Goal: Task Accomplishment & Management: Complete application form

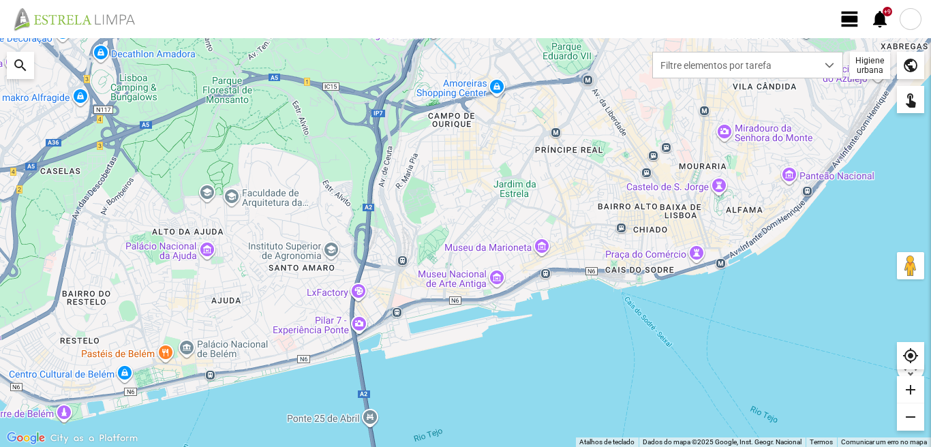
click at [841, 21] on span "view_day" at bounding box center [849, 19] width 20 height 20
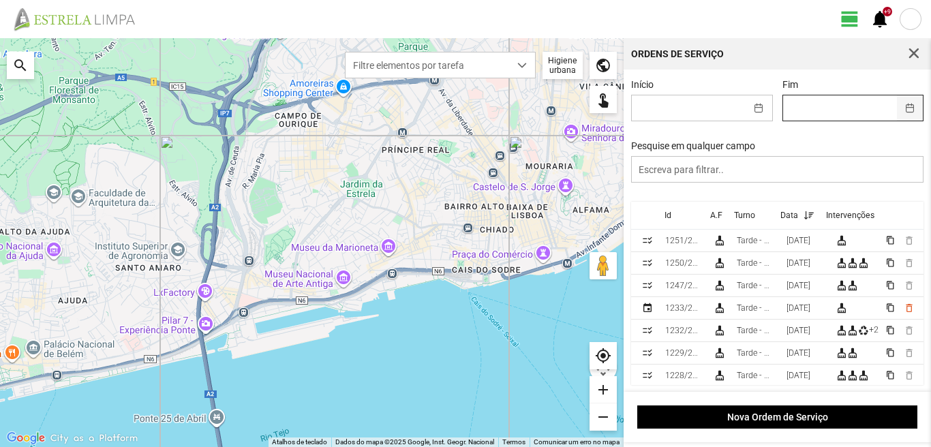
click at [901, 108] on button "button" at bounding box center [909, 107] width 27 height 25
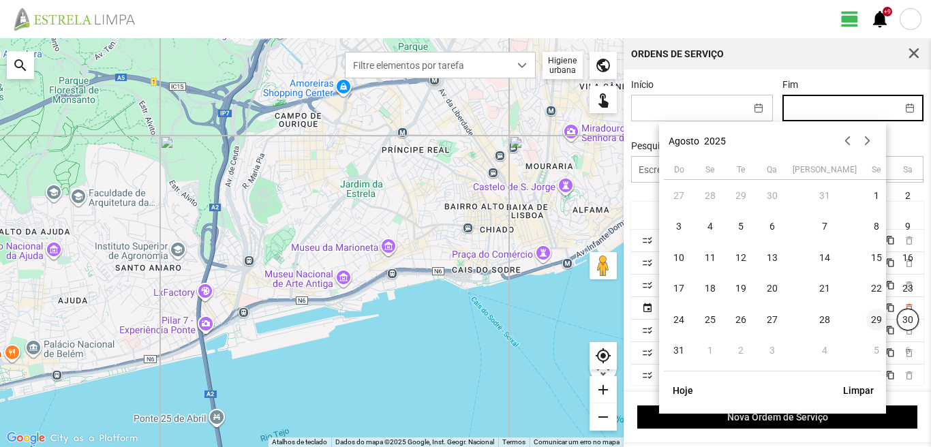
click at [866, 319] on span "29" at bounding box center [877, 320] width 22 height 22
type input "[DATE]"
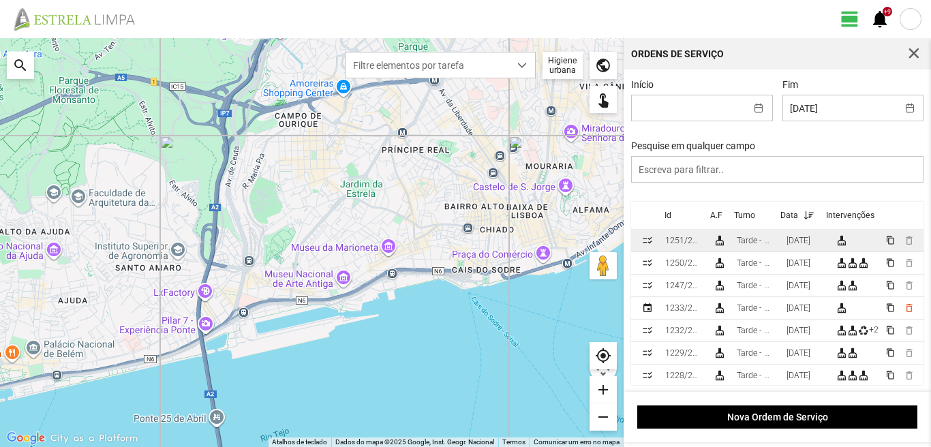
click at [810, 245] on div "[DATE]" at bounding box center [798, 241] width 24 height 10
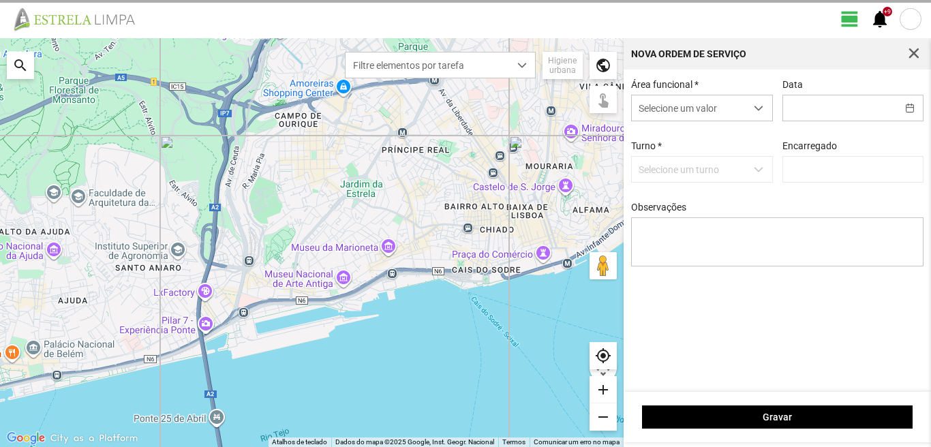
type input "[DATE]"
type input "[PERSON_NAME]"
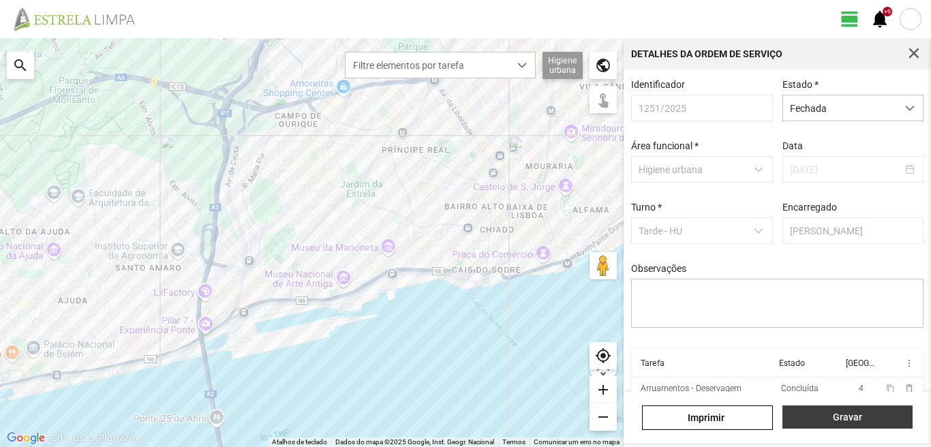
click at [847, 420] on span "Gravar" at bounding box center [847, 416] width 116 height 11
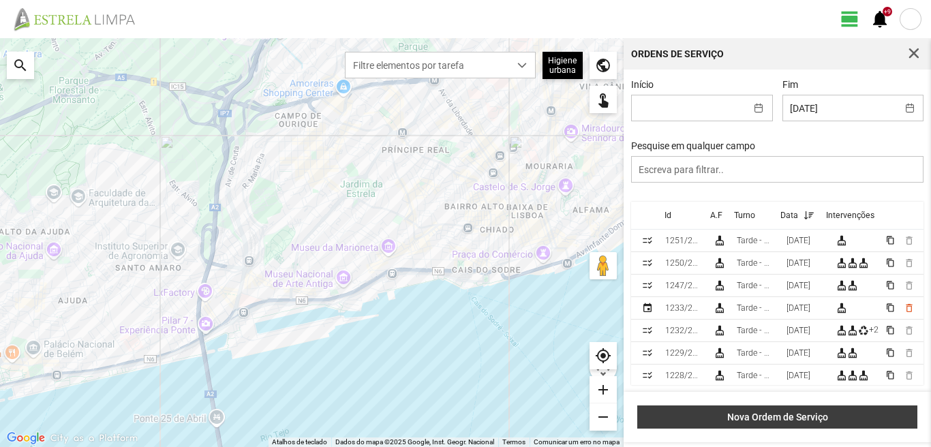
click at [792, 413] on span "Nova Ordem de Serviço" at bounding box center [777, 416] width 266 height 11
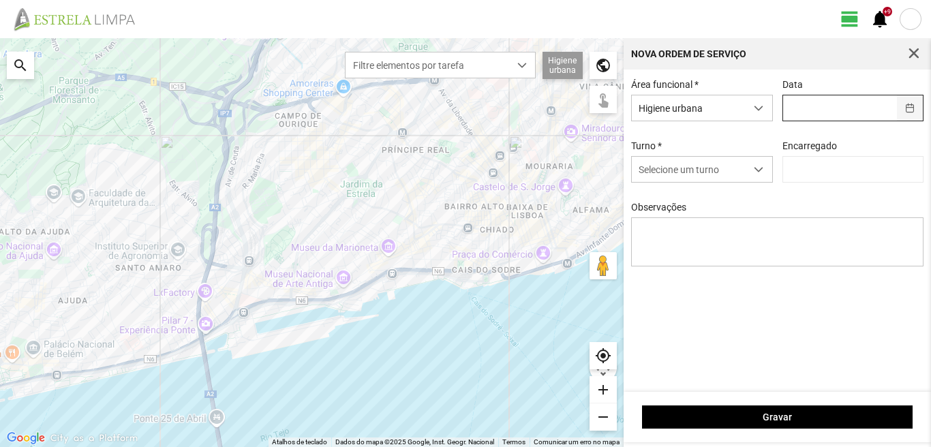
click at [914, 108] on button "button" at bounding box center [909, 107] width 27 height 25
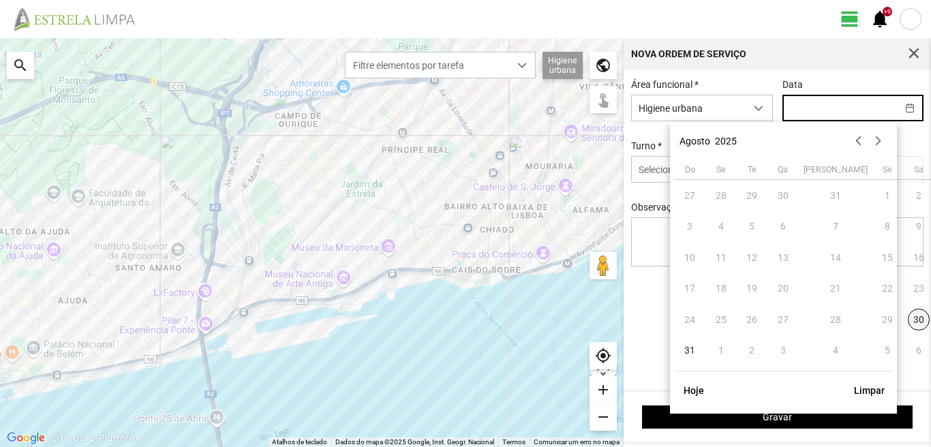
click at [907, 321] on span "30" at bounding box center [918, 320] width 22 height 22
type input "[DATE]"
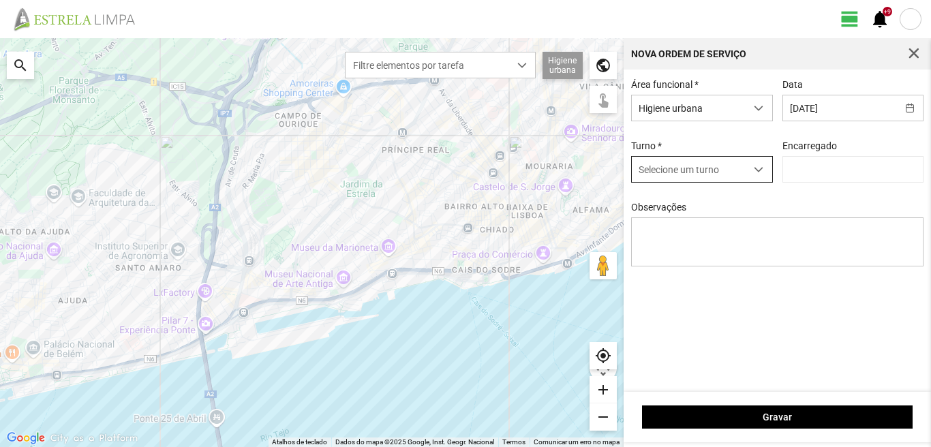
click at [755, 170] on span "dropdown trigger" at bounding box center [758, 170] width 10 height 10
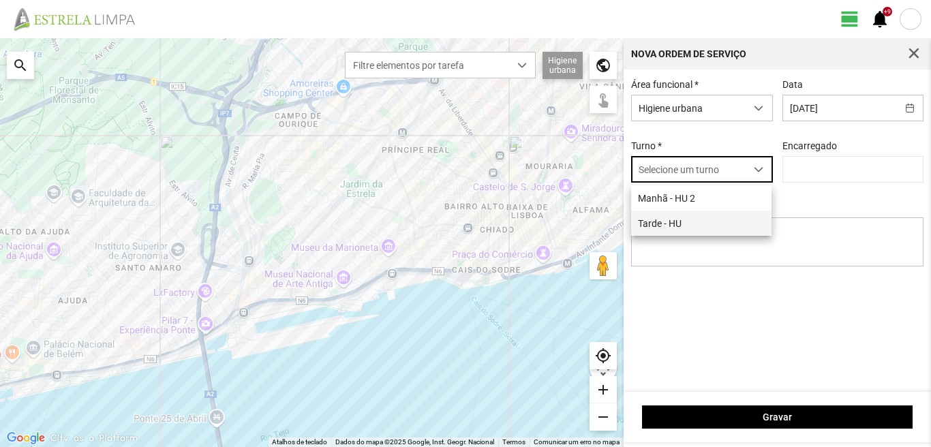
click at [682, 233] on li "Tarde - HU" at bounding box center [701, 222] width 140 height 25
type input "[PERSON_NAME]"
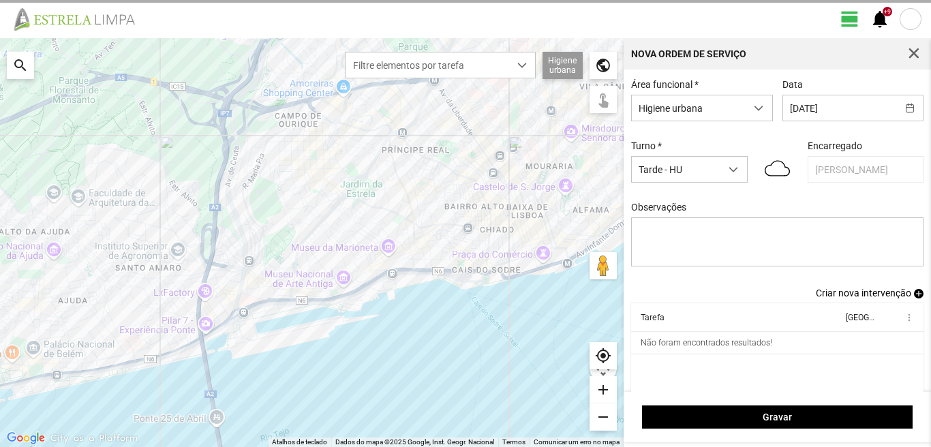
click at [847, 298] on span "Criar nova intervenção" at bounding box center [862, 292] width 95 height 11
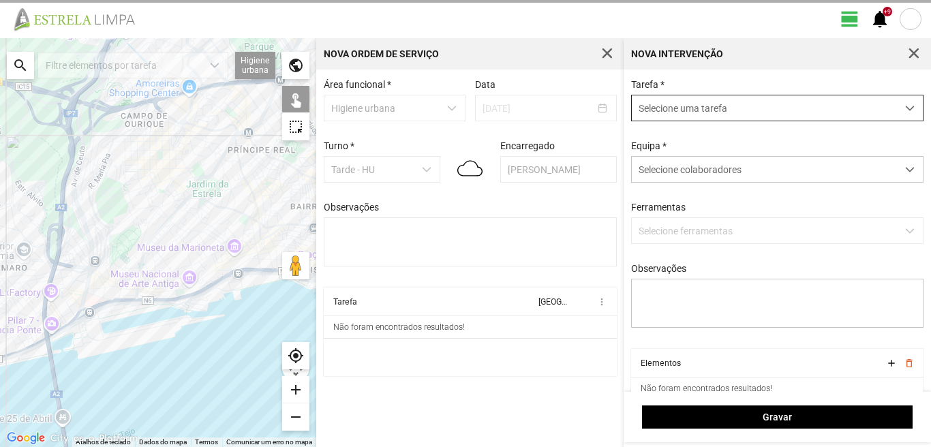
click at [905, 106] on span "dropdown trigger" at bounding box center [910, 109] width 10 height 10
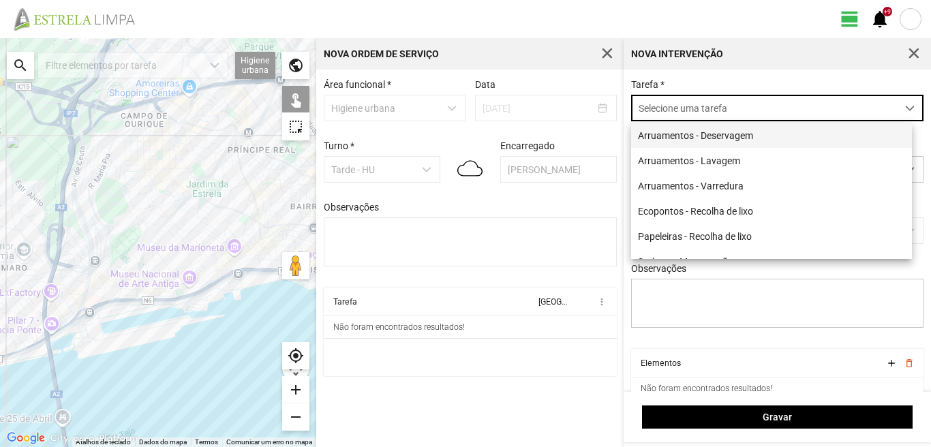
click at [771, 140] on li "Arruamentos - Deservagem" at bounding box center [771, 135] width 281 height 25
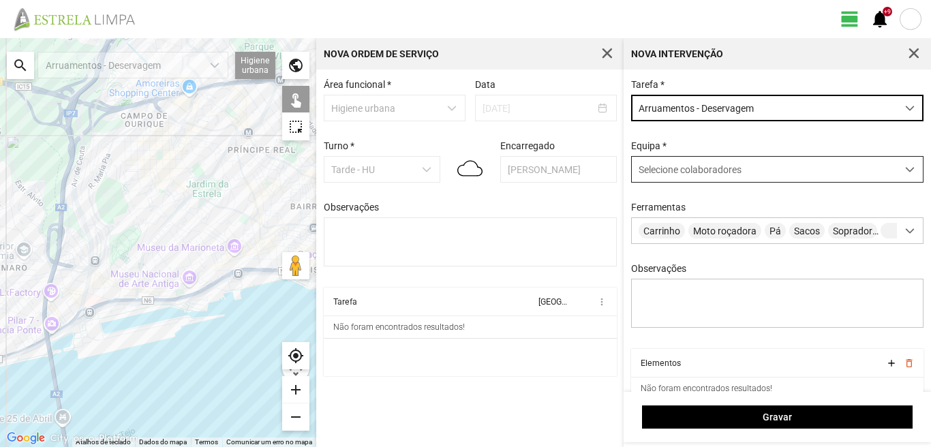
click at [905, 170] on span at bounding box center [910, 170] width 10 height 10
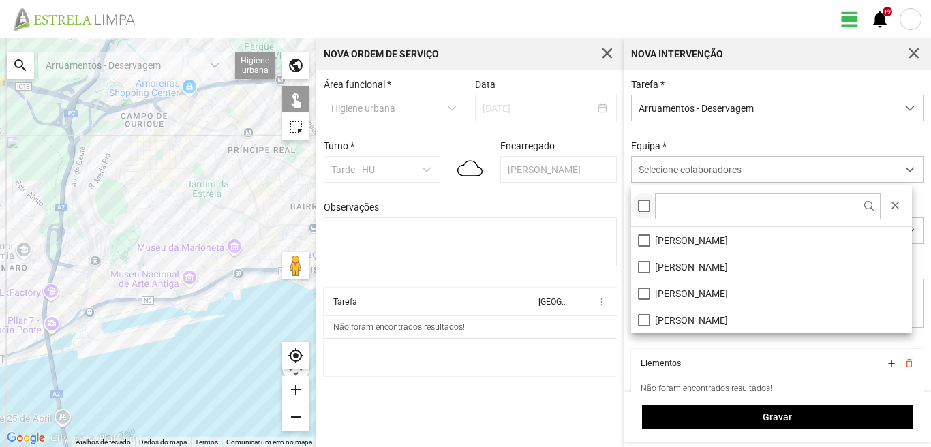
click at [649, 206] on div at bounding box center [644, 206] width 12 height 12
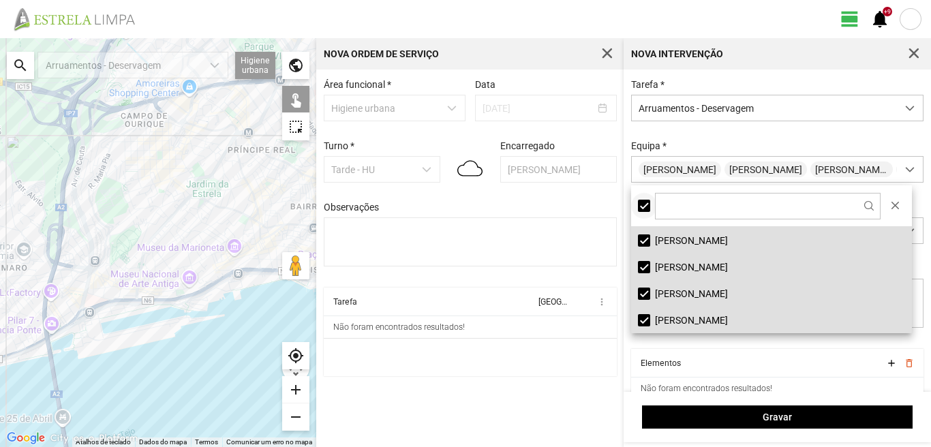
click at [649, 206] on div at bounding box center [644, 206] width 12 height 12
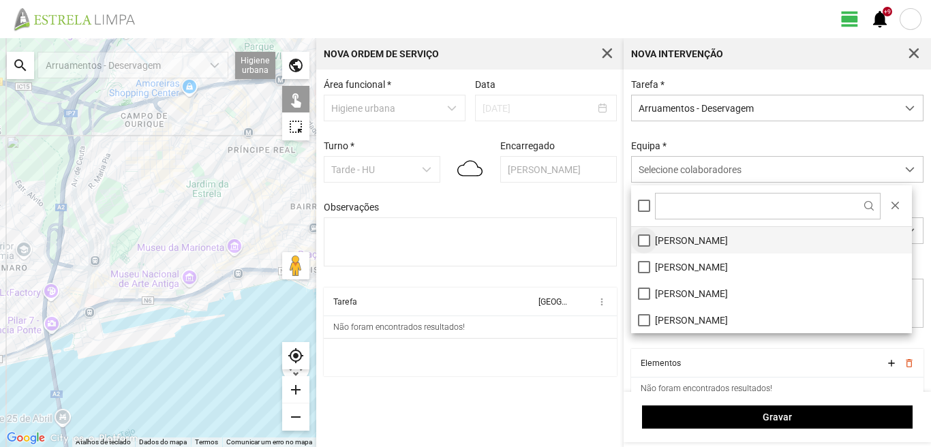
click at [649, 238] on li "[PERSON_NAME]" at bounding box center [771, 240] width 281 height 27
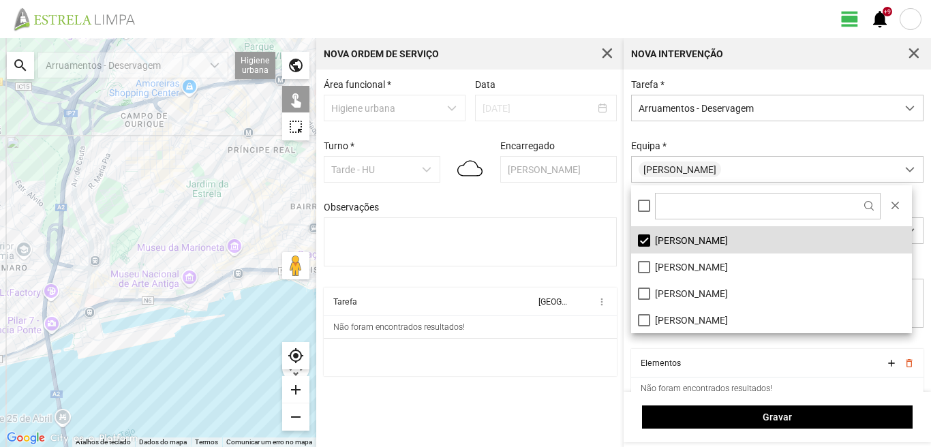
click at [569, 357] on cdk-virtual-scroll-viewport "Tarefa Equipa more_vert Não foram encontrados resultados!" at bounding box center [470, 331] width 293 height 89
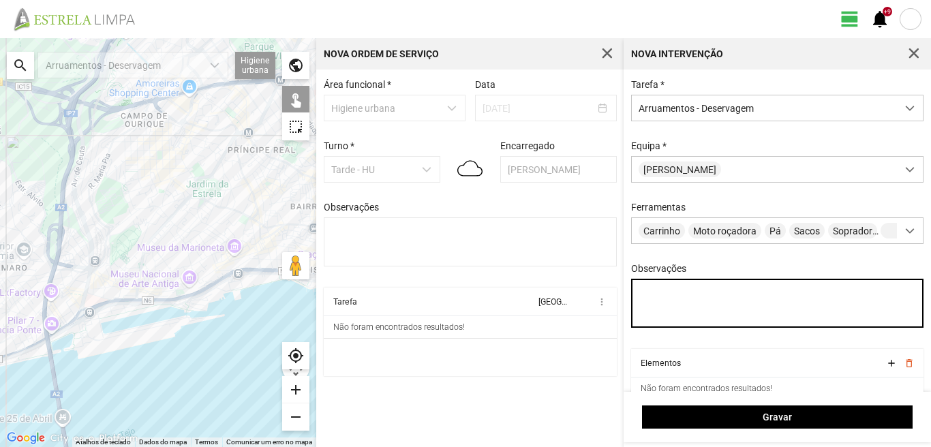
click at [666, 304] on textarea "Observações" at bounding box center [777, 303] width 293 height 49
type textarea "Daniel, Diogo"
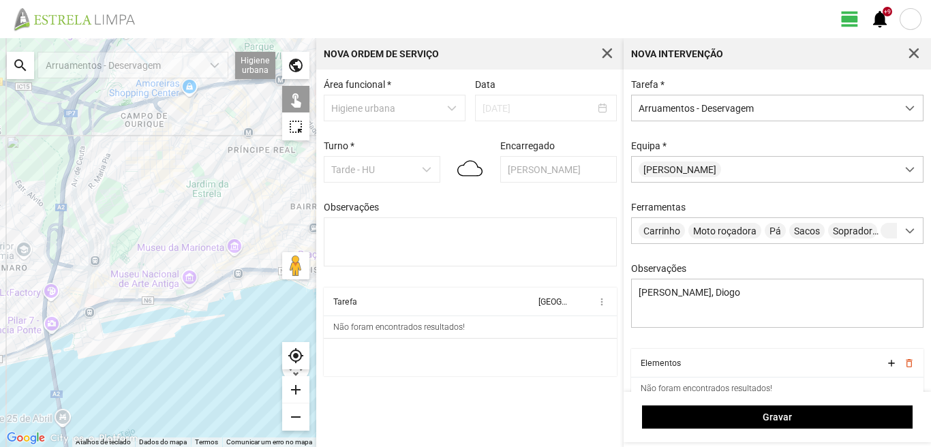
click at [17, 61] on div "search" at bounding box center [20, 65] width 27 height 27
click at [99, 65] on input "text" at bounding box center [136, 65] width 204 height 27
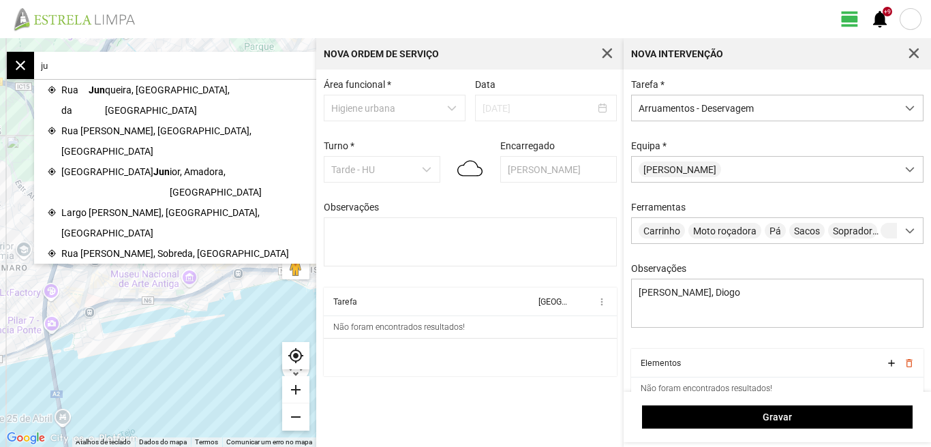
type input "j"
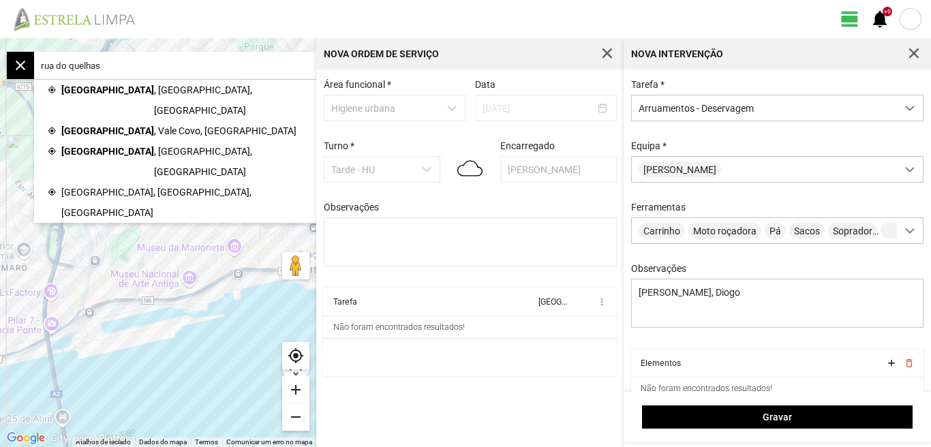
click at [95, 91] on span "Rua do Quelhas" at bounding box center [107, 100] width 93 height 41
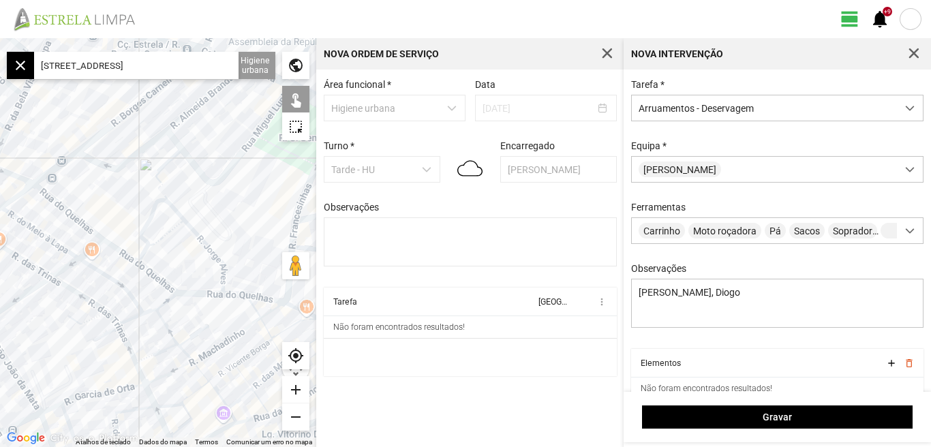
click at [114, 218] on div at bounding box center [158, 242] width 316 height 409
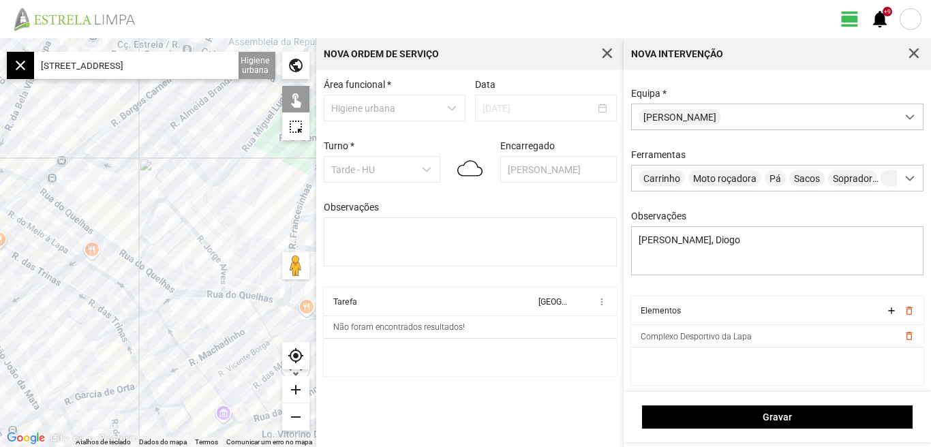
click at [217, 68] on input "Rua do Quelhas, 1200 Lisboa, Portugal" at bounding box center [136, 65] width 204 height 27
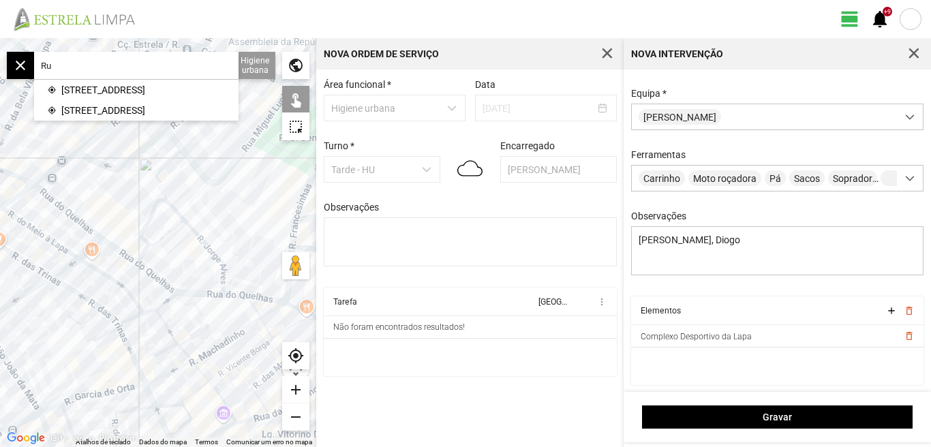
type input "R"
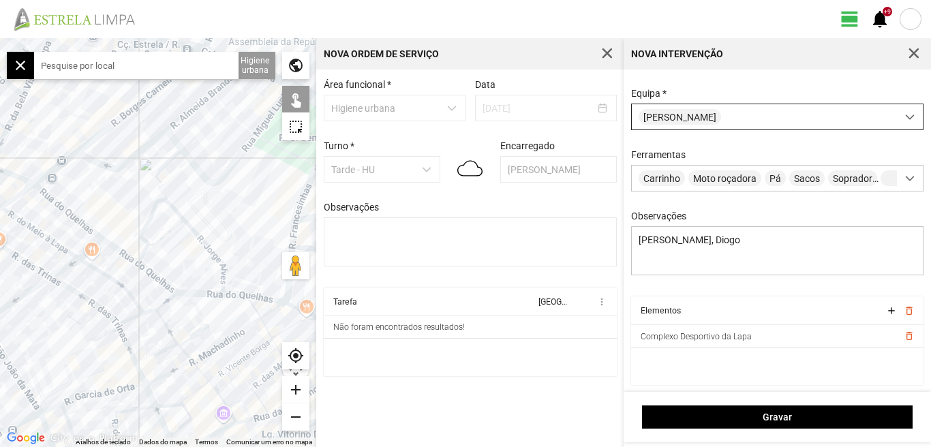
click at [905, 112] on span at bounding box center [910, 117] width 10 height 10
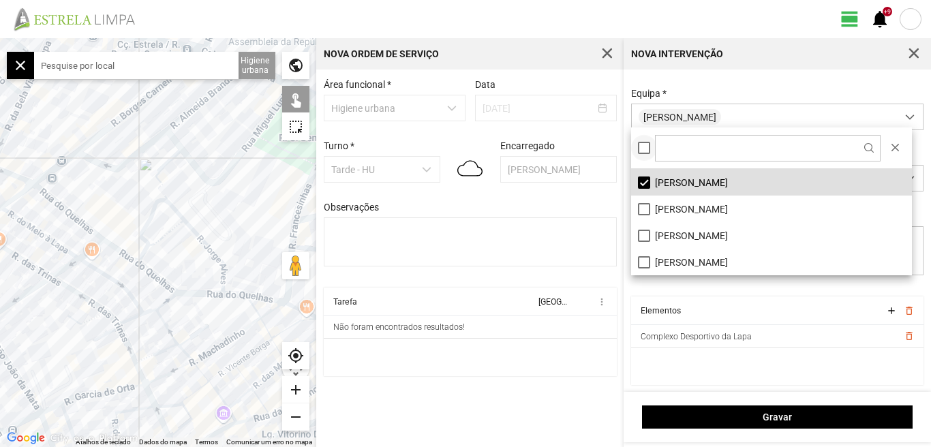
click at [640, 149] on div at bounding box center [644, 148] width 12 height 12
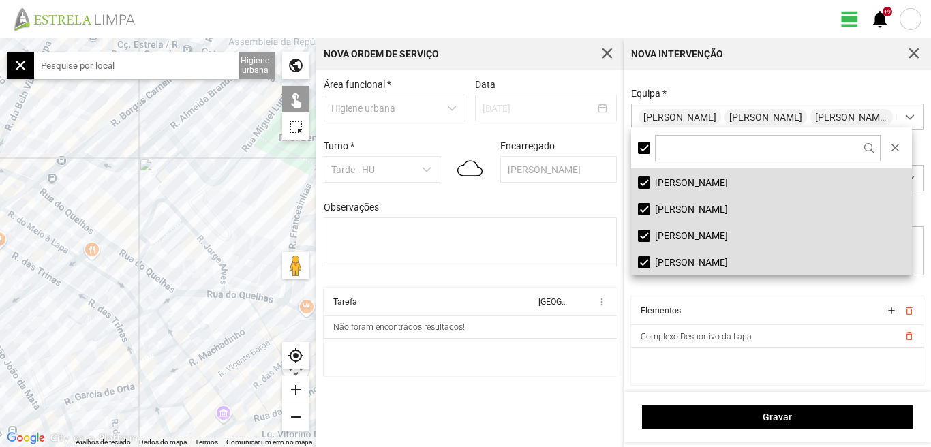
click at [149, 60] on input "text" at bounding box center [136, 65] width 204 height 27
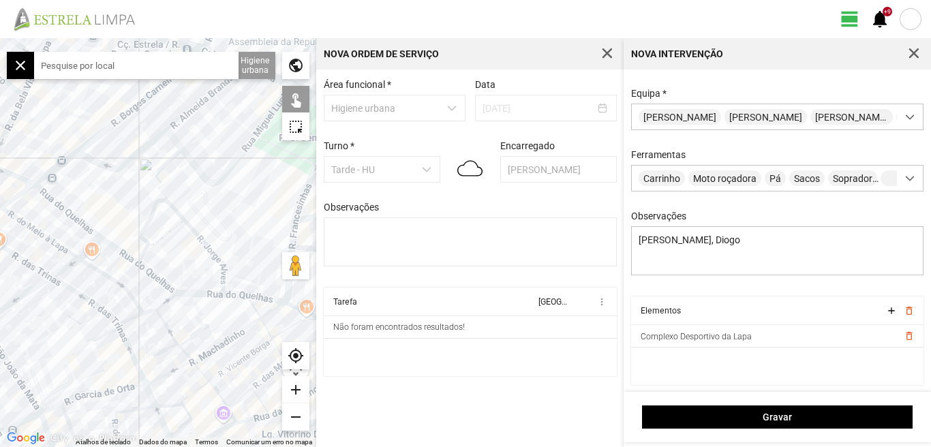
click at [67, 213] on div at bounding box center [158, 242] width 316 height 409
click at [149, 270] on div at bounding box center [158, 242] width 316 height 409
click at [120, 251] on div at bounding box center [158, 242] width 316 height 409
click at [146, 226] on div at bounding box center [158, 242] width 316 height 409
click at [161, 184] on div at bounding box center [158, 242] width 316 height 409
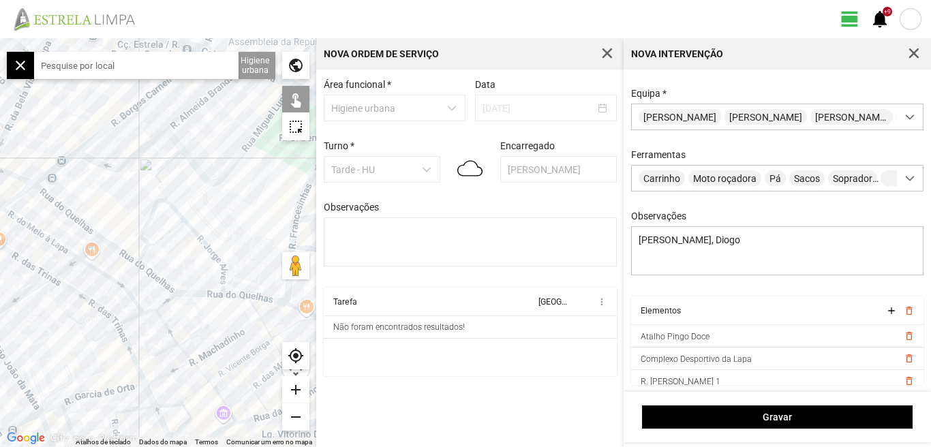
click at [168, 162] on div at bounding box center [158, 242] width 316 height 409
click at [187, 224] on div at bounding box center [158, 242] width 316 height 409
click at [200, 292] on div at bounding box center [158, 242] width 316 height 409
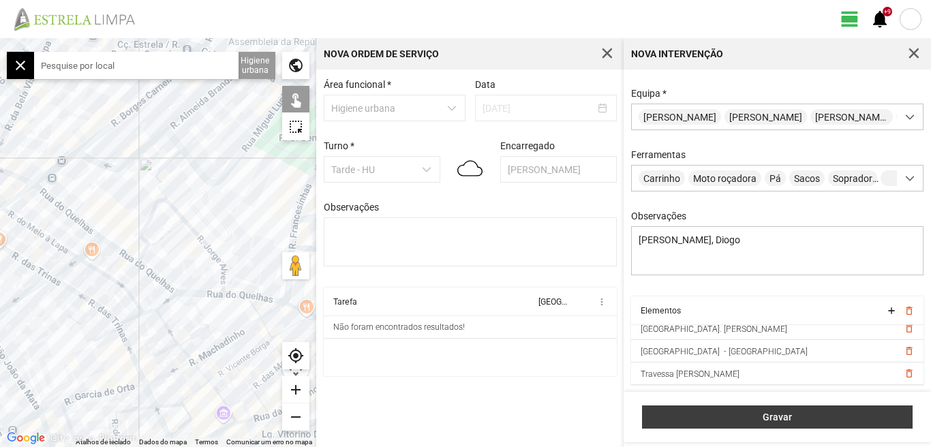
click at [779, 416] on span "Gravar" at bounding box center [777, 416] width 256 height 11
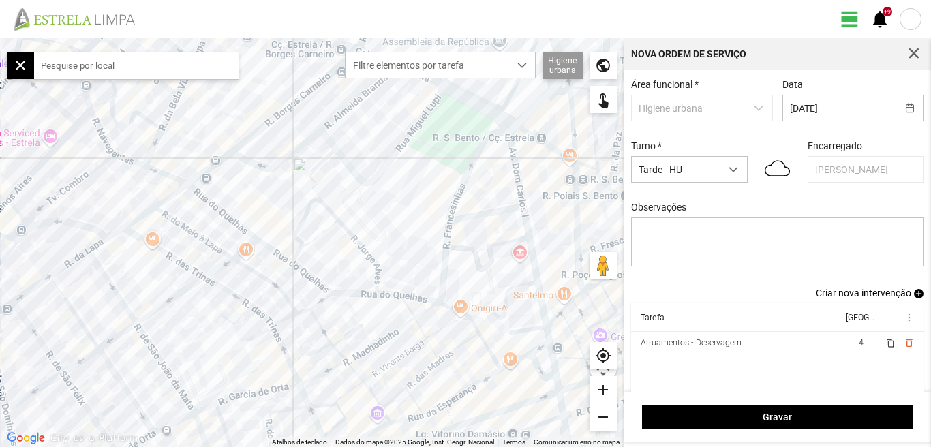
click at [854, 296] on span "Criar nova intervenção" at bounding box center [862, 292] width 95 height 11
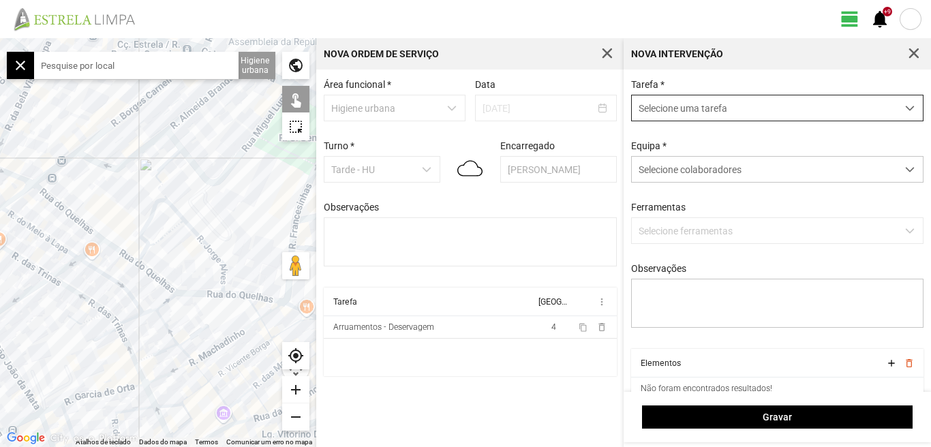
click at [903, 102] on div "dropdown trigger" at bounding box center [909, 107] width 27 height 25
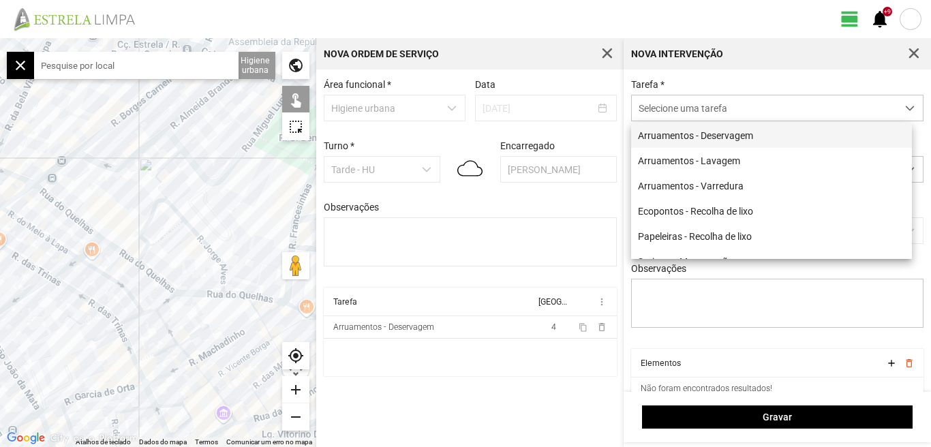
click at [755, 139] on li "Arruamentos - Deservagem" at bounding box center [771, 135] width 281 height 25
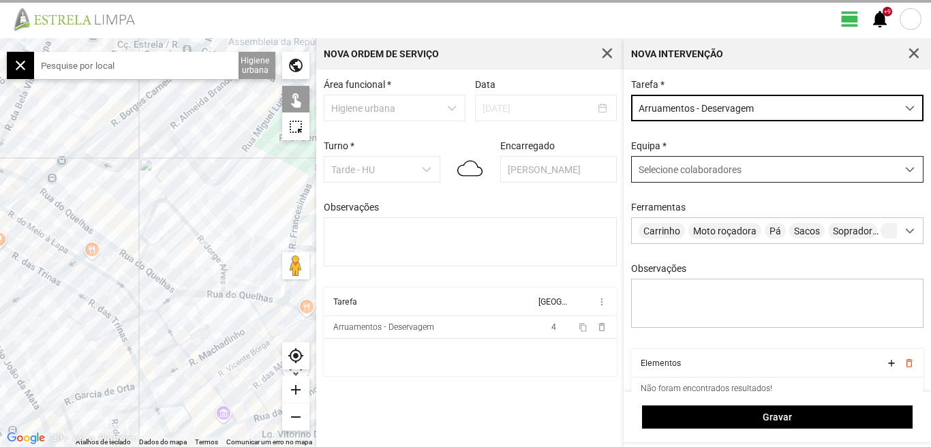
click at [905, 168] on span at bounding box center [910, 170] width 10 height 10
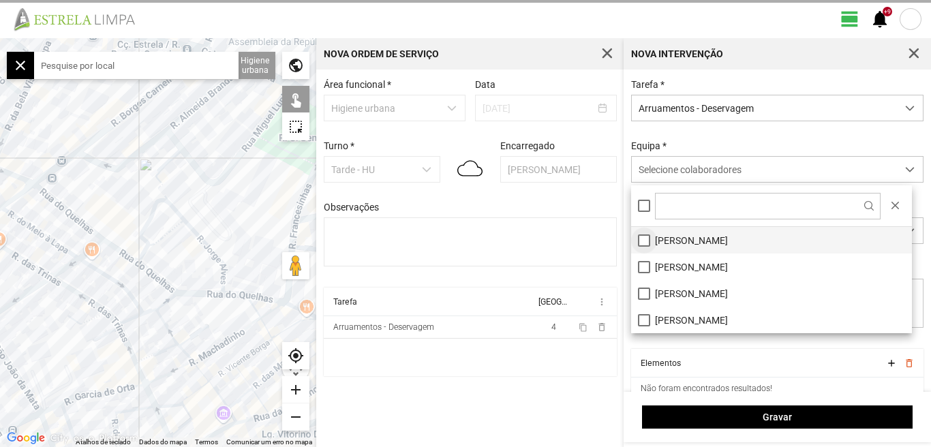
click at [640, 243] on li "[PERSON_NAME]" at bounding box center [771, 240] width 281 height 27
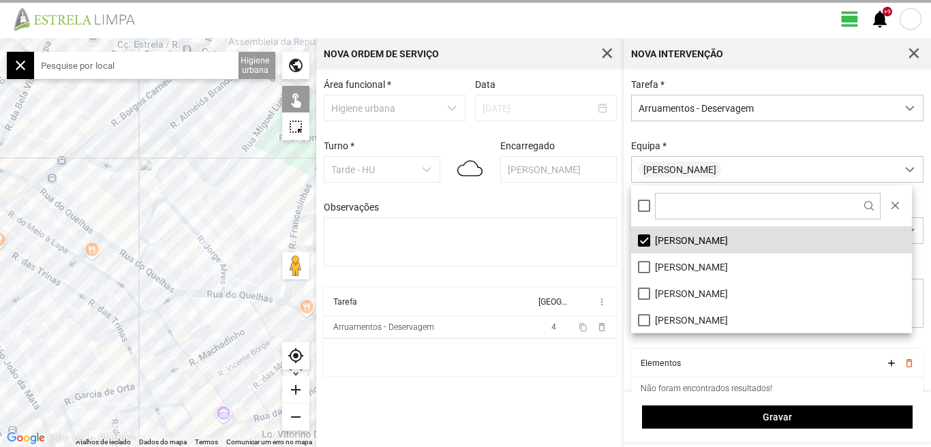
click at [558, 396] on div "Área funcional * Higiene urbana Data 30/08/2025 Turno * Tarde - HU Encarregado …" at bounding box center [469, 257] width 307 height 377
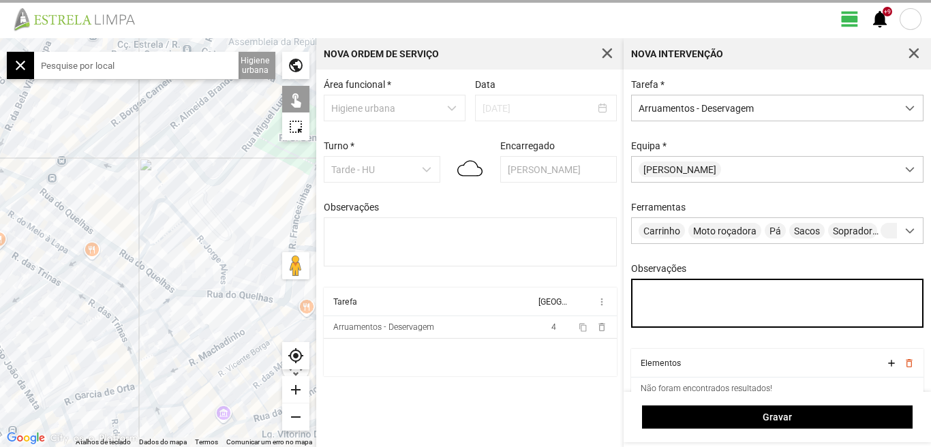
click at [657, 304] on textarea "Observações" at bounding box center [777, 303] width 293 height 49
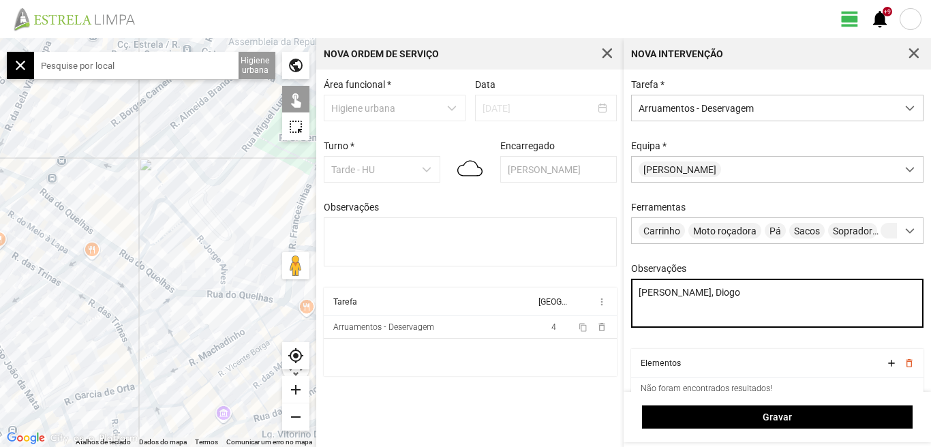
type textarea "Daniel, Diogo"
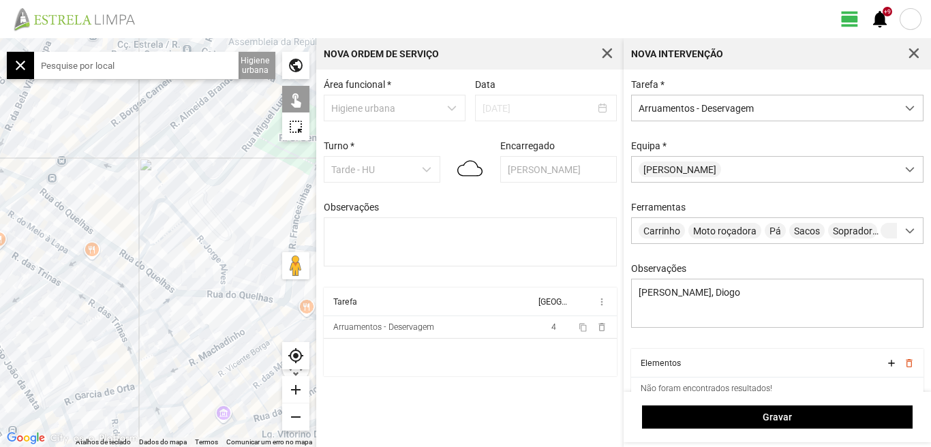
click at [128, 65] on input "text" at bounding box center [136, 65] width 204 height 27
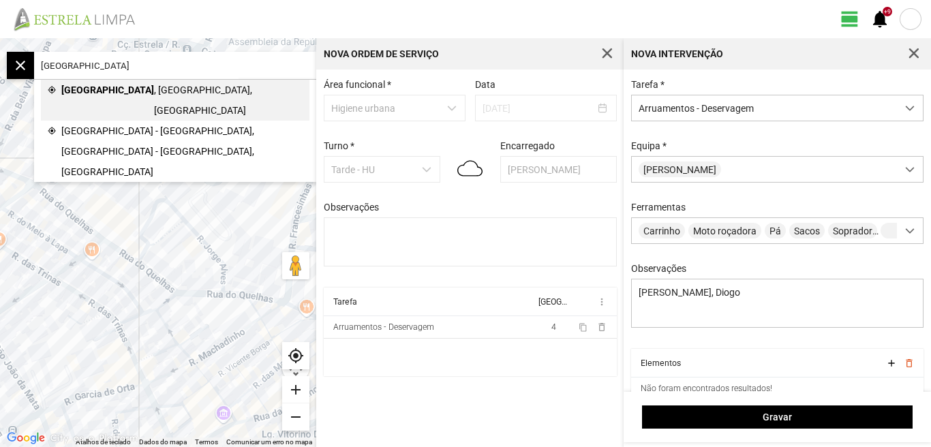
click at [124, 89] on span "Praça da Estrela" at bounding box center [107, 100] width 93 height 41
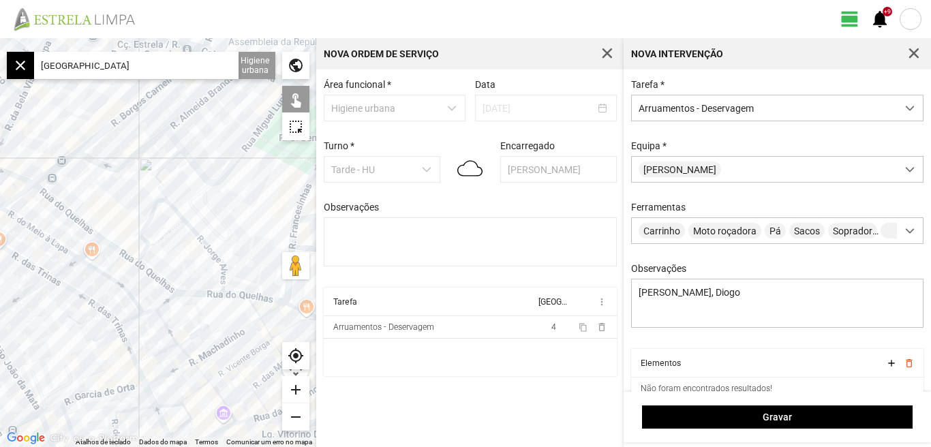
type input "Praça da Estrela, Lisboa, Portugal"
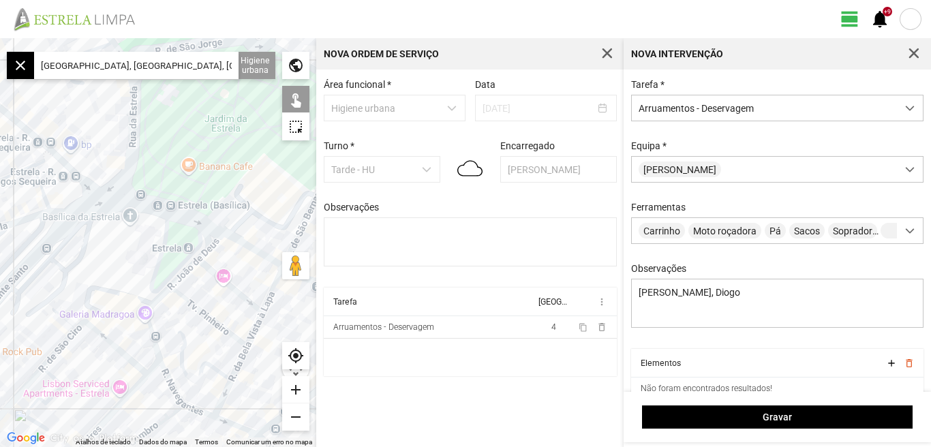
click at [128, 165] on div at bounding box center [158, 242] width 316 height 409
click at [61, 189] on div at bounding box center [158, 242] width 316 height 409
click at [140, 210] on div at bounding box center [158, 242] width 316 height 409
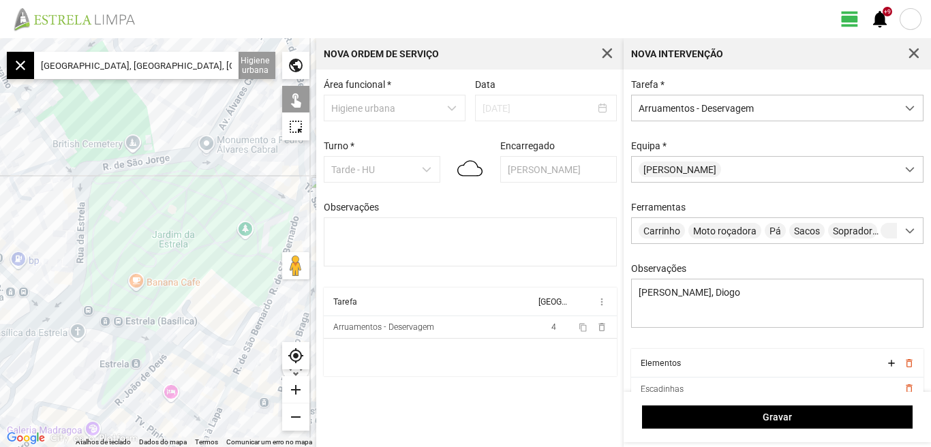
click at [118, 167] on div at bounding box center [158, 242] width 316 height 409
click at [84, 181] on div at bounding box center [158, 242] width 316 height 409
click at [72, 172] on div at bounding box center [158, 242] width 316 height 409
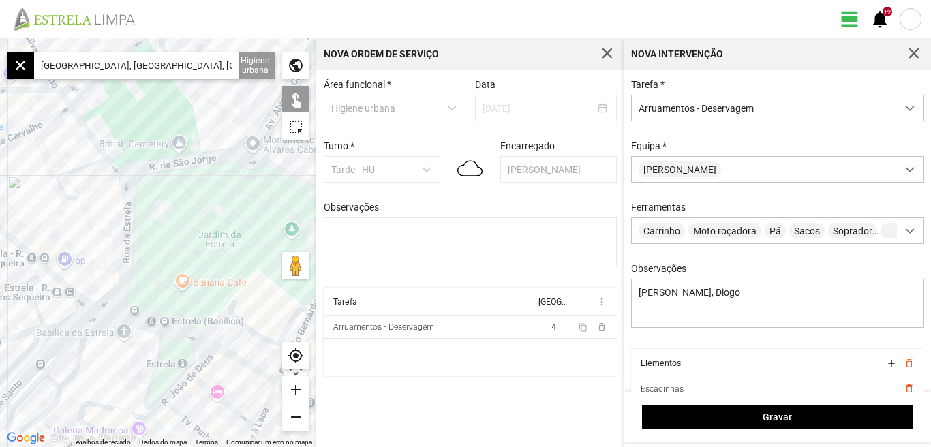
drag, startPoint x: 38, startPoint y: 182, endPoint x: 113, endPoint y: 176, distance: 75.2
click at [112, 181] on div at bounding box center [158, 242] width 316 height 409
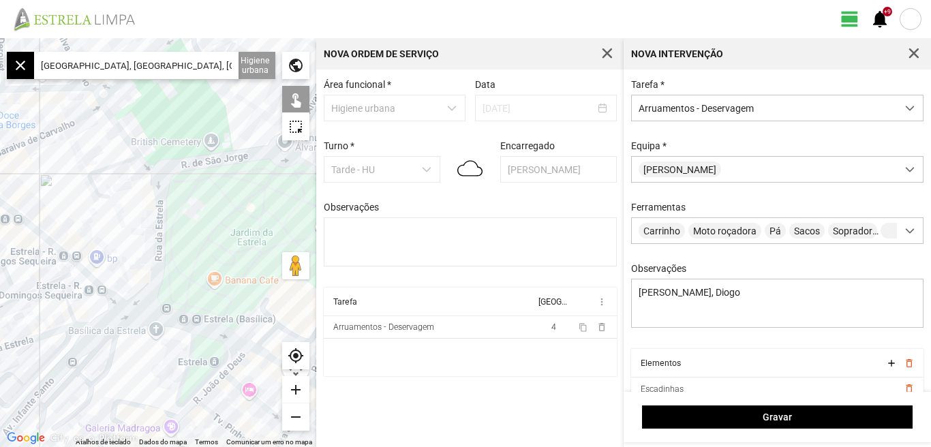
click at [72, 123] on div at bounding box center [158, 242] width 316 height 409
drag, startPoint x: 85, startPoint y: 185, endPoint x: 40, endPoint y: 183, distance: 45.7
click at [42, 185] on div at bounding box center [158, 242] width 316 height 409
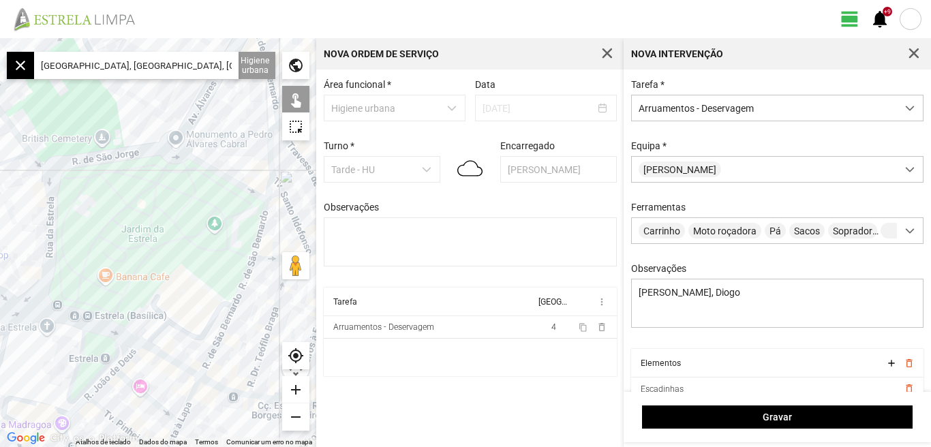
drag, startPoint x: 166, startPoint y: 215, endPoint x: 107, endPoint y: 201, distance: 60.1
click at [107, 202] on div at bounding box center [158, 242] width 316 height 409
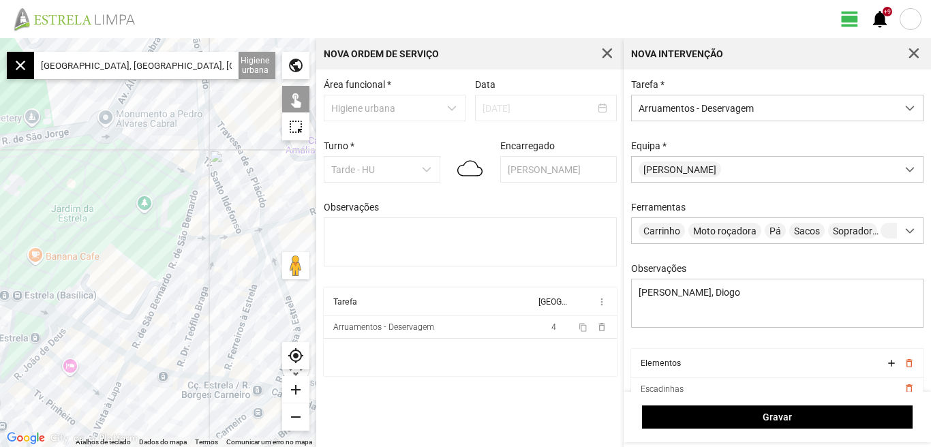
click at [161, 159] on div at bounding box center [158, 242] width 316 height 409
click at [190, 201] on div at bounding box center [158, 242] width 316 height 409
click at [171, 265] on div at bounding box center [158, 242] width 316 height 409
click at [152, 306] on div at bounding box center [158, 242] width 316 height 409
drag, startPoint x: 160, startPoint y: 356, endPoint x: 202, endPoint y: 292, distance: 76.3
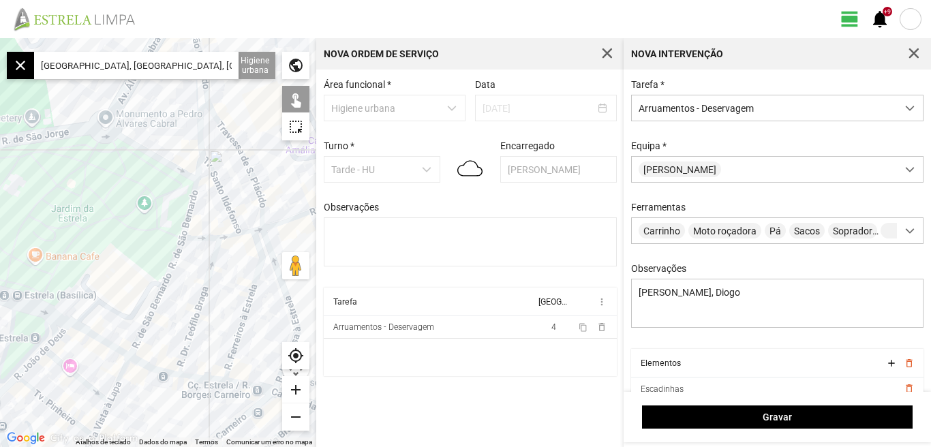
click at [200, 293] on div at bounding box center [158, 242] width 316 height 409
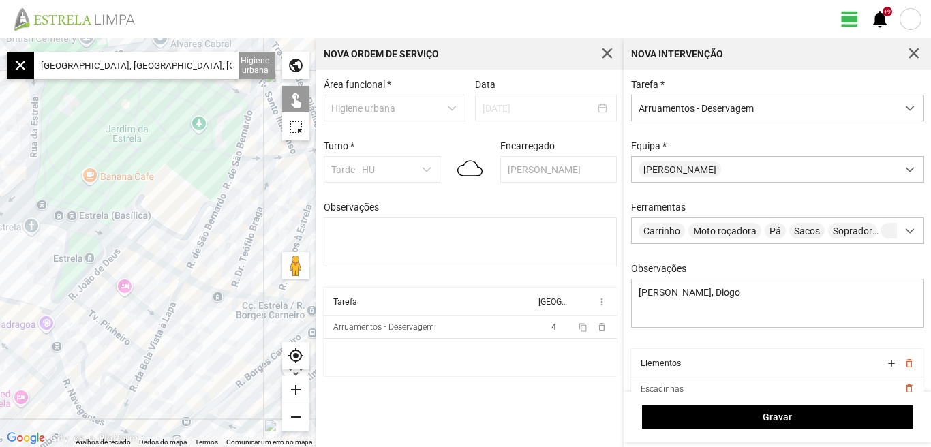
drag, startPoint x: 139, startPoint y: 279, endPoint x: 158, endPoint y: 254, distance: 31.6
click at [158, 254] on div at bounding box center [158, 242] width 316 height 409
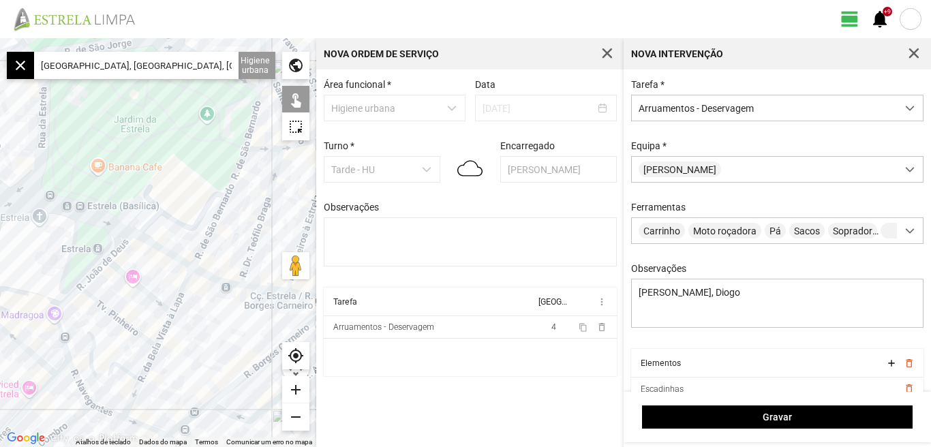
click at [107, 228] on div at bounding box center [158, 242] width 316 height 409
drag, startPoint x: 177, startPoint y: 189, endPoint x: 124, endPoint y: 214, distance: 58.8
click at [125, 213] on div at bounding box center [158, 242] width 316 height 409
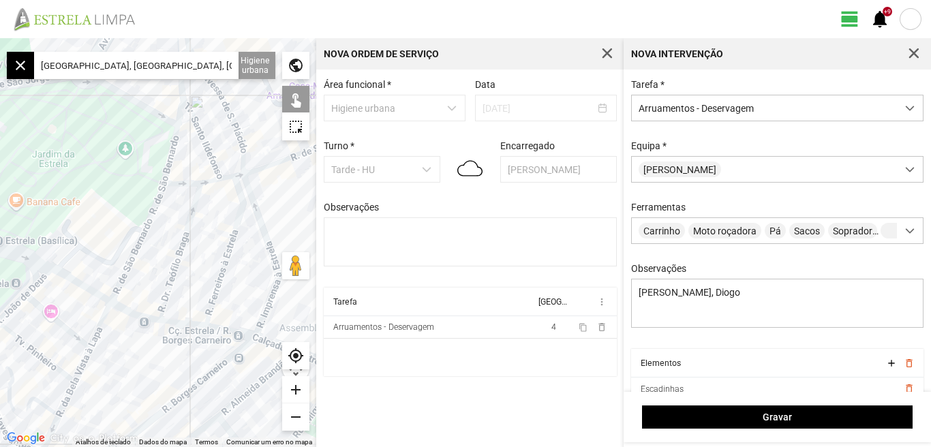
click at [184, 183] on div at bounding box center [158, 242] width 316 height 409
click at [217, 181] on div at bounding box center [158, 242] width 316 height 409
click at [194, 207] on div at bounding box center [158, 242] width 316 height 409
click at [242, 196] on div at bounding box center [158, 242] width 316 height 409
click at [243, 174] on div at bounding box center [158, 242] width 316 height 409
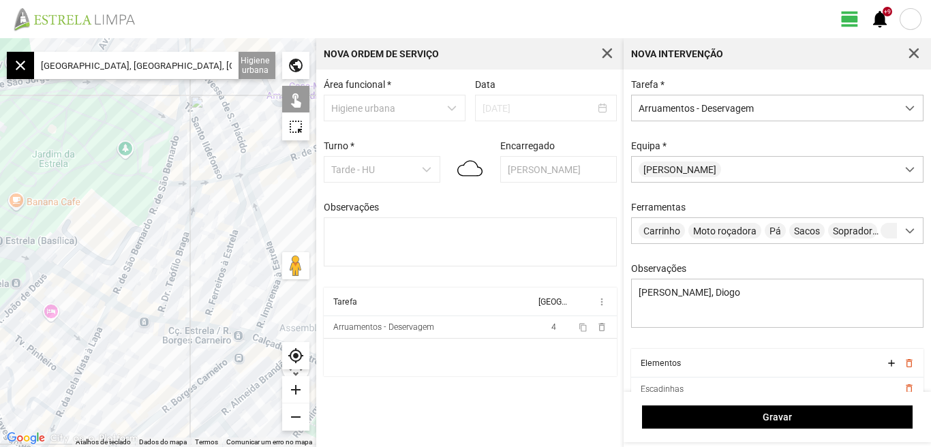
click at [249, 188] on div at bounding box center [158, 242] width 316 height 409
click at [274, 165] on div at bounding box center [158, 242] width 316 height 409
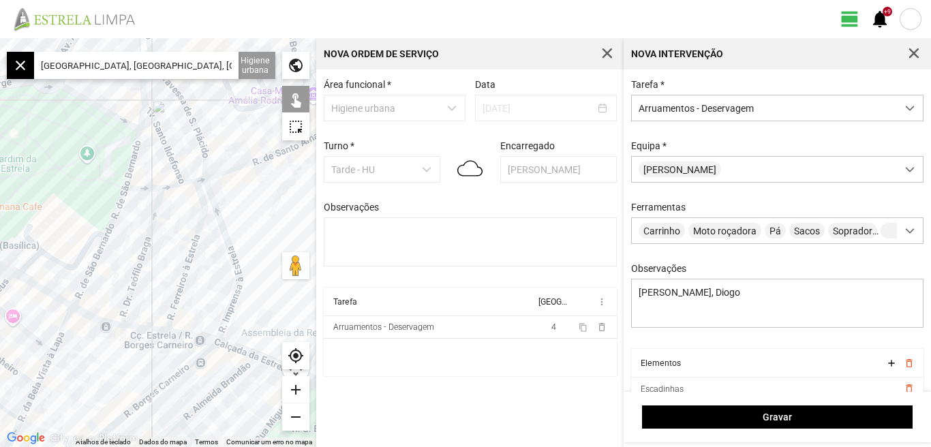
drag, startPoint x: 272, startPoint y: 197, endPoint x: 210, endPoint y: 206, distance: 62.6
click at [214, 206] on div at bounding box center [158, 242] width 316 height 409
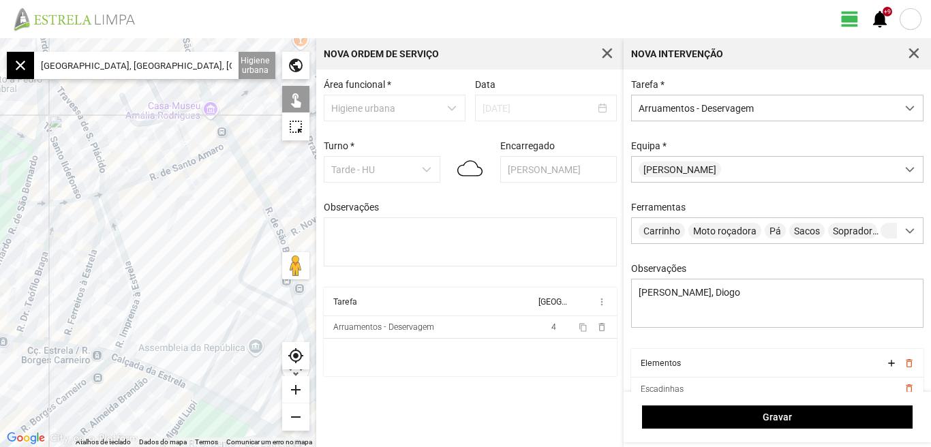
drag, startPoint x: 222, startPoint y: 196, endPoint x: 202, endPoint y: 190, distance: 21.2
click at [203, 191] on div at bounding box center [158, 242] width 316 height 409
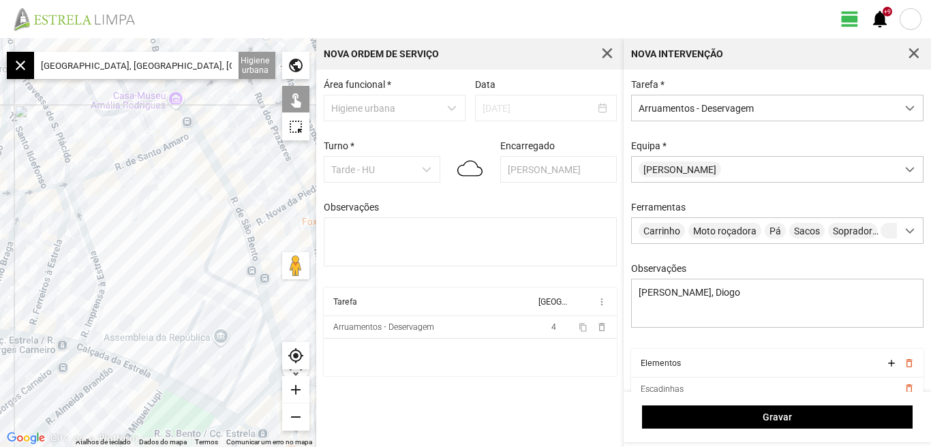
click at [214, 166] on div at bounding box center [158, 242] width 316 height 409
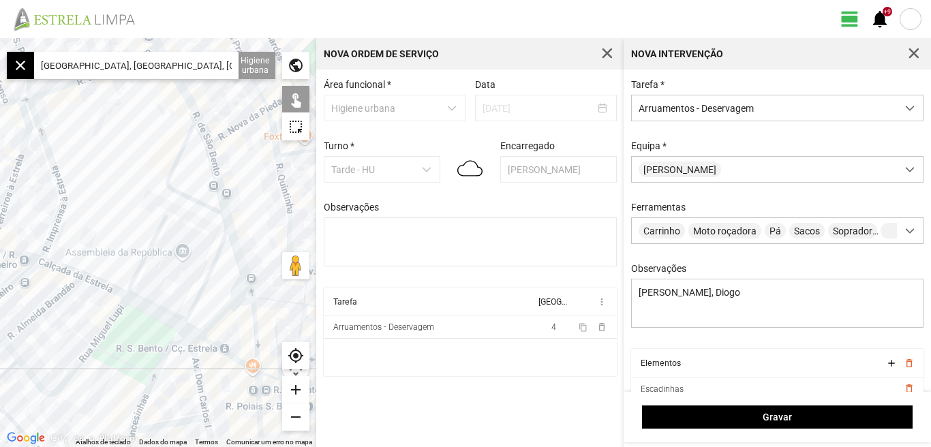
drag, startPoint x: 199, startPoint y: 202, endPoint x: 186, endPoint y: 142, distance: 62.0
click at [183, 151] on div at bounding box center [158, 242] width 316 height 409
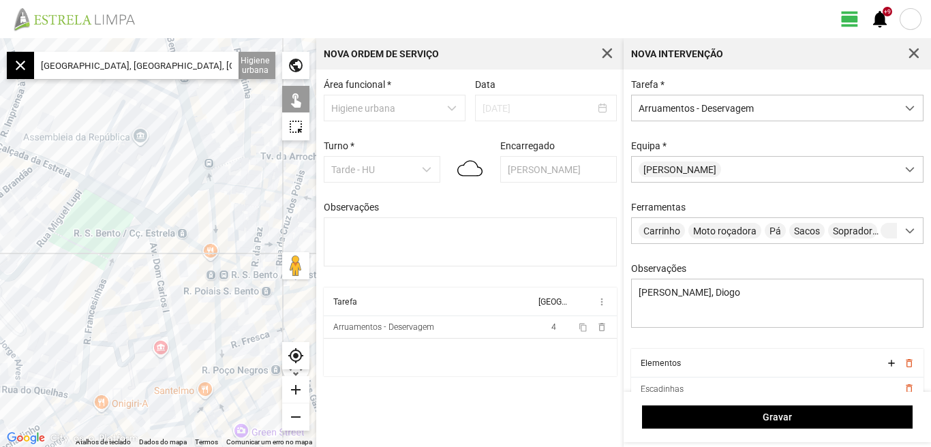
click at [208, 179] on div at bounding box center [158, 242] width 316 height 409
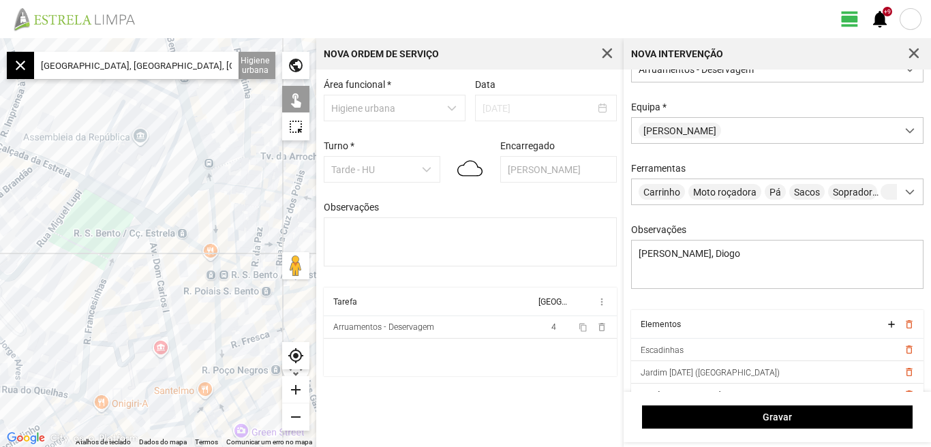
scroll to position [58, 0]
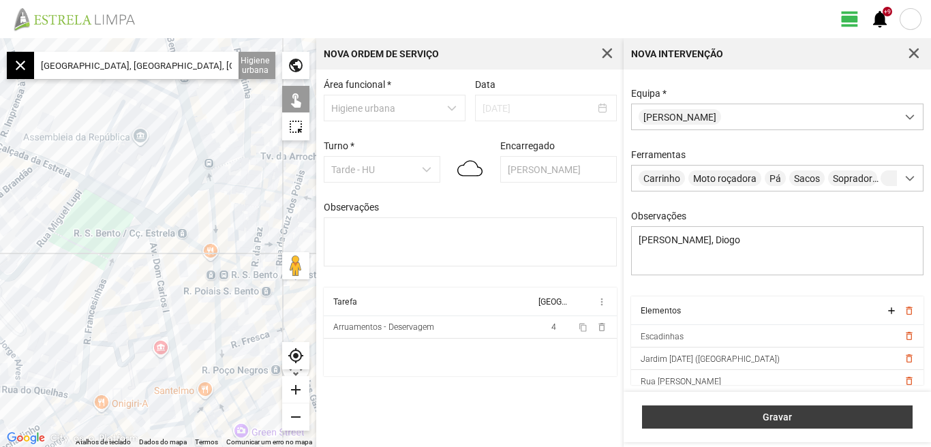
click at [776, 422] on span "Gravar" at bounding box center [777, 416] width 256 height 11
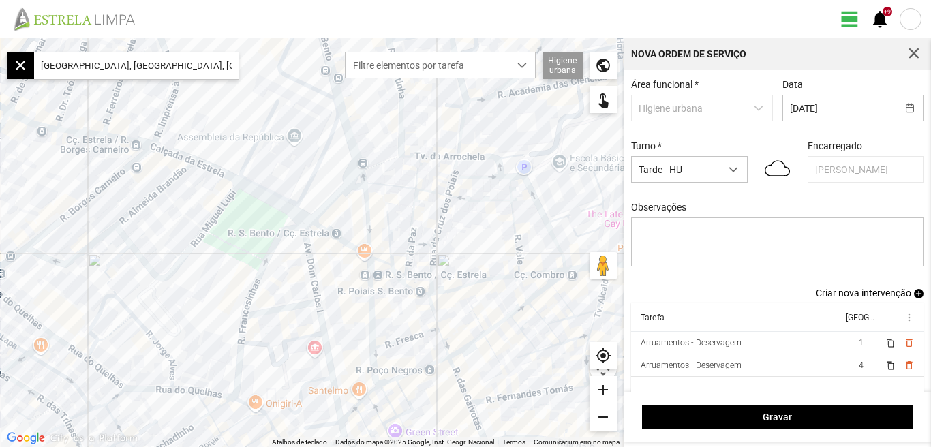
scroll to position [12, 0]
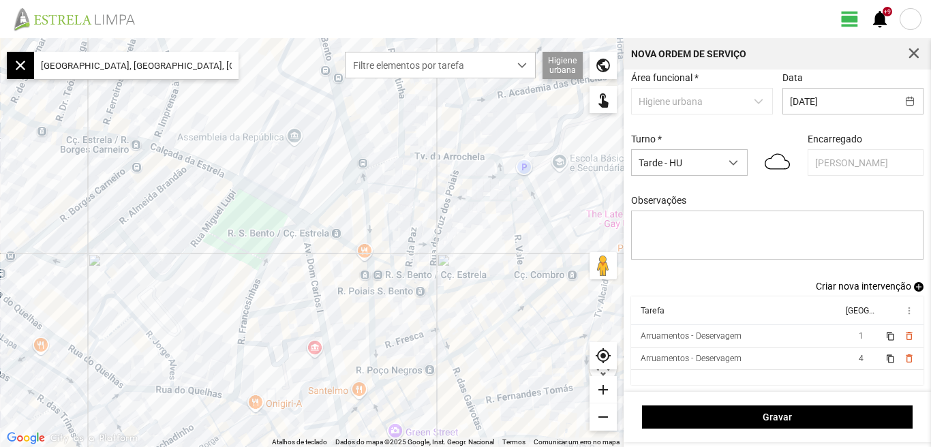
click at [859, 285] on span "Criar nova intervenção" at bounding box center [862, 286] width 95 height 11
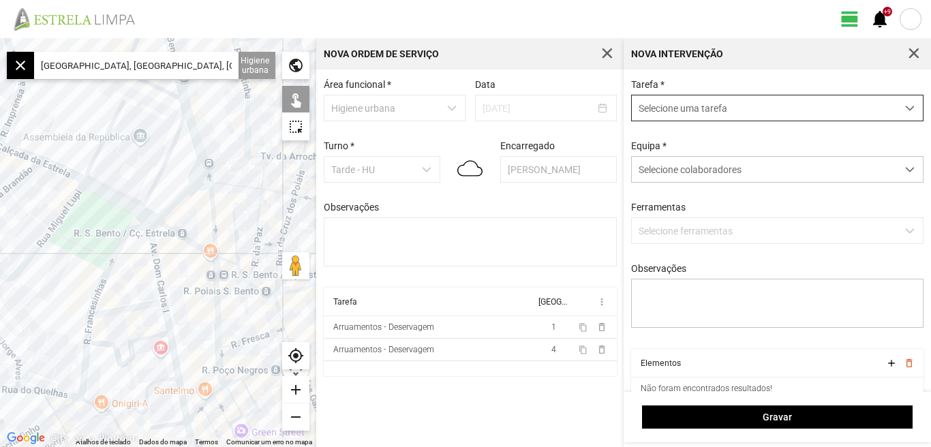
click at [897, 104] on div "dropdown trigger" at bounding box center [909, 107] width 27 height 25
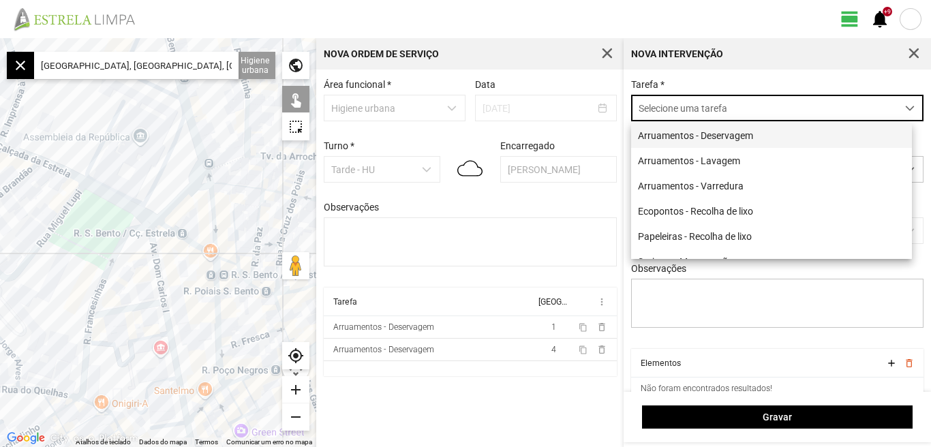
click at [747, 142] on li "Arruamentos - Deservagem" at bounding box center [771, 135] width 281 height 25
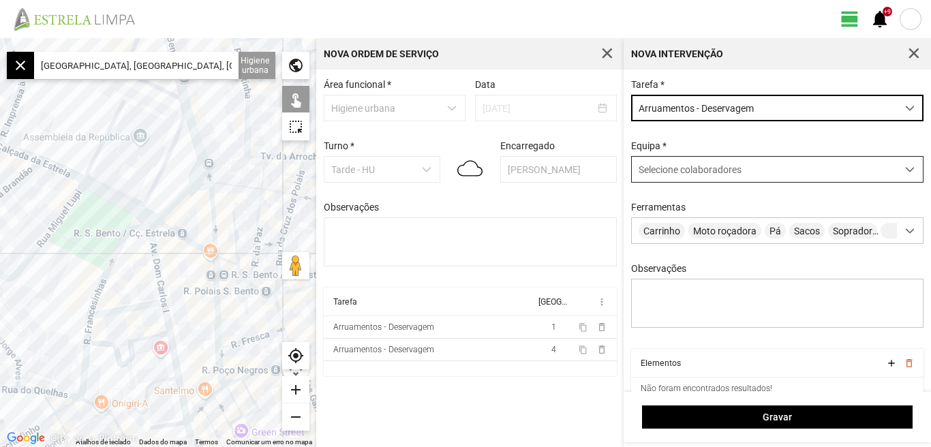
click at [905, 167] on span at bounding box center [910, 170] width 10 height 10
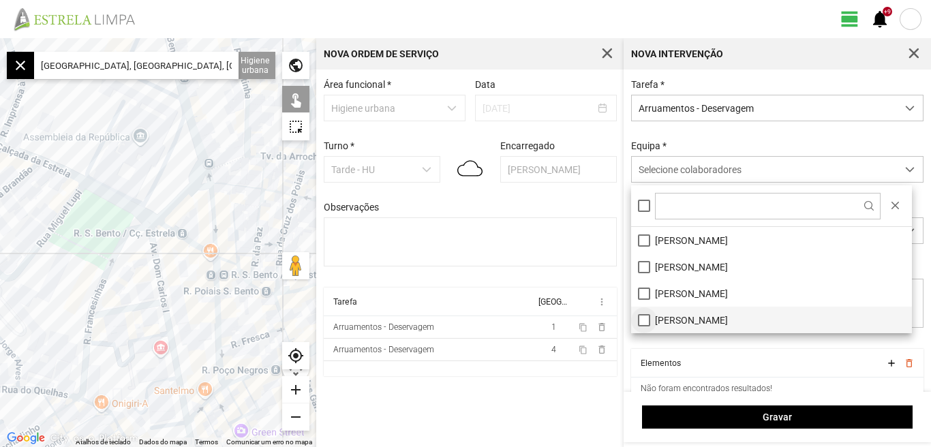
click at [641, 317] on li "[PERSON_NAME]" at bounding box center [771, 320] width 281 height 27
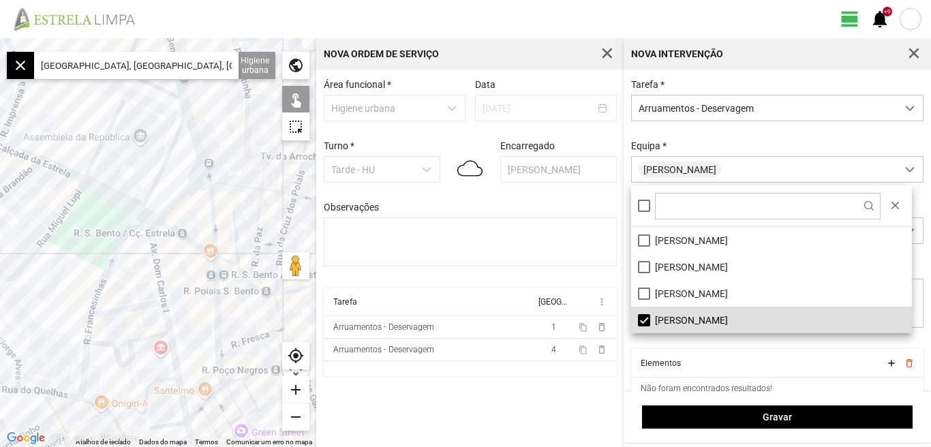
click at [566, 411] on div "Área funcional * Higiene urbana Data 30/08/2025 Turno * Tarde - HU Encarregado …" at bounding box center [469, 257] width 307 height 377
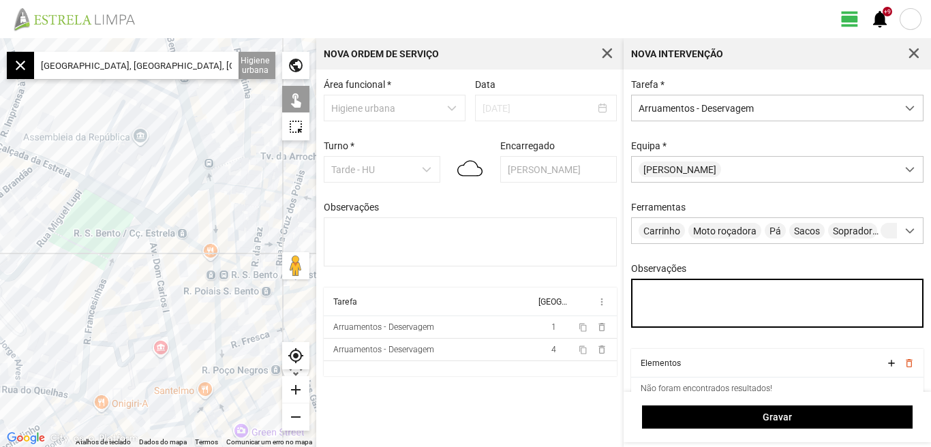
click at [649, 290] on textarea "Observações" at bounding box center [777, 303] width 293 height 49
type textarea "casimiro, Braima"
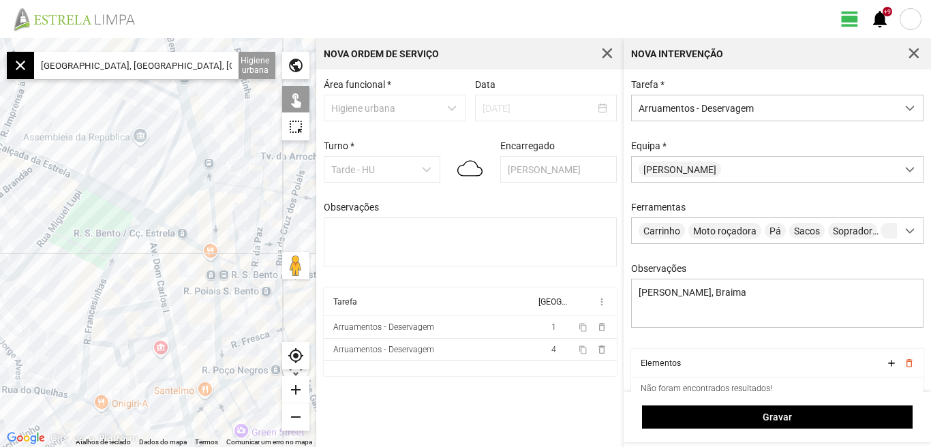
click at [193, 67] on input "Praça da Estrela, Lisboa, Portugal" at bounding box center [136, 65] width 204 height 27
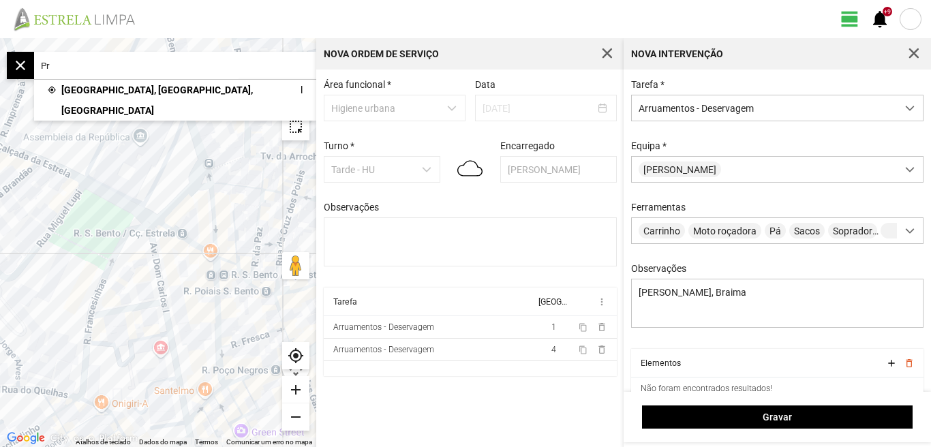
type input "P"
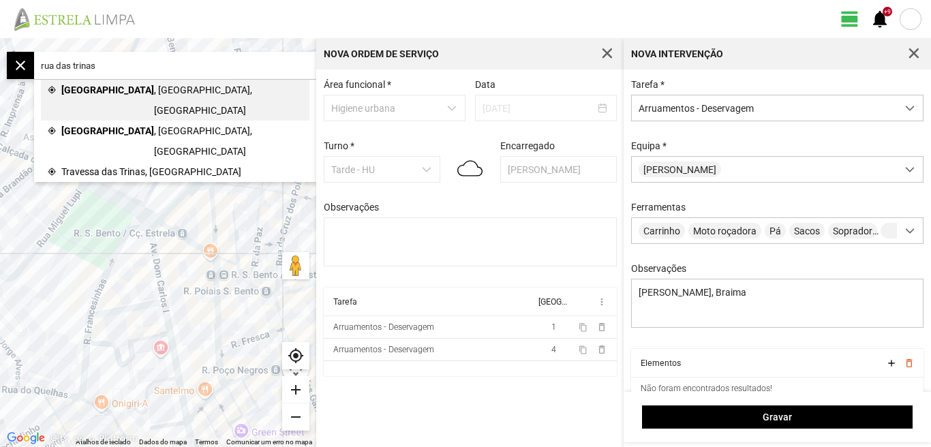
click at [154, 92] on span ", [GEOGRAPHIC_DATA], [GEOGRAPHIC_DATA]" at bounding box center [228, 100] width 149 height 41
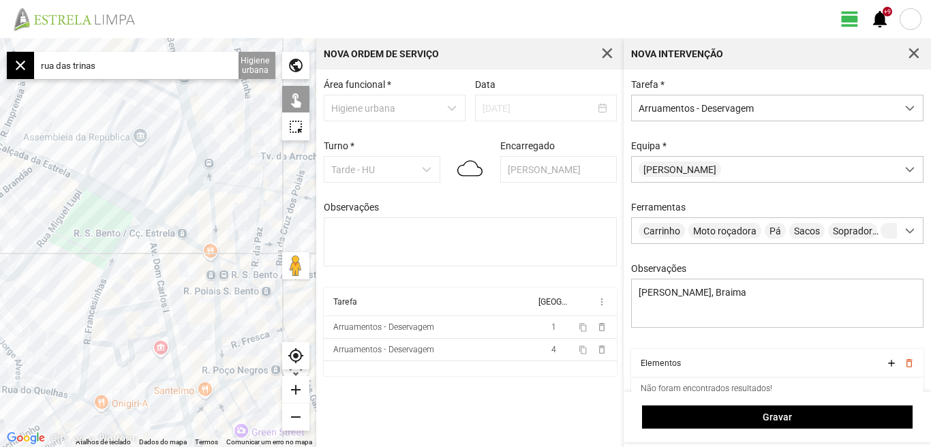
type input "R. das Trinas, 1200 Lisboa, Portugal"
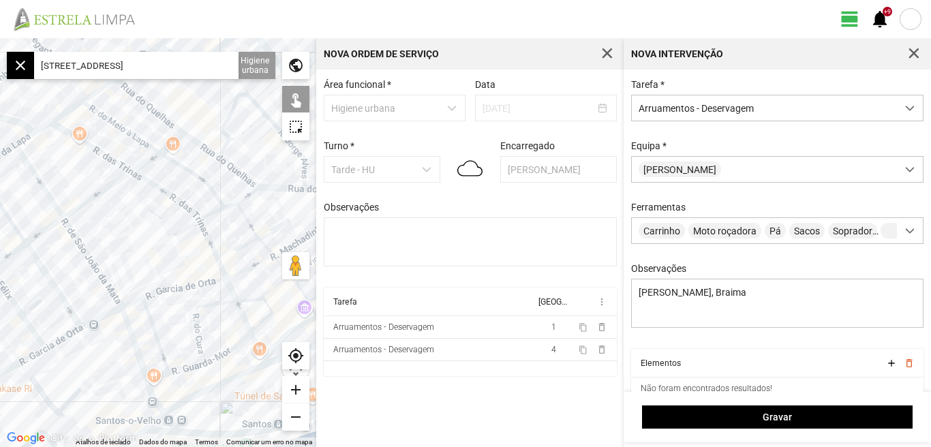
click at [296, 386] on div "add" at bounding box center [295, 389] width 27 height 27
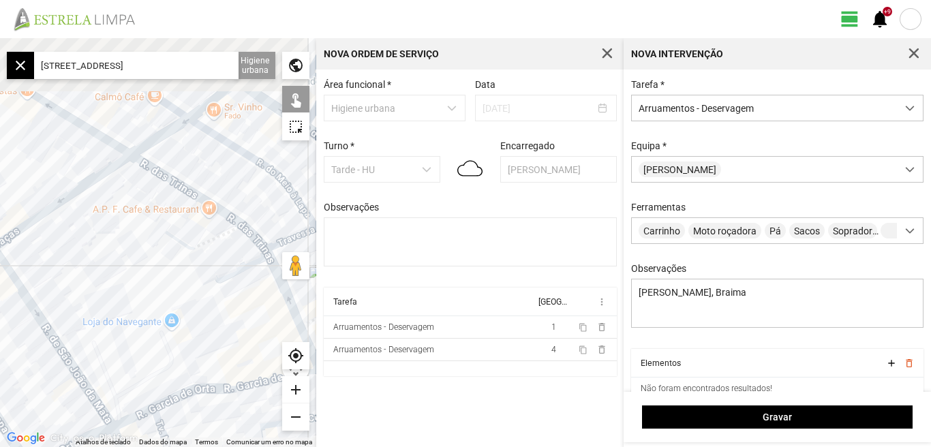
drag, startPoint x: 159, startPoint y: 214, endPoint x: 185, endPoint y: 274, distance: 65.3
click at [185, 274] on div at bounding box center [158, 242] width 316 height 409
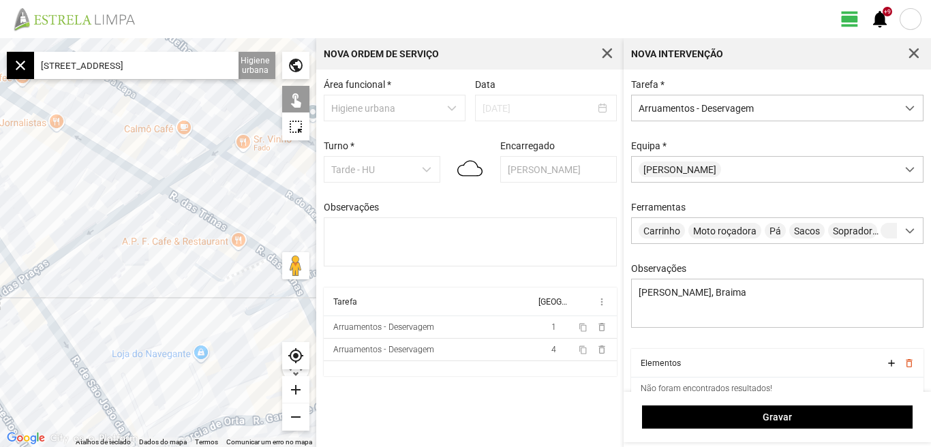
drag, startPoint x: 120, startPoint y: 187, endPoint x: 185, endPoint y: 244, distance: 86.9
click at [185, 244] on div at bounding box center [158, 242] width 316 height 409
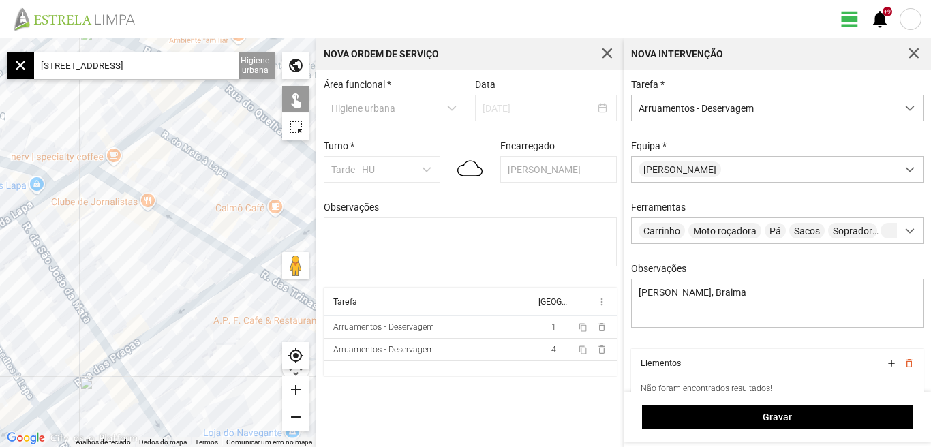
click at [123, 189] on div at bounding box center [158, 242] width 316 height 409
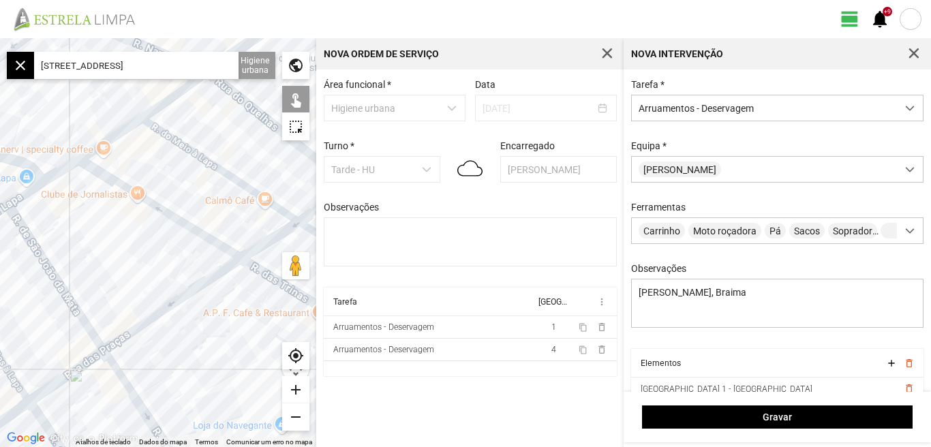
drag, startPoint x: 144, startPoint y: 249, endPoint x: 91, endPoint y: 205, distance: 68.7
click at [93, 213] on div at bounding box center [158, 242] width 316 height 409
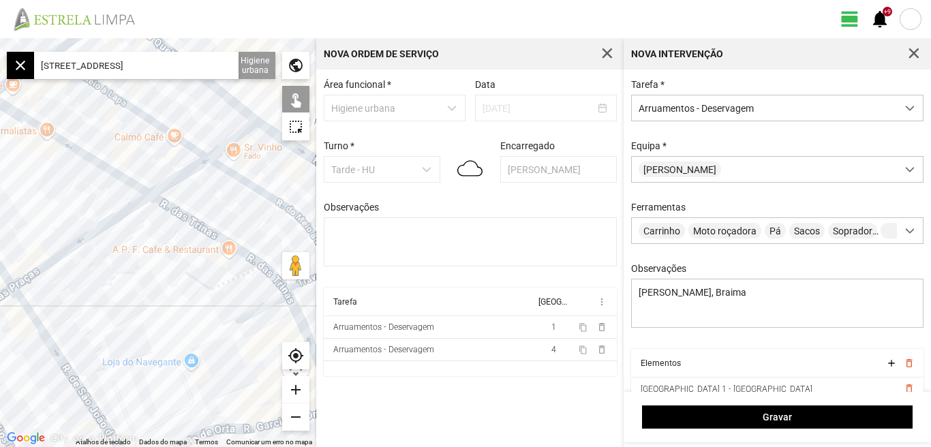
click at [177, 213] on div at bounding box center [158, 242] width 316 height 409
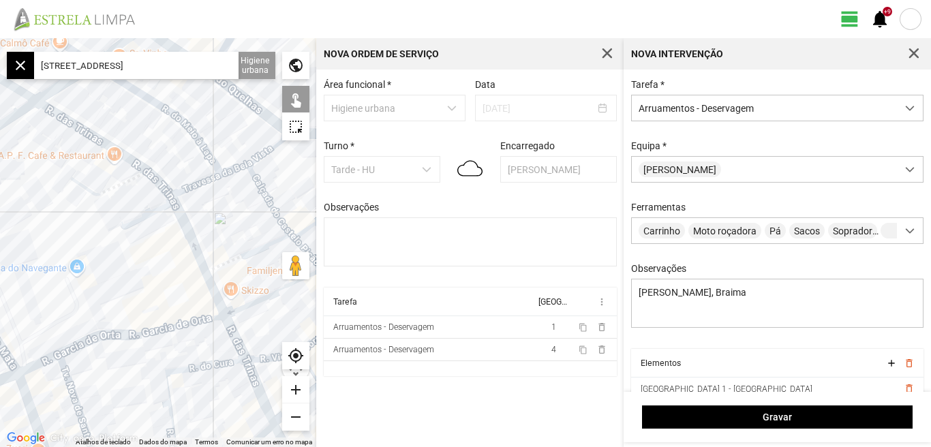
drag, startPoint x: 91, startPoint y: 239, endPoint x: 80, endPoint y: 208, distance: 32.8
click at [80, 212] on div at bounding box center [158, 242] width 316 height 409
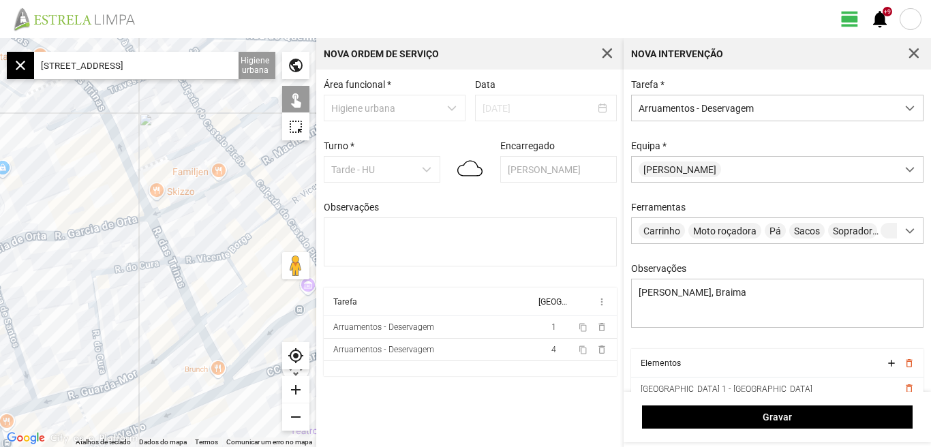
click at [115, 140] on div at bounding box center [158, 242] width 316 height 409
click at [138, 186] on div at bounding box center [158, 242] width 316 height 409
click at [158, 232] on div at bounding box center [158, 242] width 316 height 409
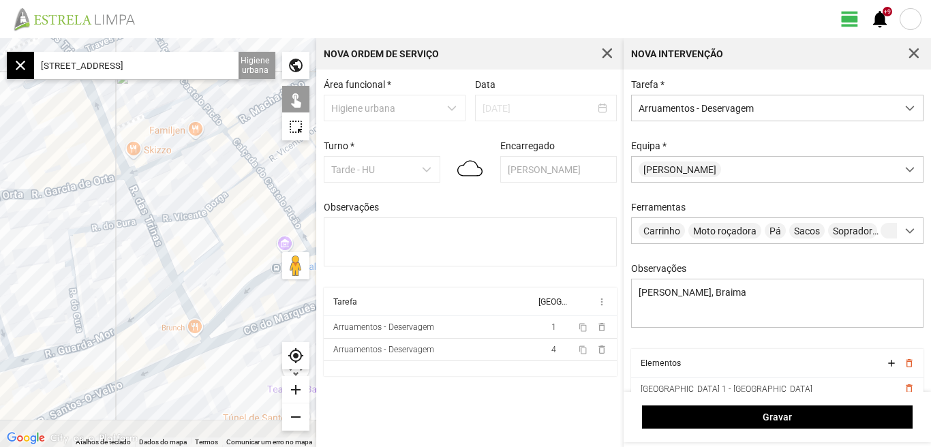
drag, startPoint x: 193, startPoint y: 265, endPoint x: 176, endPoint y: 234, distance: 36.0
click at [176, 237] on div at bounding box center [158, 242] width 316 height 409
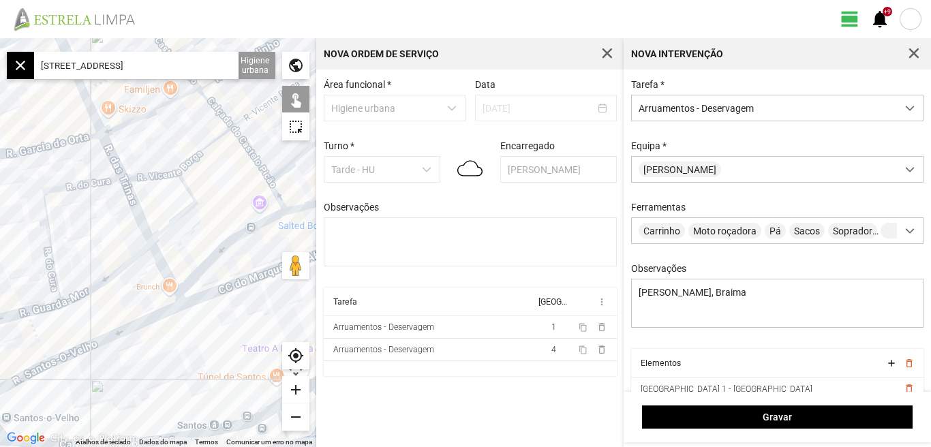
click at [163, 265] on div at bounding box center [158, 242] width 316 height 409
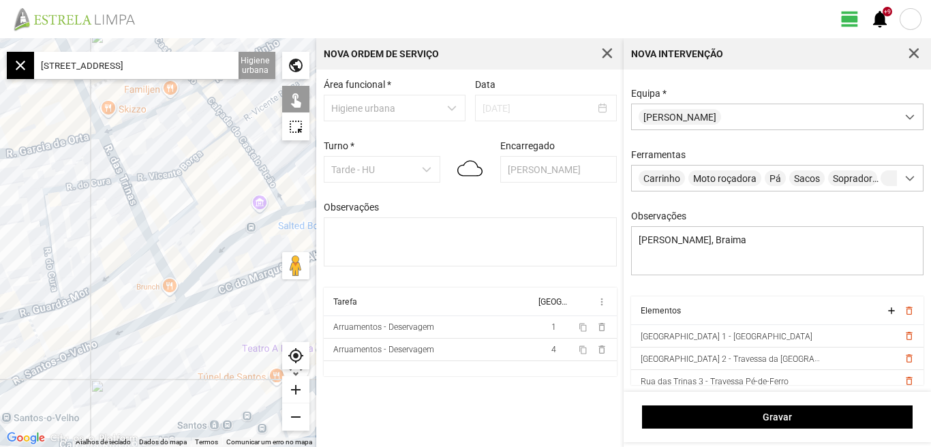
scroll to position [75, 0]
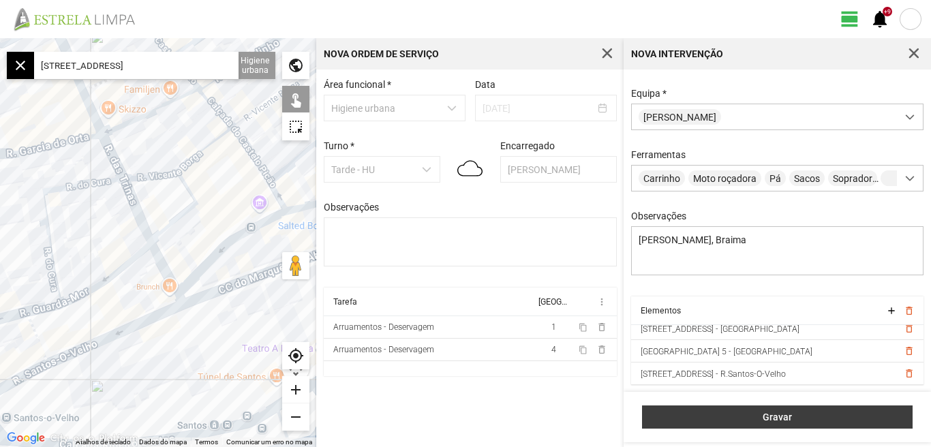
click at [783, 420] on span "Gravar" at bounding box center [777, 416] width 256 height 11
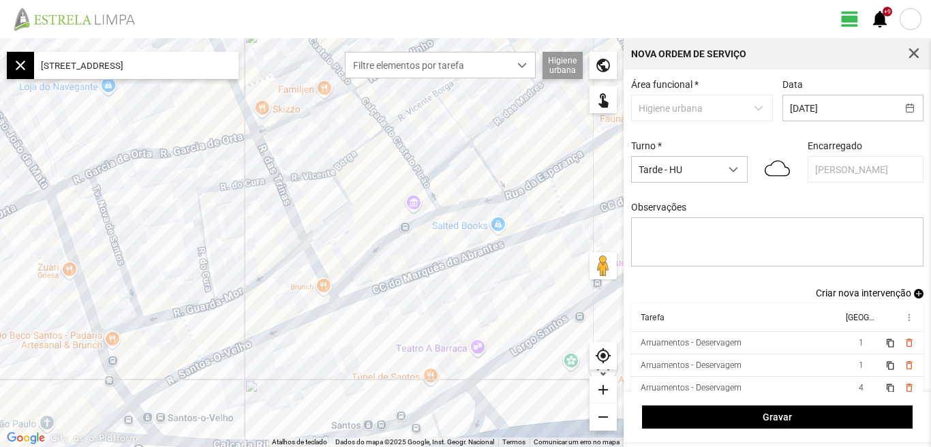
scroll to position [12, 0]
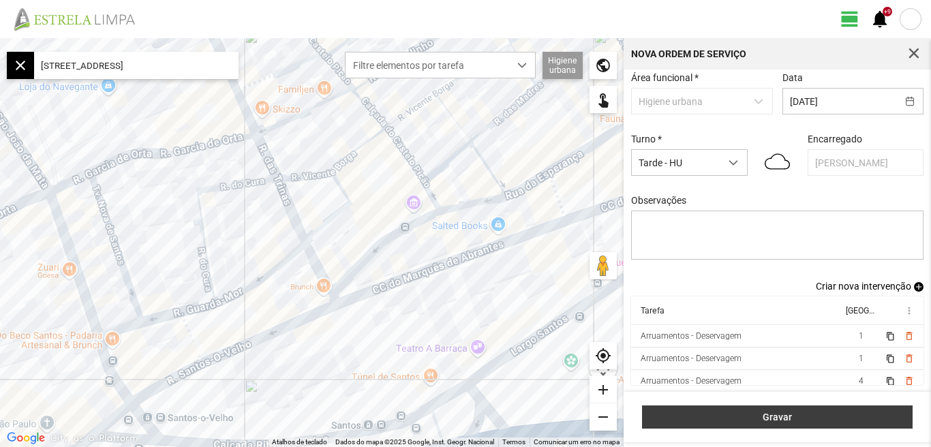
click at [783, 418] on span "Gravar" at bounding box center [777, 416] width 256 height 11
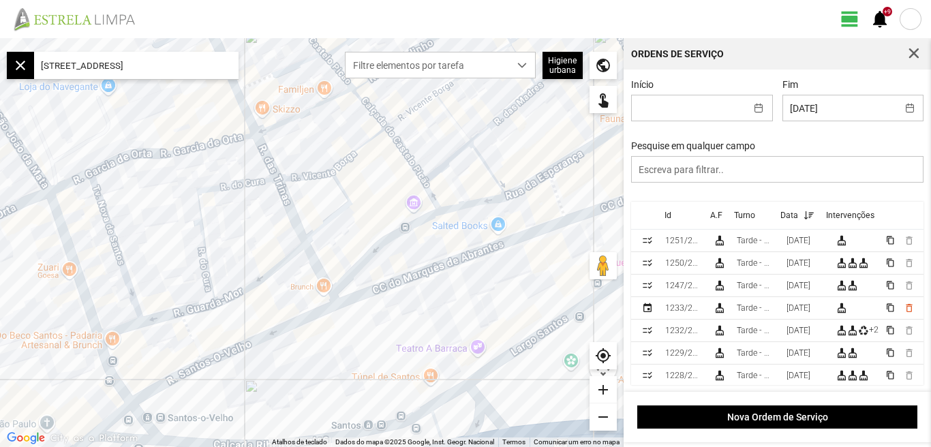
click at [794, 219] on div "Data" at bounding box center [788, 215] width 18 height 10
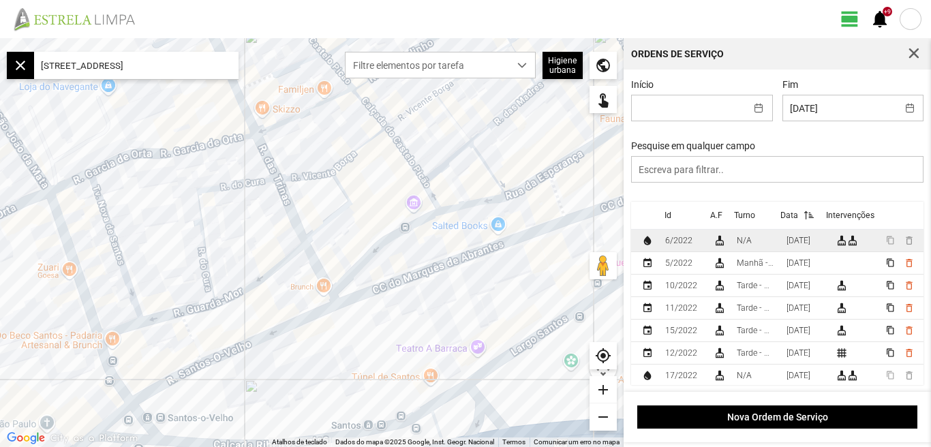
click at [786, 245] on div "29/09/2022" at bounding box center [798, 241] width 24 height 10
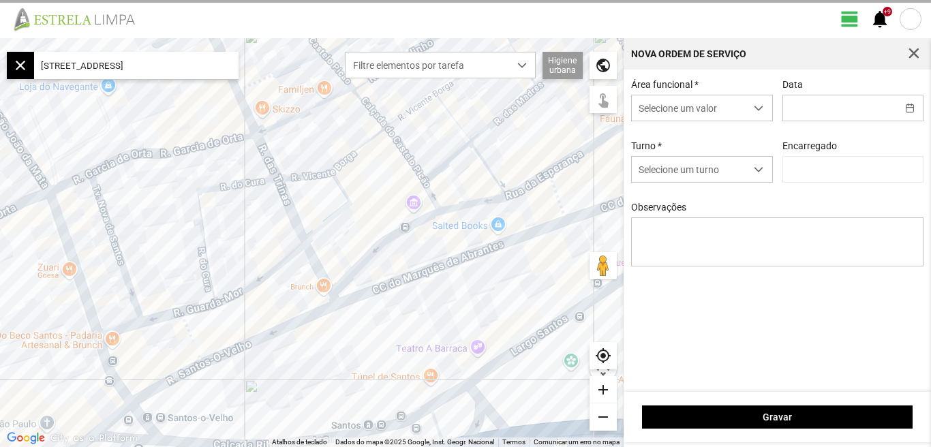
type input "29/09/2022"
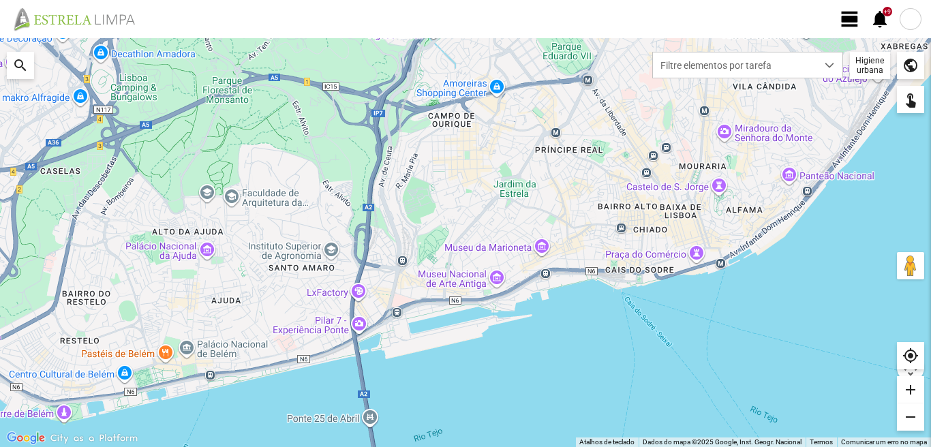
click at [916, 22] on div at bounding box center [910, 19] width 22 height 22
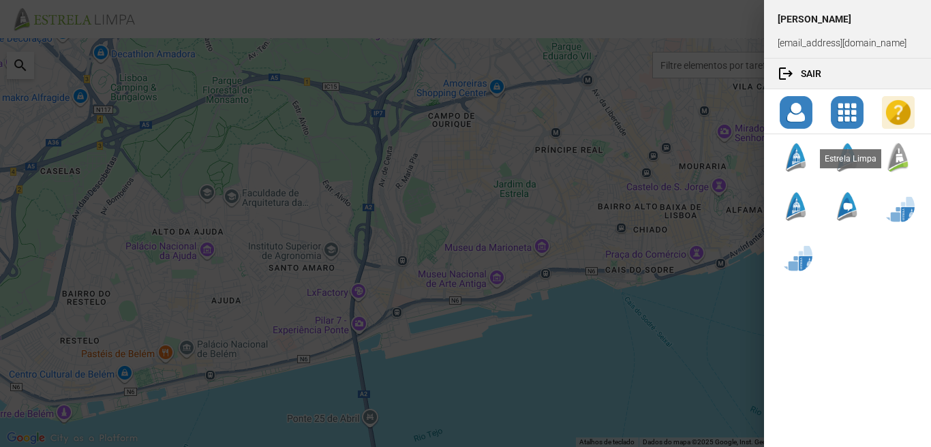
click at [903, 151] on div at bounding box center [898, 157] width 33 height 33
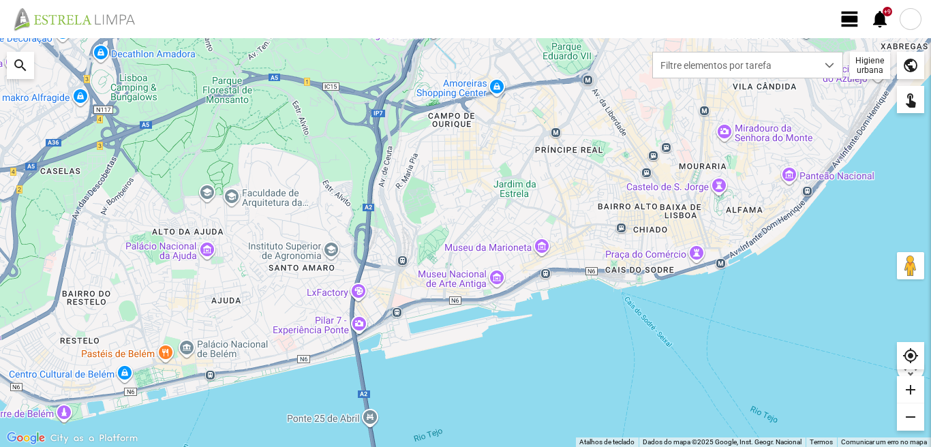
click at [843, 14] on span "view_day" at bounding box center [849, 19] width 20 height 20
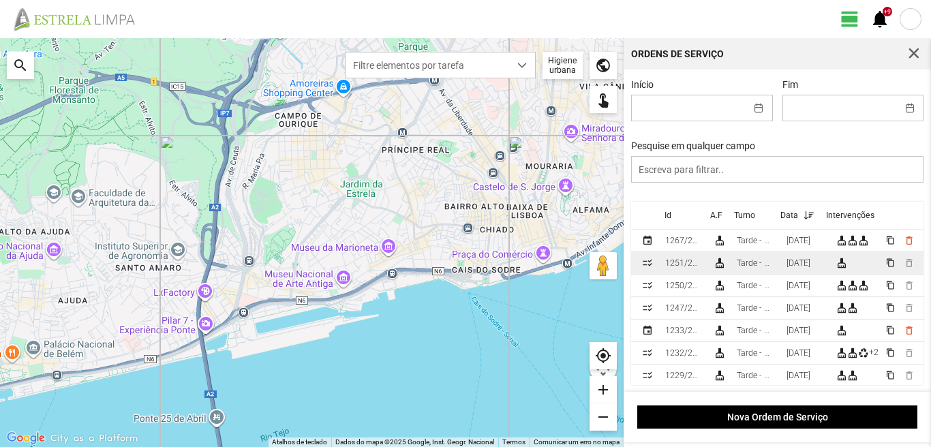
click at [807, 268] on div "[DATE]" at bounding box center [798, 263] width 24 height 10
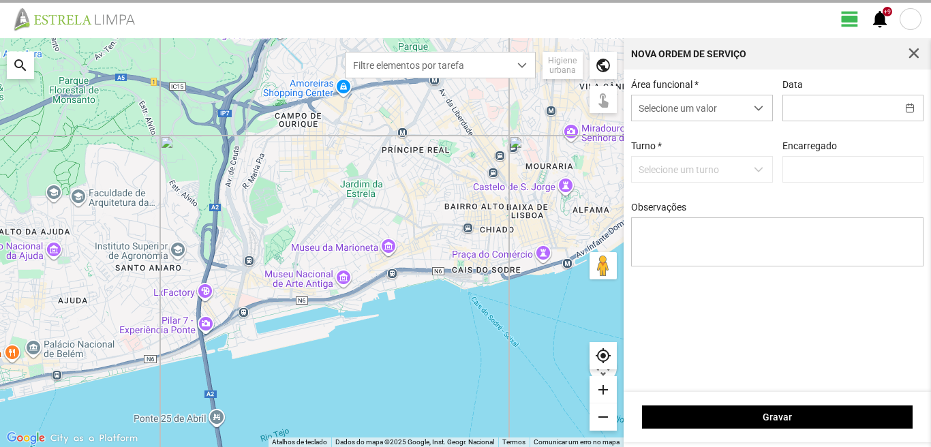
type input "[DATE]"
type input "[PERSON_NAME]"
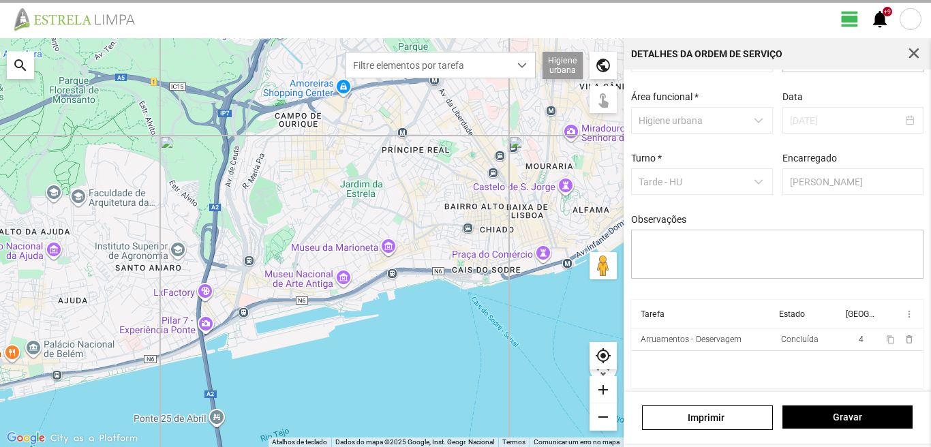
scroll to position [58, 0]
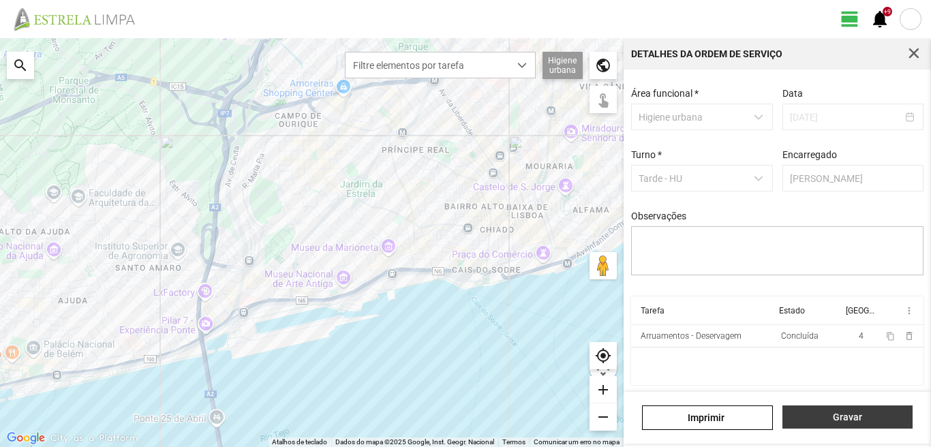
click at [853, 418] on span "Gravar" at bounding box center [847, 416] width 116 height 11
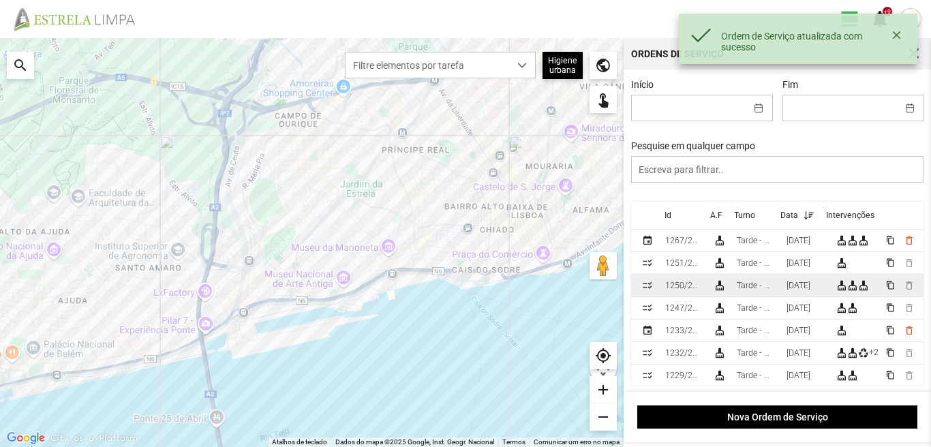
click at [810, 289] on div "[DATE]" at bounding box center [798, 286] width 24 height 10
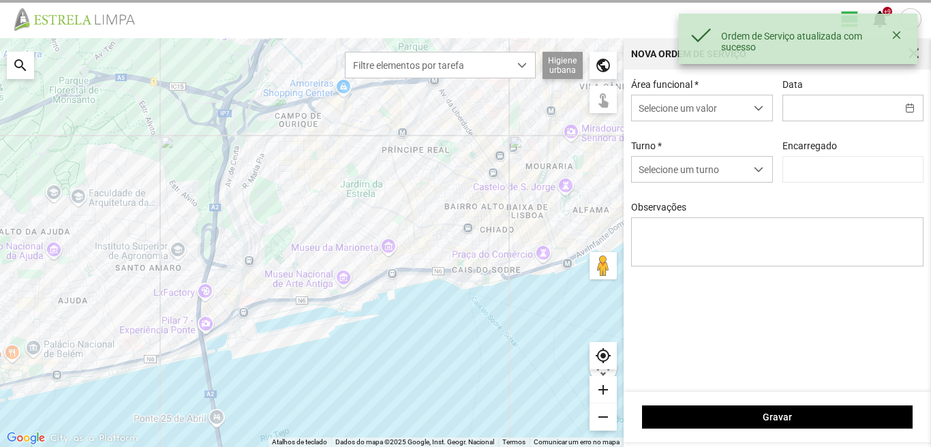
type input "[DATE]"
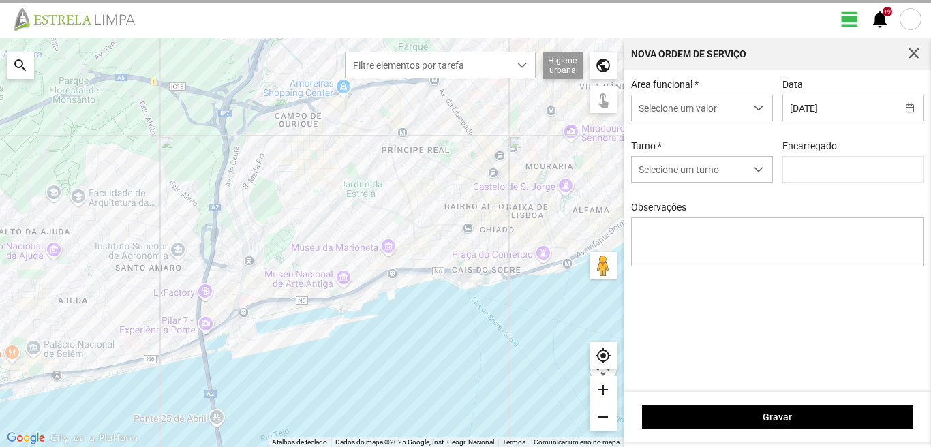
type input "[PERSON_NAME]"
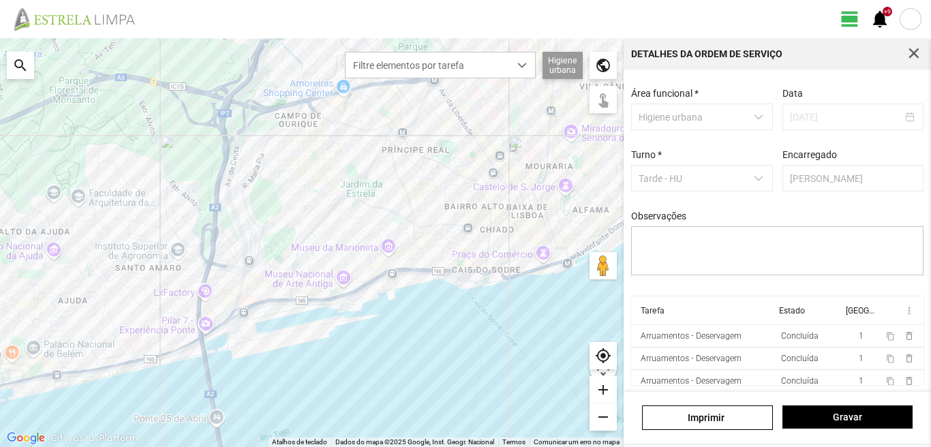
scroll to position [58, 0]
click at [845, 420] on span "Gravar" at bounding box center [847, 416] width 116 height 11
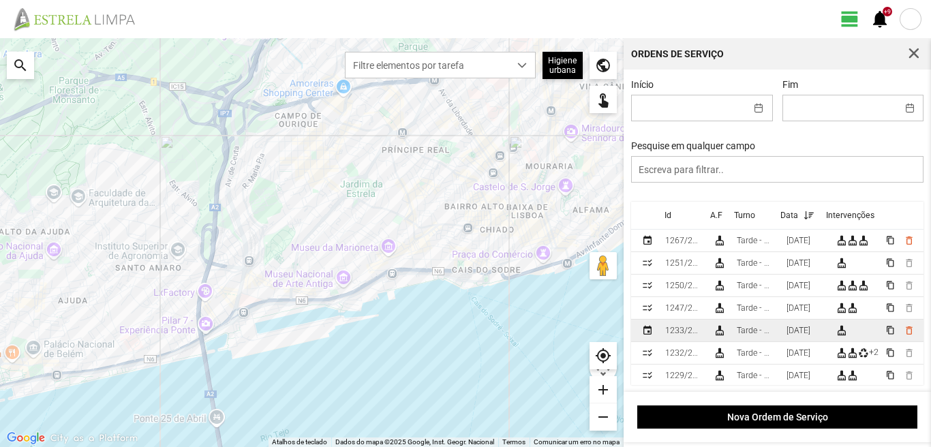
click at [810, 332] on div "[DATE]" at bounding box center [798, 331] width 24 height 10
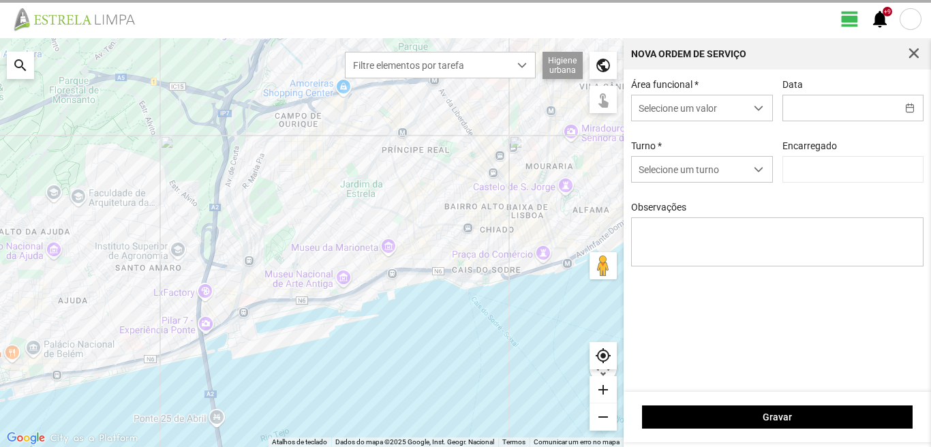
type input "[DATE]"
type input "[PERSON_NAME]"
type textarea "Descanso do pessoal [PERSON_NAME]: [PERSON_NAME]"
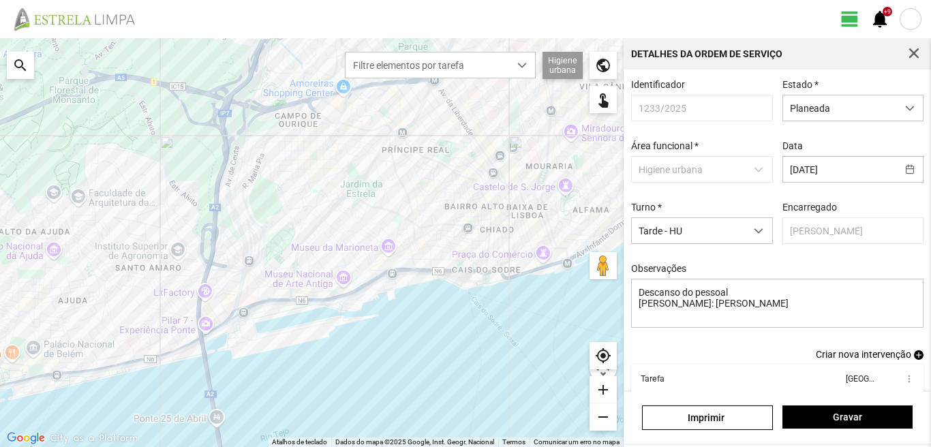
scroll to position [74, 0]
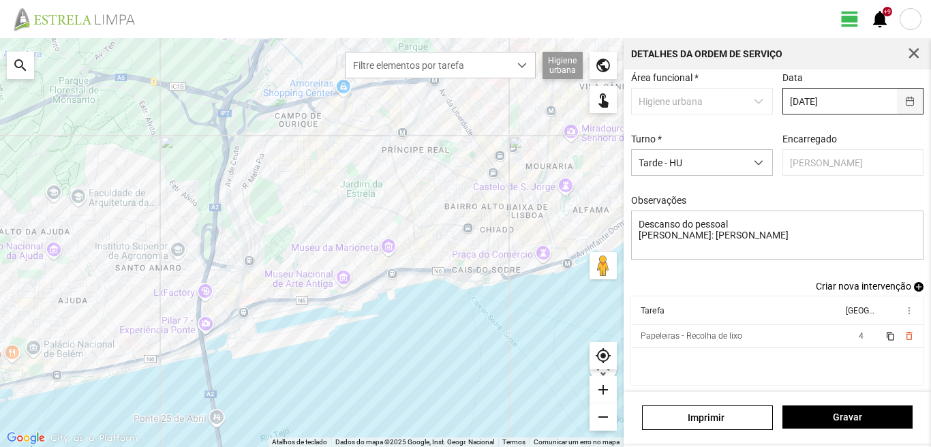
click at [900, 95] on button "button" at bounding box center [909, 101] width 27 height 25
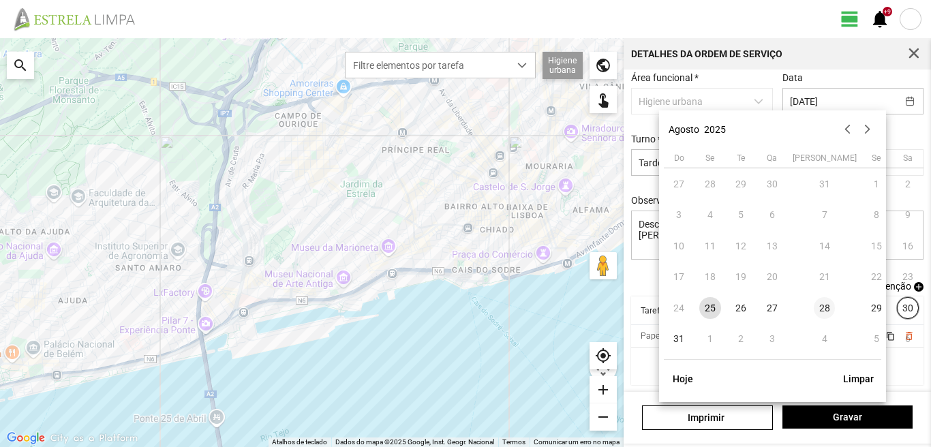
click at [813, 309] on span "28" at bounding box center [824, 308] width 22 height 22
type input "[DATE]"
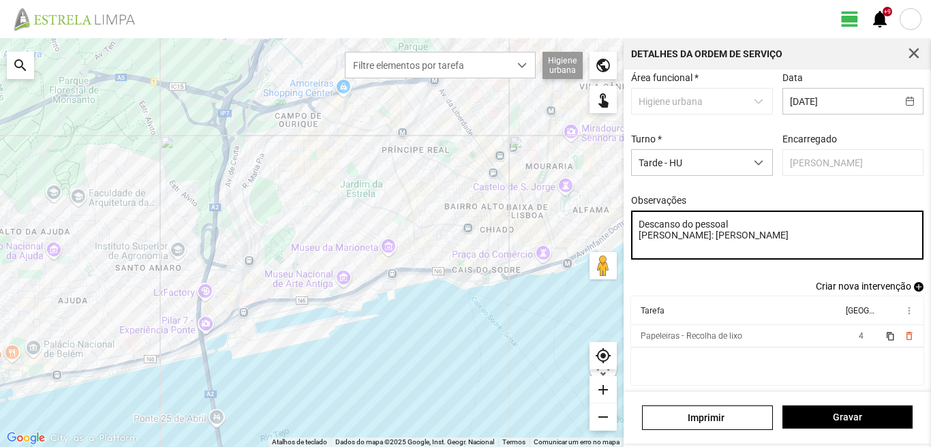
drag, startPoint x: 636, startPoint y: 222, endPoint x: 775, endPoint y: 245, distance: 140.8
click at [775, 245] on textarea "Descanso do pessoal [PERSON_NAME]: [PERSON_NAME]" at bounding box center [777, 234] width 293 height 49
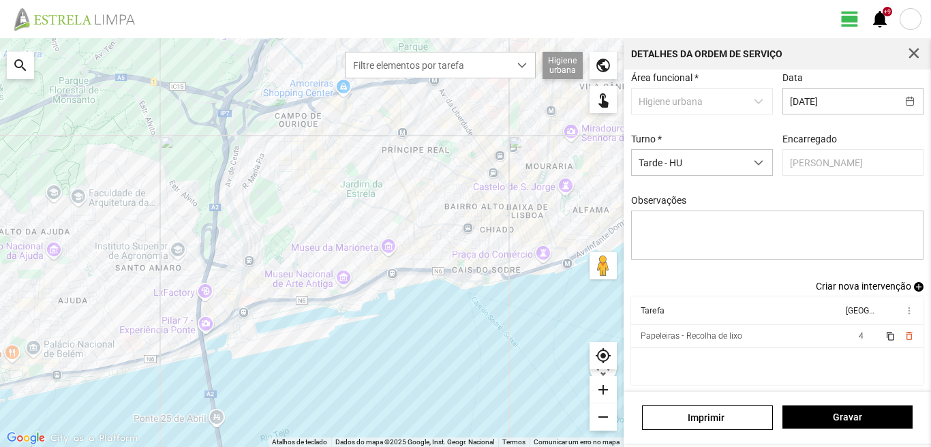
click at [868, 287] on span "Criar nova intervenção" at bounding box center [862, 286] width 95 height 11
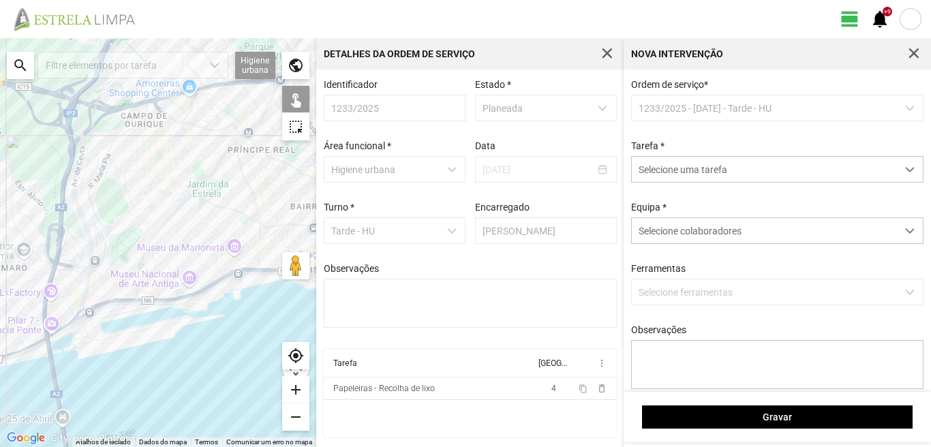
click at [899, 109] on p-dropdown "1233/2025 - [DATE] - Tarde - HU" at bounding box center [777, 108] width 293 height 27
click at [905, 172] on span "dropdown trigger" at bounding box center [910, 170] width 10 height 10
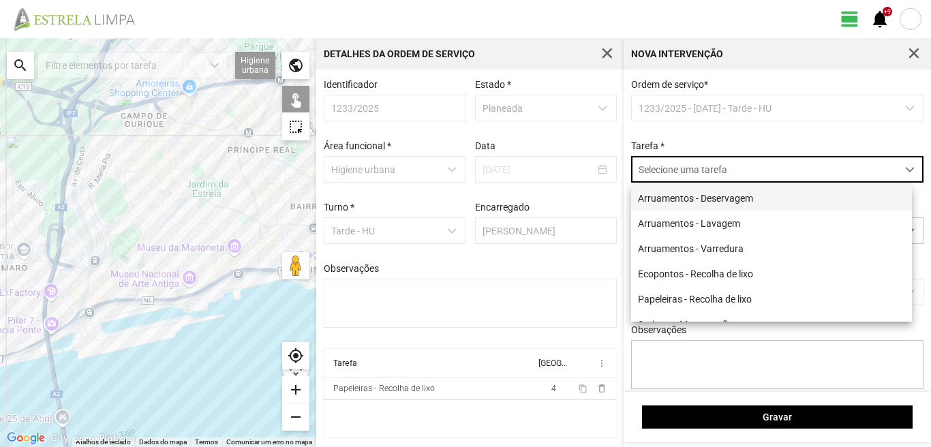
click at [729, 195] on li "Arruamentos - Deservagem" at bounding box center [771, 197] width 281 height 25
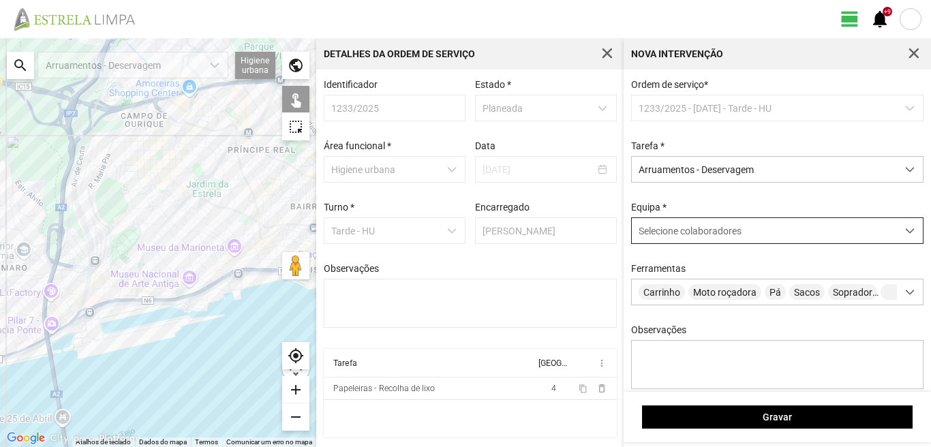
click at [905, 236] on span at bounding box center [910, 231] width 10 height 10
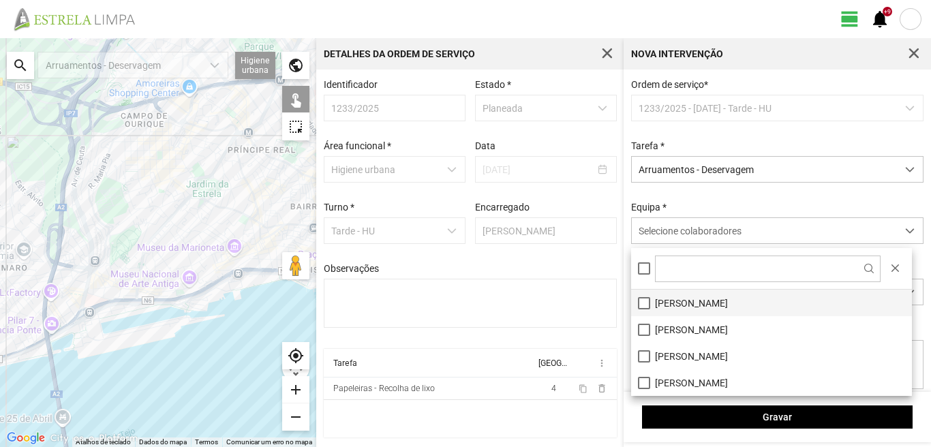
click at [637, 309] on li "[PERSON_NAME]" at bounding box center [771, 303] width 281 height 27
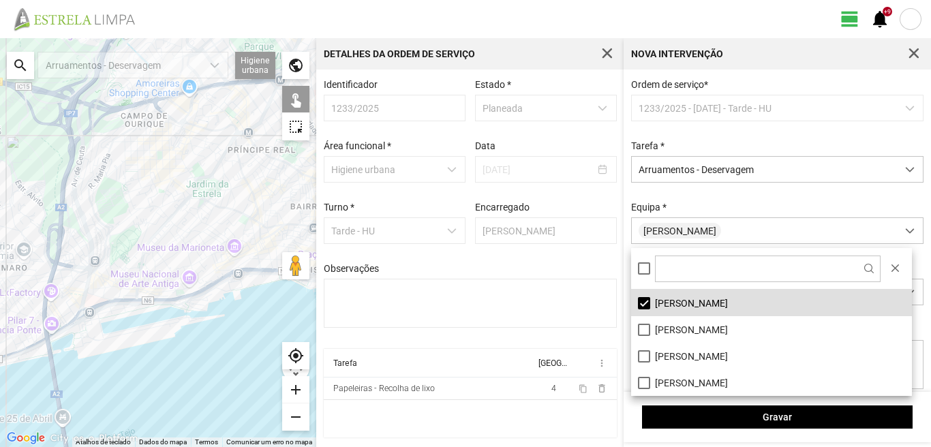
click at [444, 8] on fbc-header "view_day +9 notifications" at bounding box center [465, 19] width 931 height 38
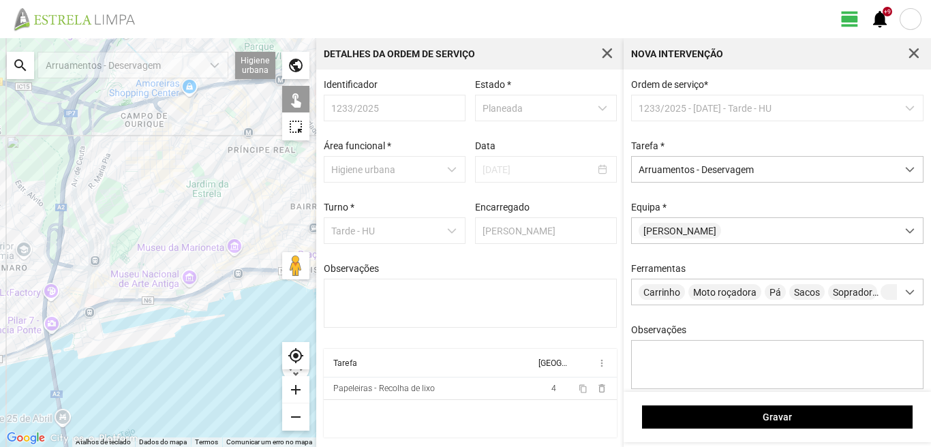
click at [25, 59] on div "search" at bounding box center [20, 65] width 27 height 27
type input "D"
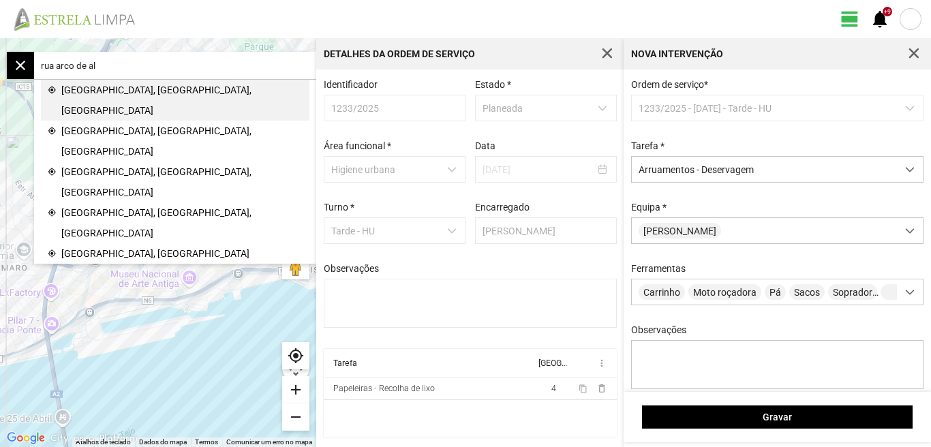
click at [134, 85] on span "[GEOGRAPHIC_DATA], [GEOGRAPHIC_DATA], [GEOGRAPHIC_DATA]" at bounding box center [181, 100] width 241 height 41
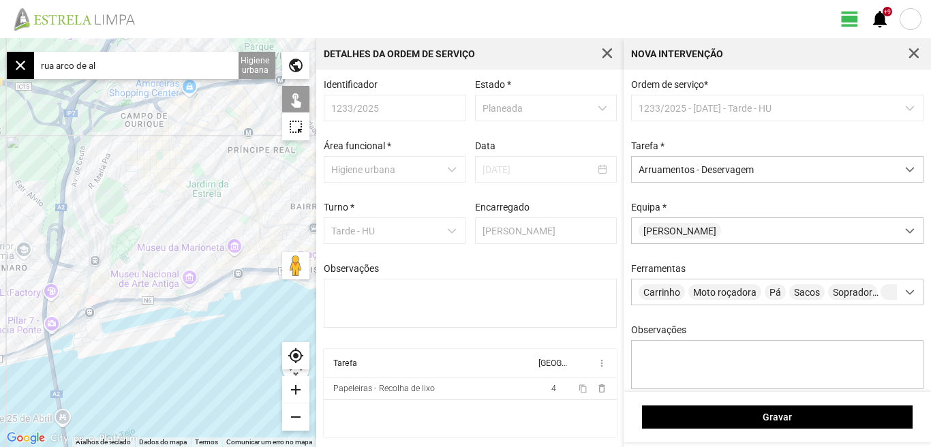
type input "[STREET_ADDRESS]"
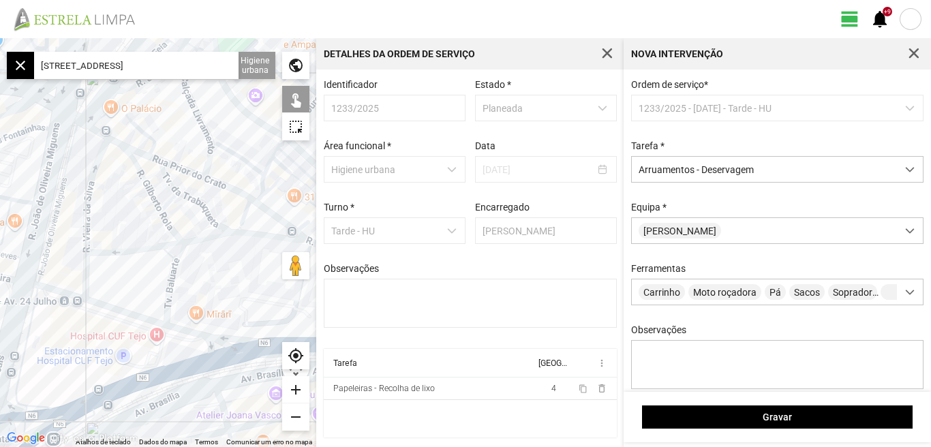
click at [87, 189] on div at bounding box center [158, 242] width 316 height 409
click at [112, 252] on div at bounding box center [158, 242] width 316 height 409
click at [85, 273] on div at bounding box center [158, 242] width 316 height 409
click at [150, 192] on div at bounding box center [158, 242] width 316 height 409
click at [163, 217] on div at bounding box center [158, 242] width 316 height 409
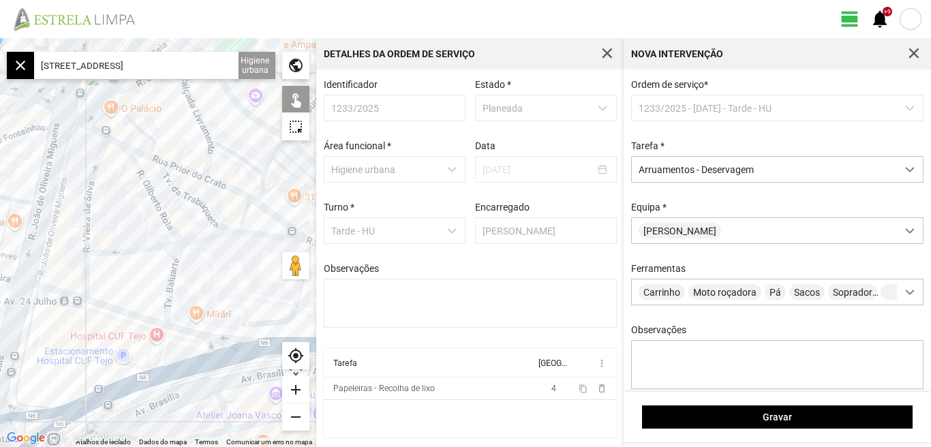
click at [166, 202] on div at bounding box center [158, 242] width 316 height 409
click at [168, 179] on div at bounding box center [158, 242] width 316 height 409
click at [202, 204] on div at bounding box center [158, 242] width 316 height 409
click at [172, 276] on div at bounding box center [158, 242] width 316 height 409
drag, startPoint x: 129, startPoint y: 289, endPoint x: 123, endPoint y: 330, distance: 41.2
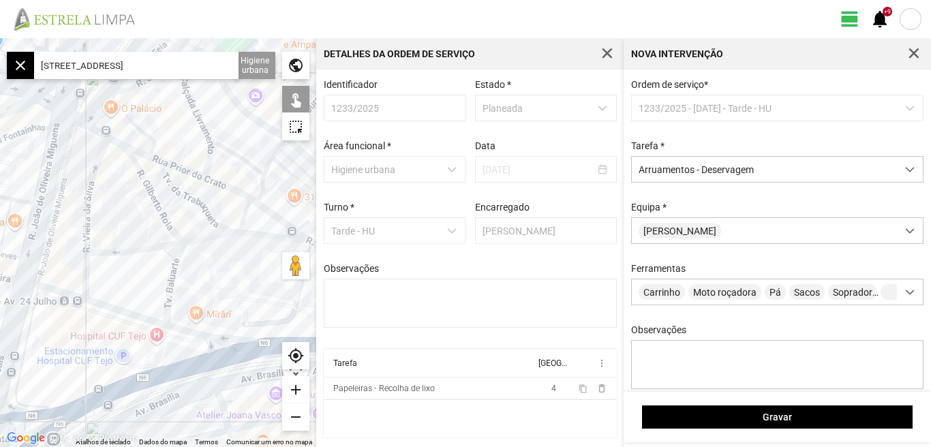
click at [123, 330] on div at bounding box center [158, 242] width 316 height 409
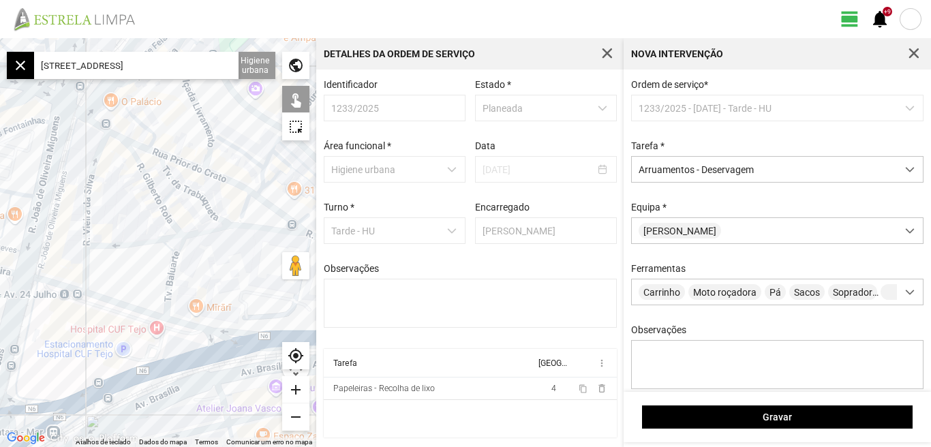
drag, startPoint x: 123, startPoint y: 262, endPoint x: 137, endPoint y: 196, distance: 66.8
click at [137, 196] on div at bounding box center [158, 242] width 316 height 409
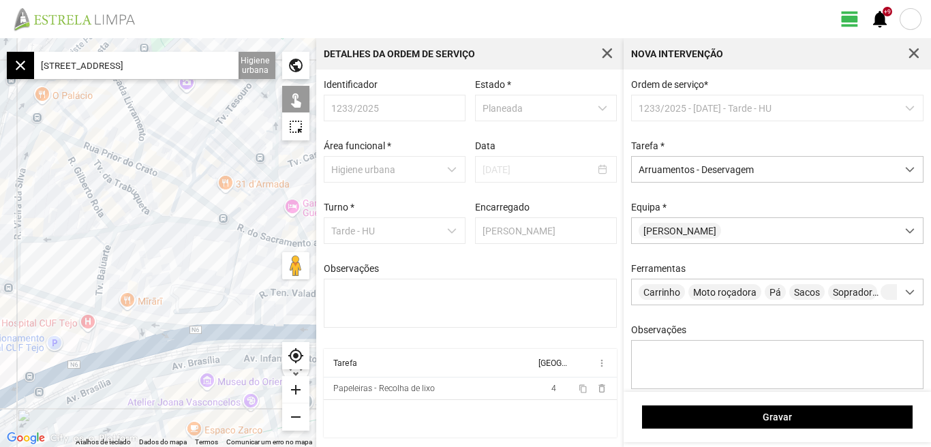
drag, startPoint x: 133, startPoint y: 200, endPoint x: 59, endPoint y: 201, distance: 73.6
click at [59, 201] on div at bounding box center [158, 242] width 316 height 409
drag, startPoint x: 190, startPoint y: 317, endPoint x: 129, endPoint y: 291, distance: 66.2
click at [179, 311] on div at bounding box center [158, 242] width 316 height 409
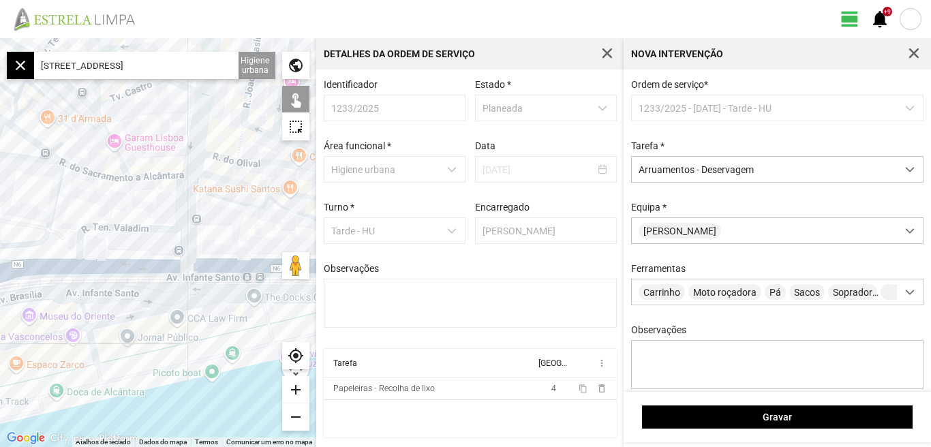
drag, startPoint x: 65, startPoint y: 227, endPoint x: 213, endPoint y: 270, distance: 154.1
click at [213, 270] on div at bounding box center [158, 242] width 316 height 409
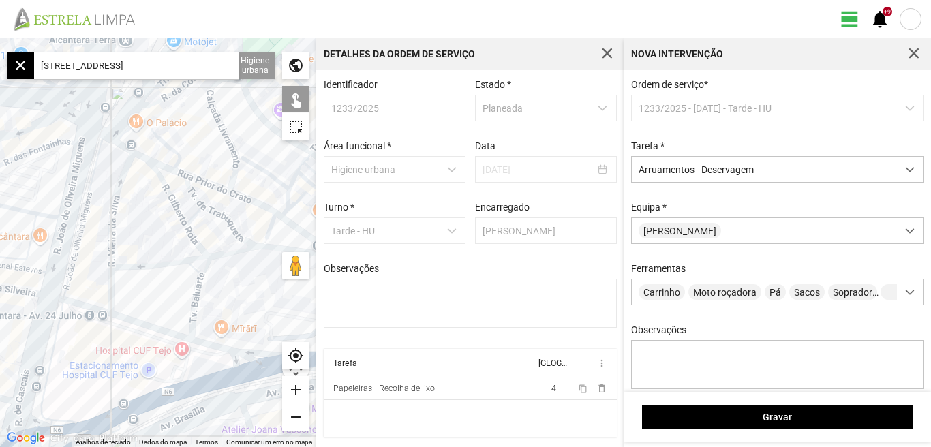
drag, startPoint x: 263, startPoint y: 305, endPoint x: 150, endPoint y: 267, distance: 119.1
click at [157, 272] on div at bounding box center [158, 242] width 316 height 409
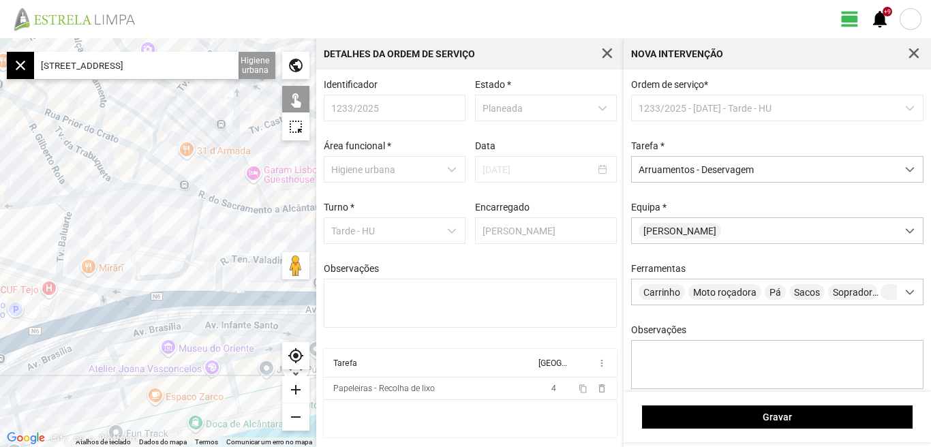
drag, startPoint x: 62, startPoint y: 227, endPoint x: 196, endPoint y: 246, distance: 135.5
click at [195, 246] on div at bounding box center [158, 242] width 316 height 409
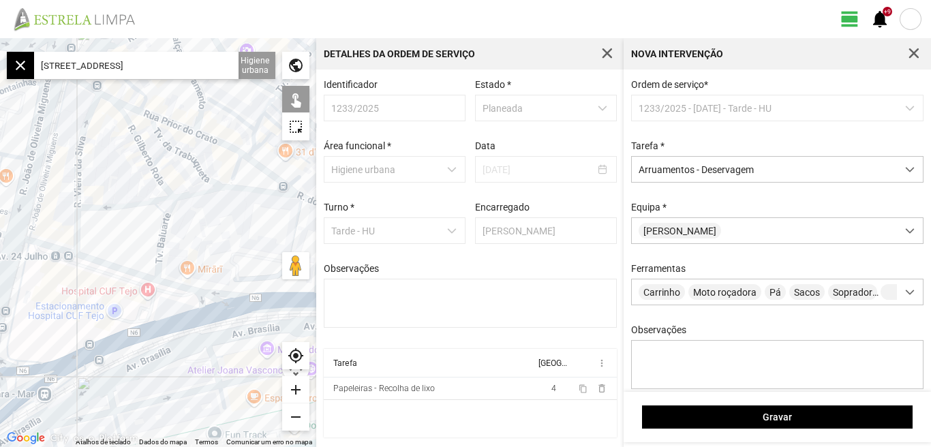
drag, startPoint x: 170, startPoint y: 249, endPoint x: 262, endPoint y: 243, distance: 92.8
click at [262, 243] on div at bounding box center [158, 242] width 316 height 409
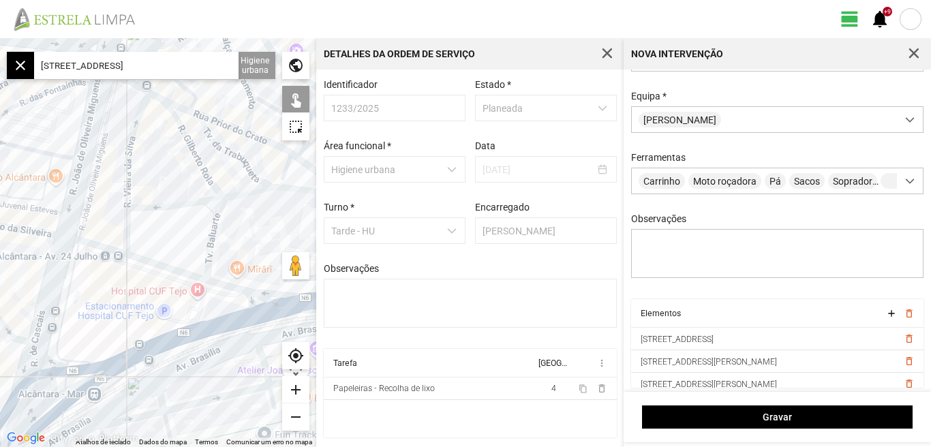
scroll to position [121, 0]
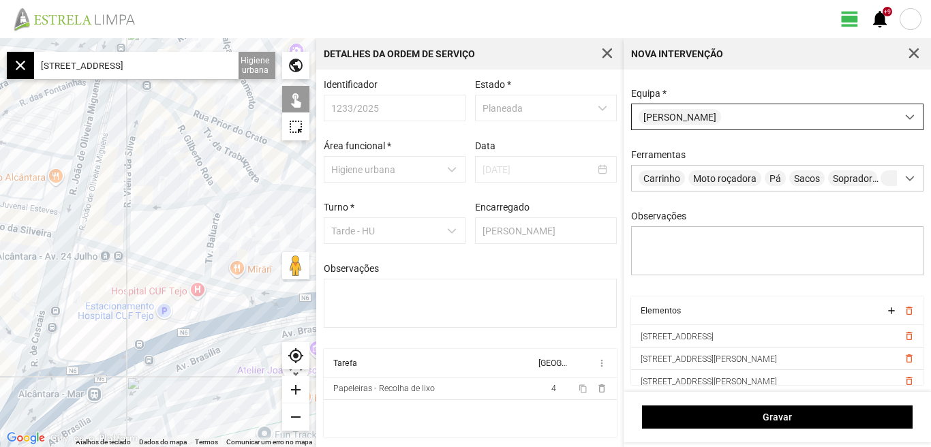
click at [905, 112] on span at bounding box center [910, 117] width 10 height 10
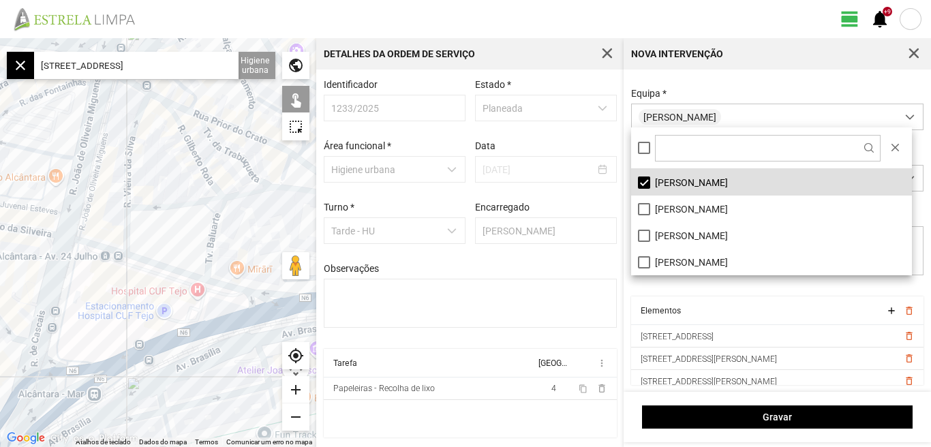
click at [636, 148] on div at bounding box center [771, 148] width 281 height 42
click at [644, 148] on div at bounding box center [644, 148] width 12 height 12
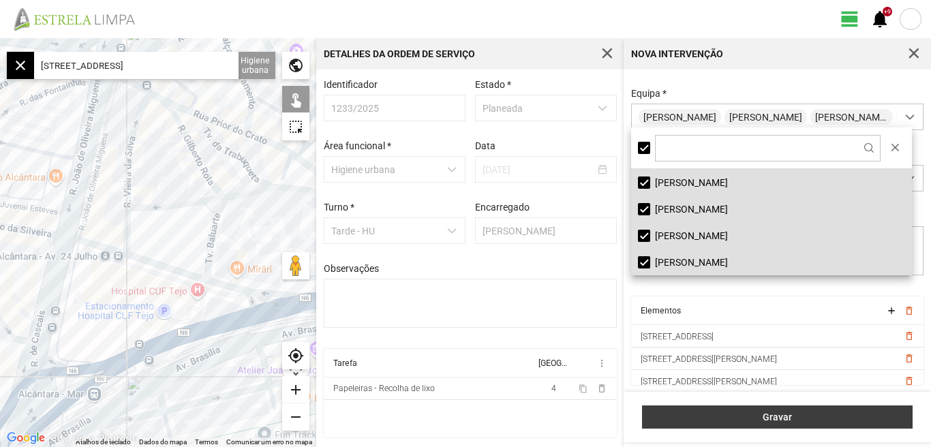
click at [777, 414] on span "Gravar" at bounding box center [777, 416] width 256 height 11
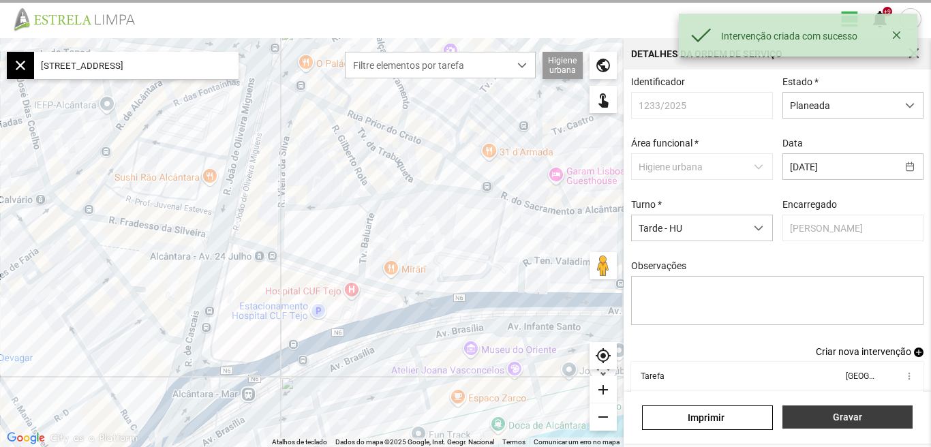
click at [851, 420] on span "Gravar" at bounding box center [847, 416] width 116 height 11
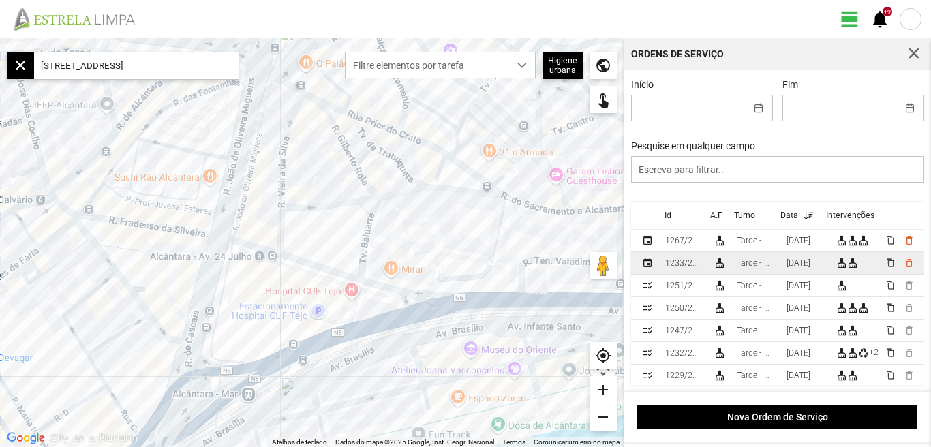
click at [809, 262] on div "[DATE]" at bounding box center [798, 263] width 24 height 10
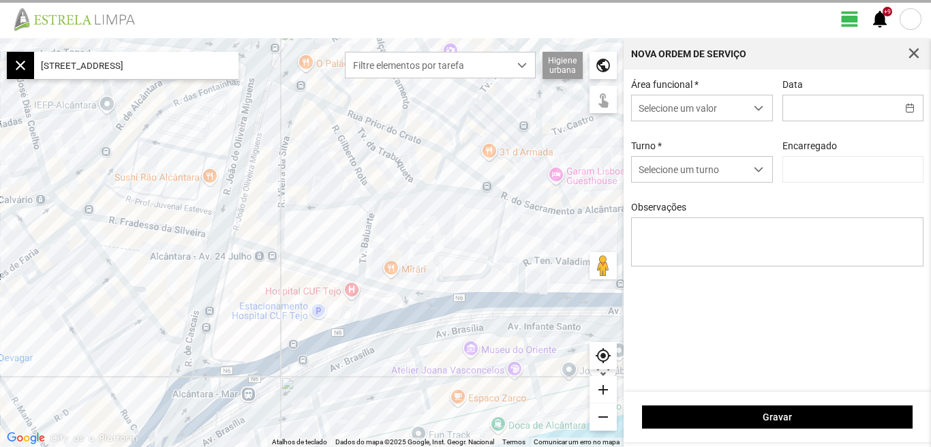
type input "[DATE]"
type input "[PERSON_NAME]"
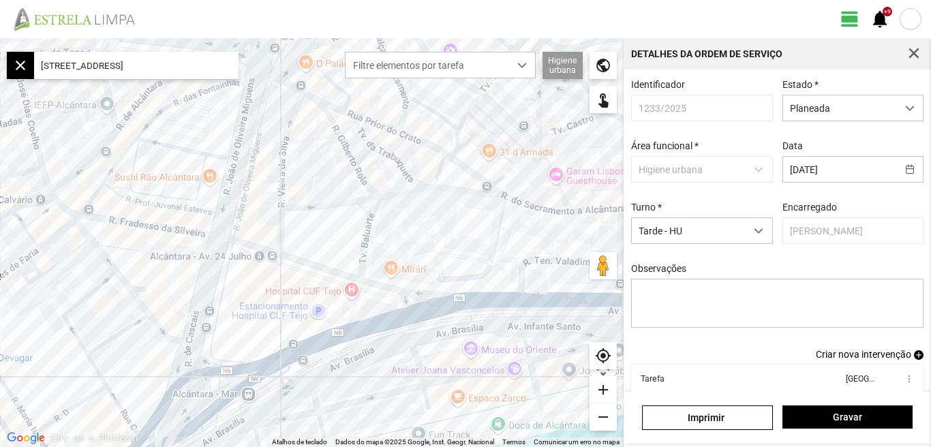
scroll to position [74, 0]
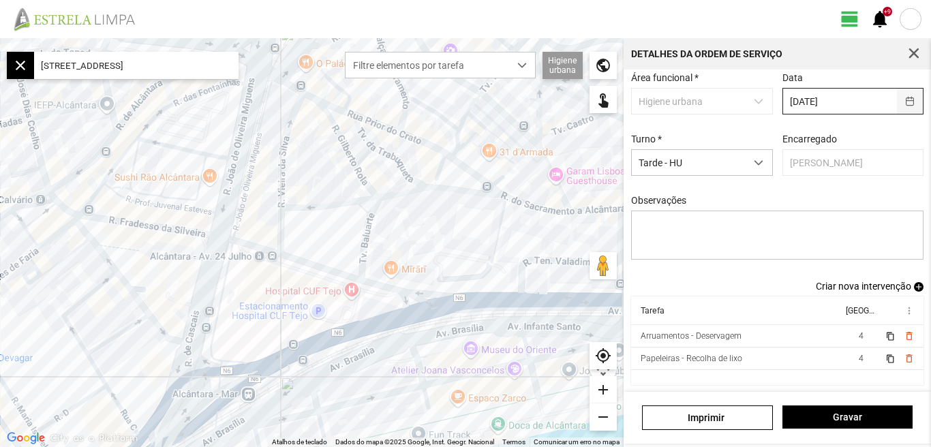
click at [896, 95] on button "button" at bounding box center [909, 101] width 27 height 25
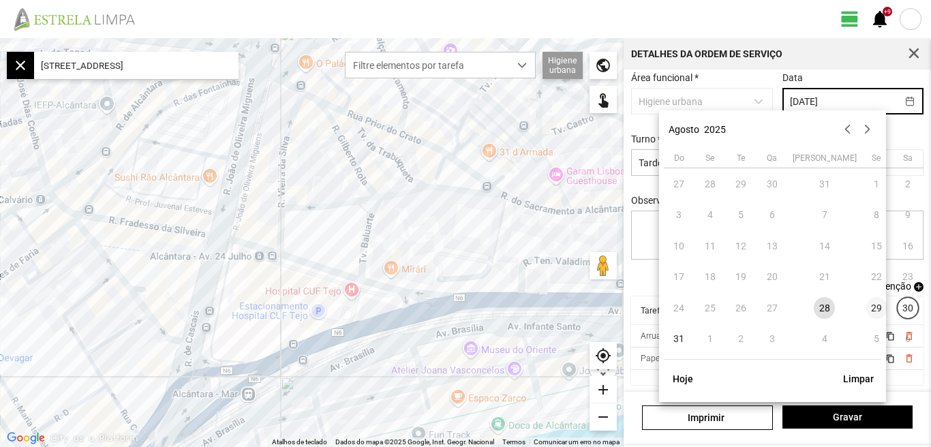
click at [866, 307] on span "29" at bounding box center [877, 308] width 22 height 22
type input "[DATE]"
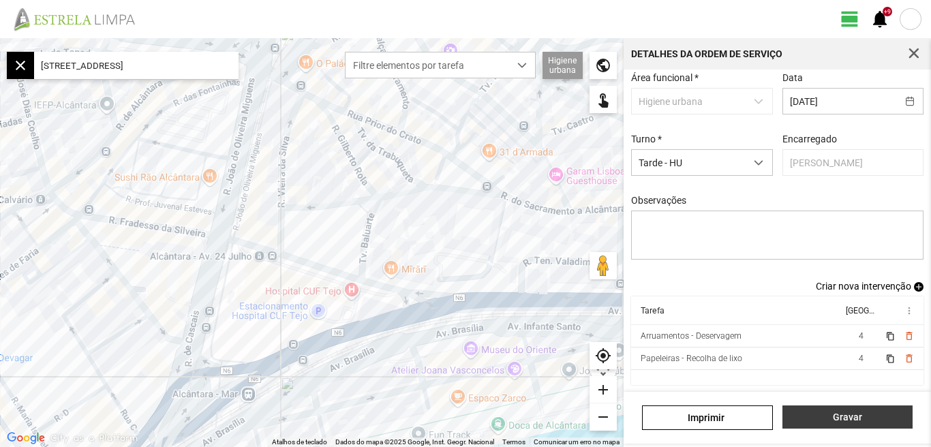
click at [848, 417] on span "Gravar" at bounding box center [847, 416] width 116 height 11
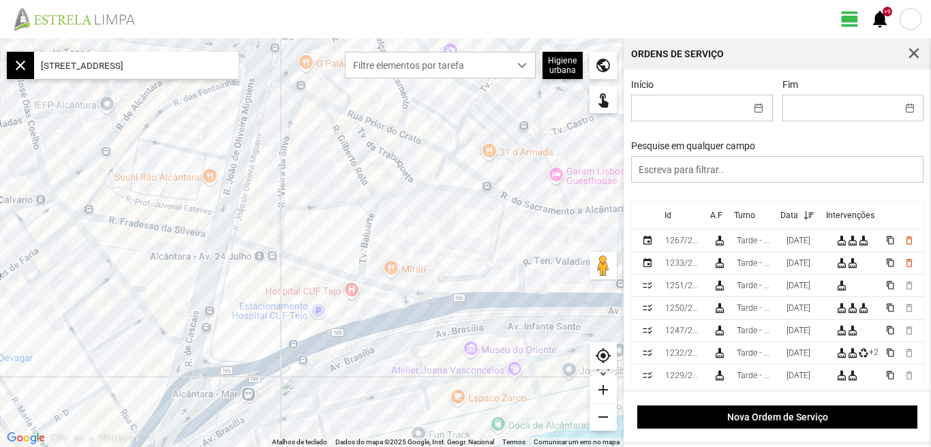
scroll to position [3, 0]
click at [860, 268] on td "cleaning_services cleaning_services" at bounding box center [855, 263] width 50 height 22
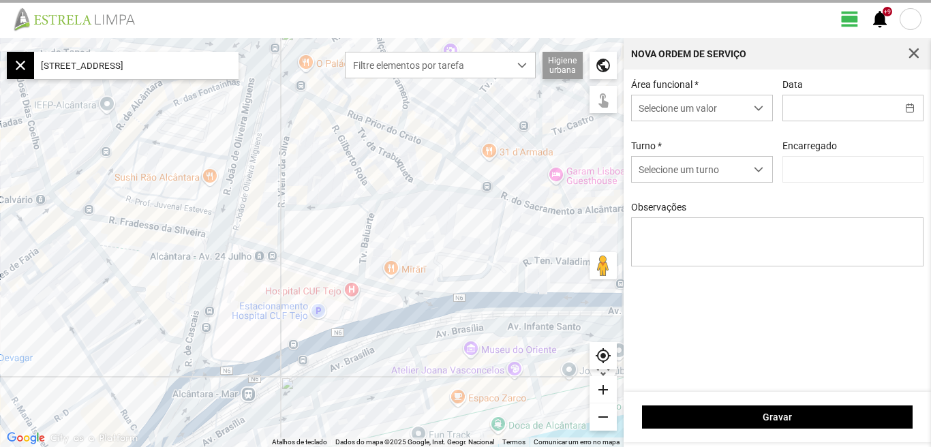
type input "[DATE]"
type input "[PERSON_NAME]"
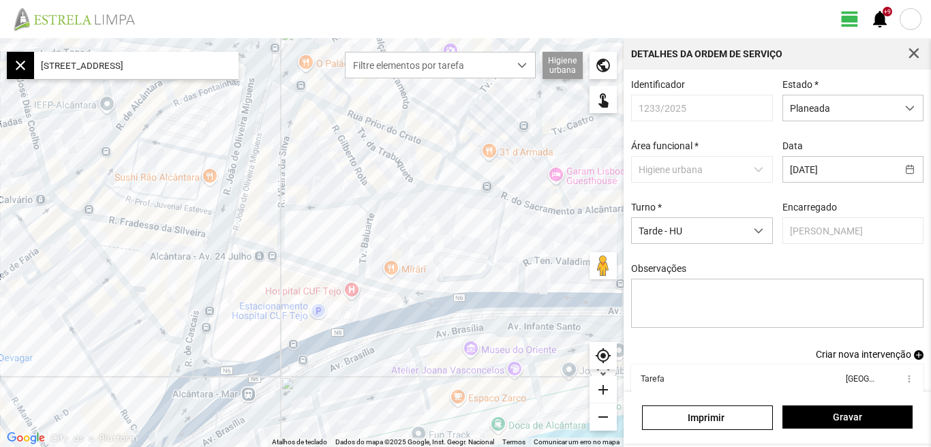
scroll to position [74, 0]
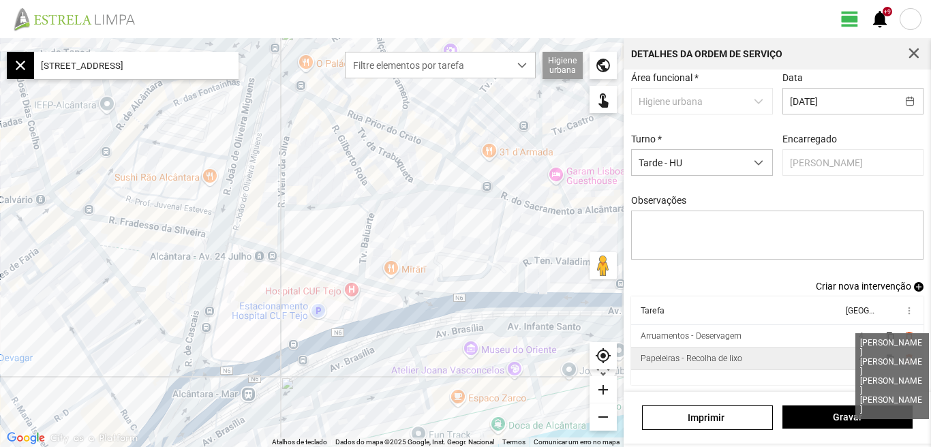
click at [858, 357] on span "4" at bounding box center [860, 359] width 5 height 10
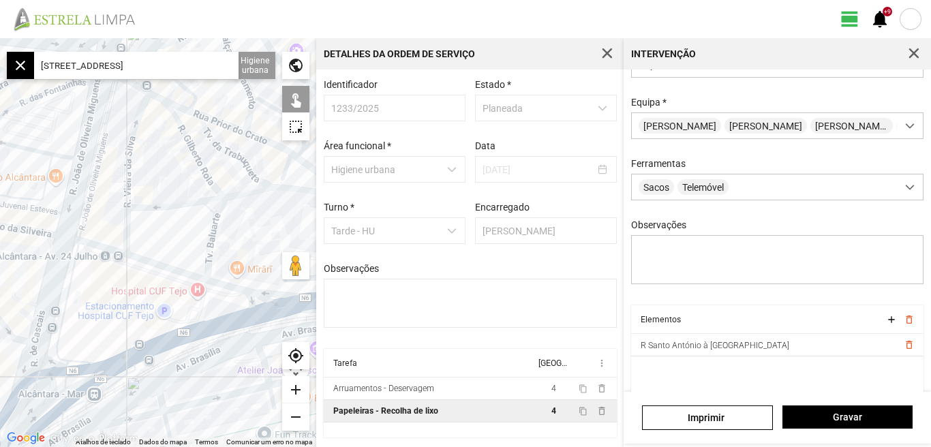
scroll to position [121, 0]
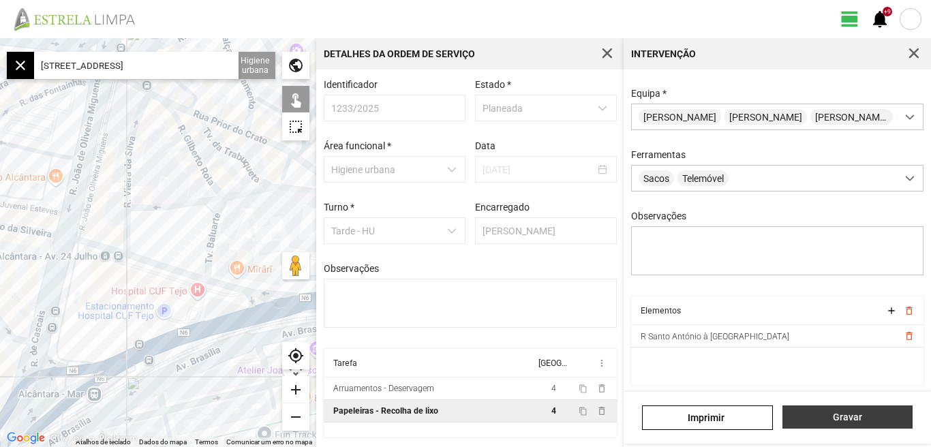
click at [847, 423] on button "Gravar" at bounding box center [847, 416] width 130 height 23
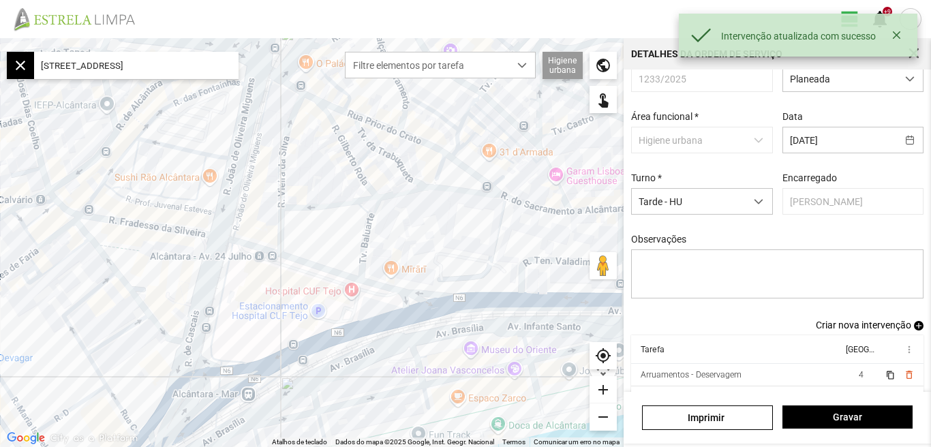
scroll to position [74, 0]
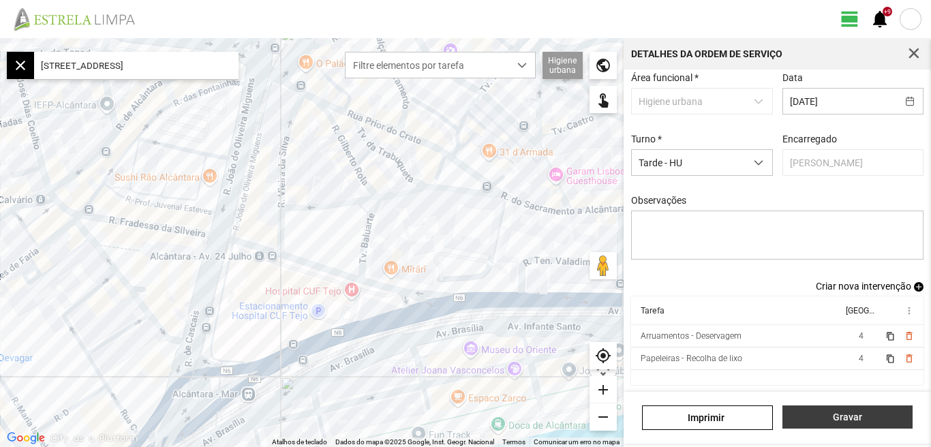
click at [835, 417] on span "Gravar" at bounding box center [847, 416] width 116 height 11
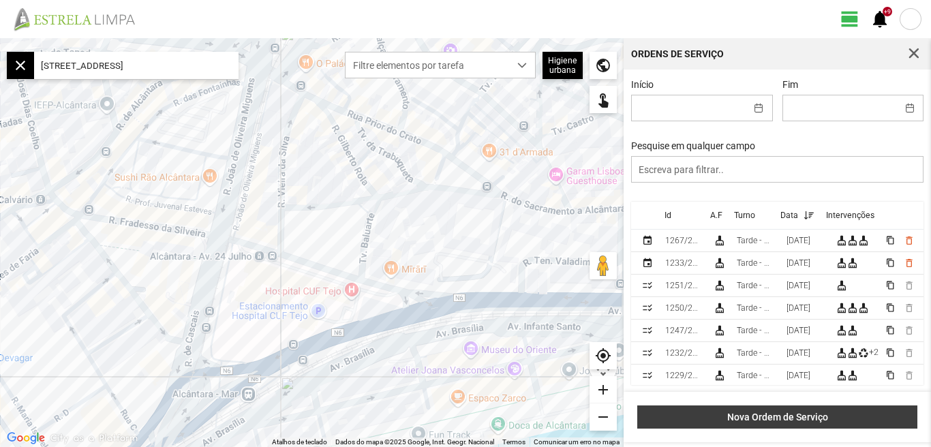
click at [787, 421] on span "Nova Ordem de Serviço" at bounding box center [777, 416] width 266 height 11
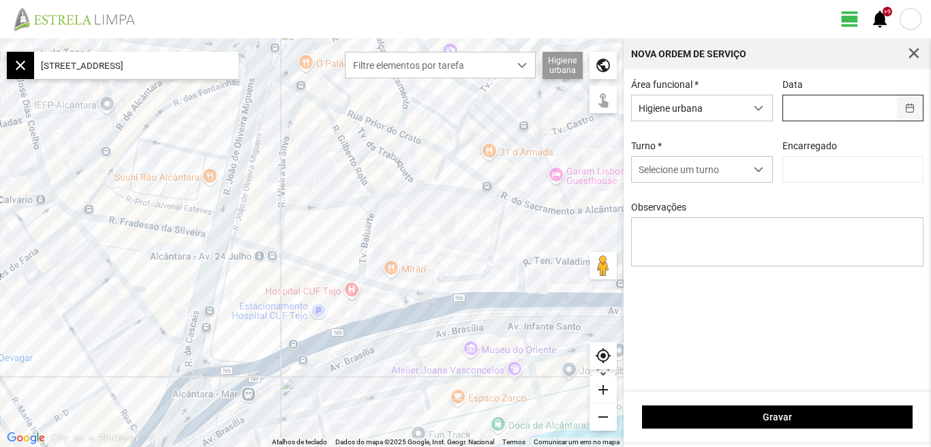
click at [907, 107] on button "button" at bounding box center [909, 107] width 27 height 25
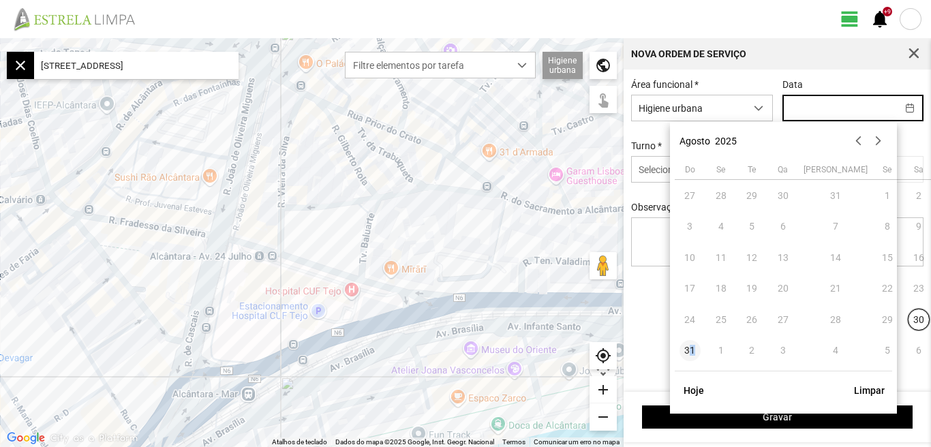
click at [695, 352] on span "31" at bounding box center [690, 351] width 22 height 22
type input "[DATE]"
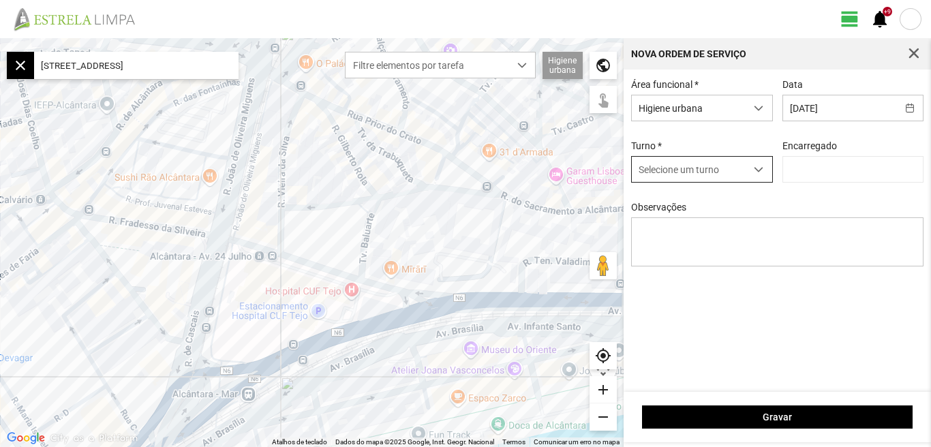
drag, startPoint x: 695, startPoint y: 352, endPoint x: 757, endPoint y: 171, distance: 190.9
click at [757, 171] on span "dropdown trigger" at bounding box center [758, 170] width 10 height 10
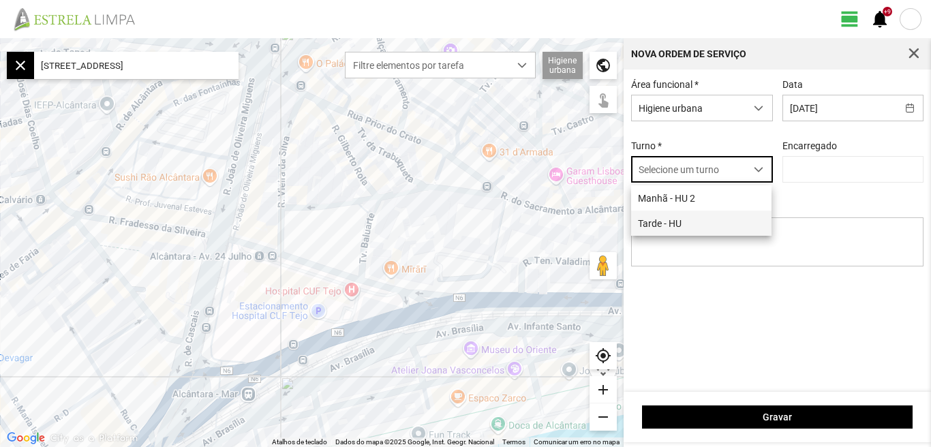
click at [675, 224] on li "Tarde - HU" at bounding box center [701, 222] width 140 height 25
type input "[PERSON_NAME]"
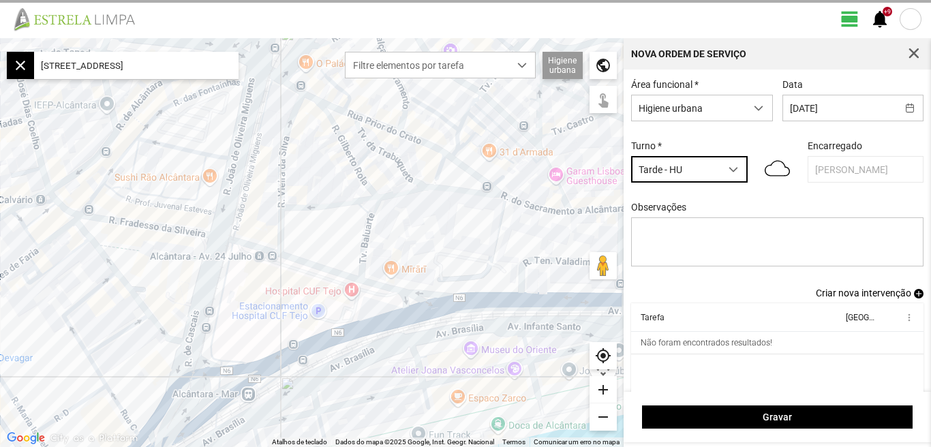
click at [852, 298] on span "Criar nova intervenção" at bounding box center [862, 292] width 95 height 11
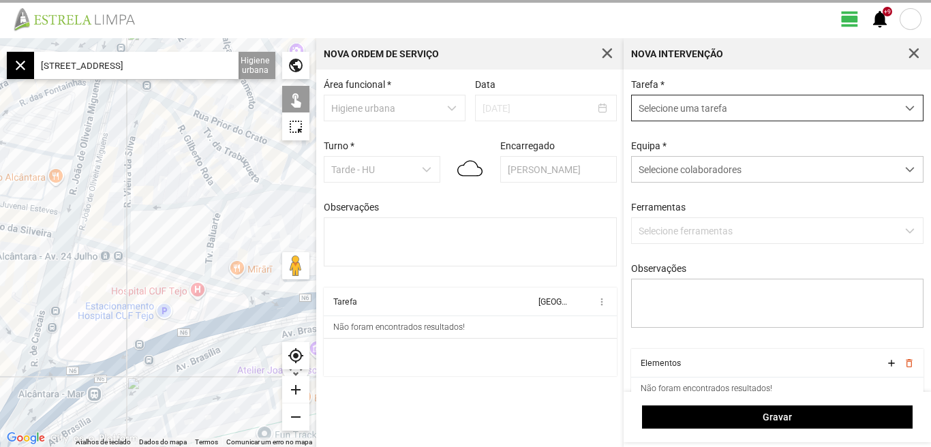
click at [905, 107] on span "dropdown trigger" at bounding box center [910, 109] width 10 height 10
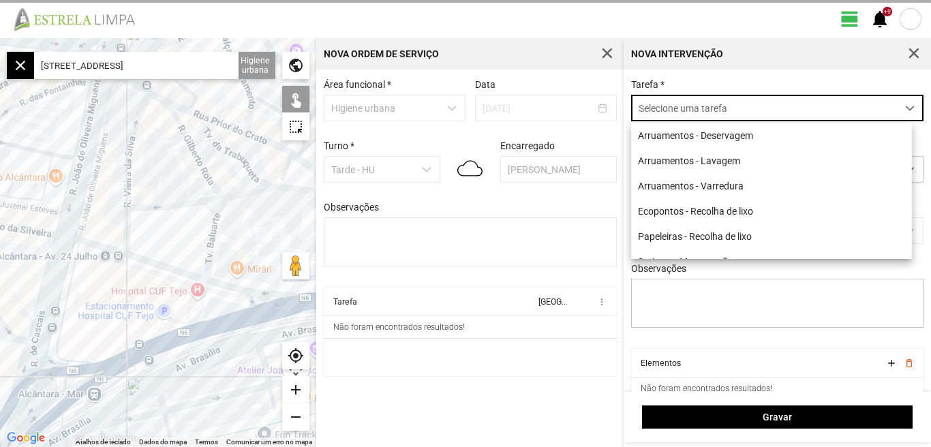
scroll to position [7, 61]
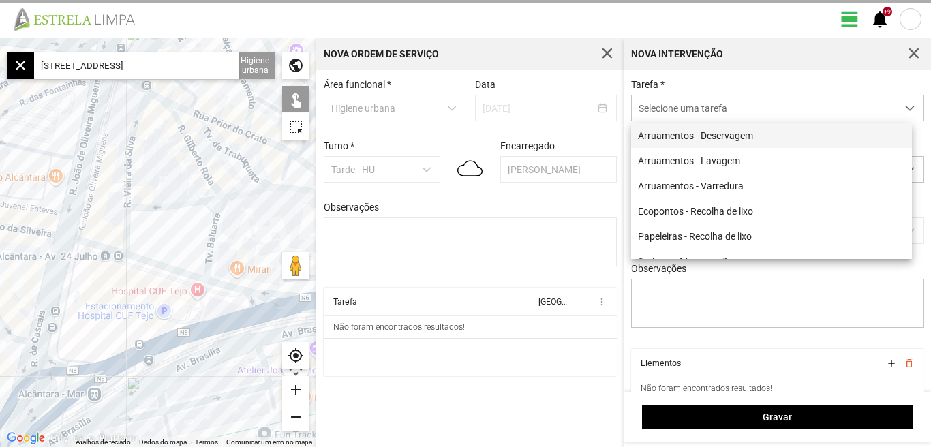
click at [750, 134] on li "Arruamentos - Deservagem" at bounding box center [771, 135] width 281 height 25
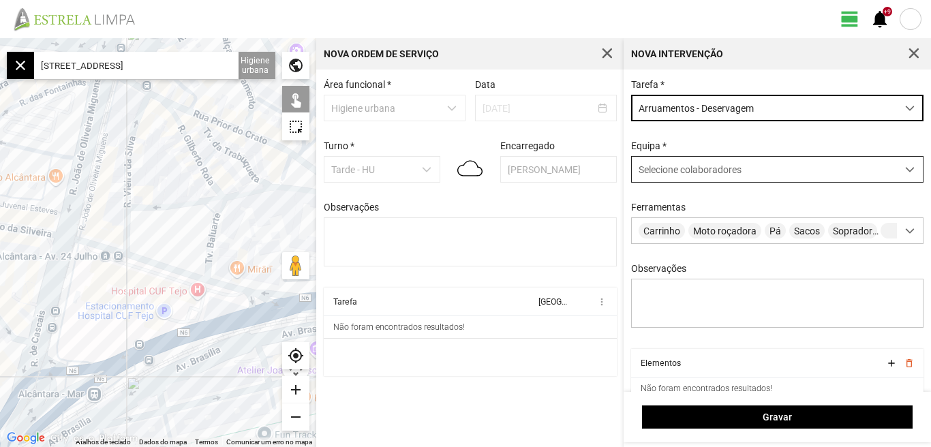
click at [905, 172] on span at bounding box center [910, 170] width 10 height 10
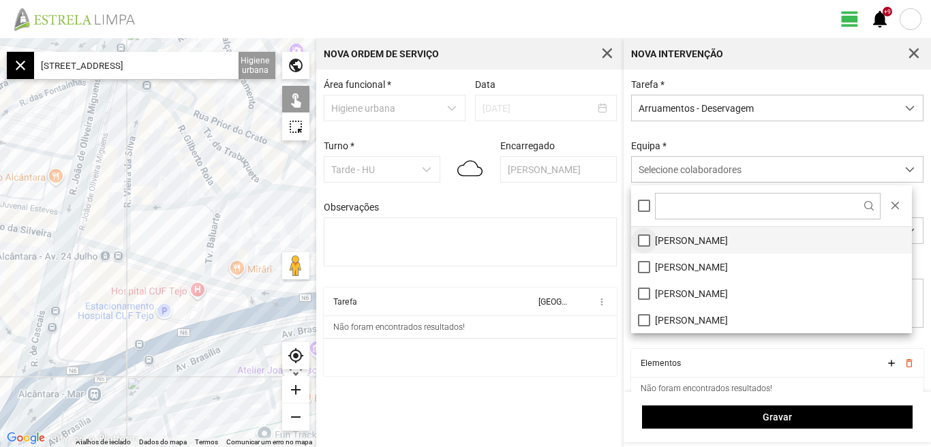
click at [646, 240] on li "[PERSON_NAME]" at bounding box center [771, 240] width 281 height 27
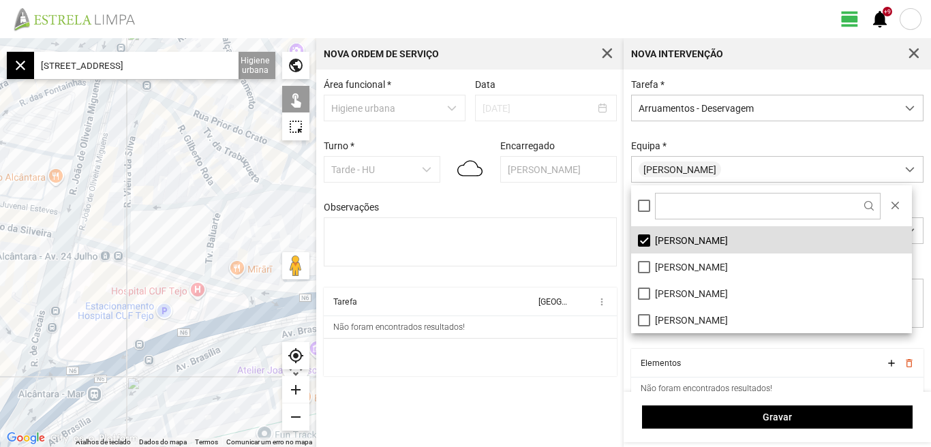
click at [567, 388] on div "Área funcional * Higiene urbana Data [DATE] Turno * Tarde - HU Encarregado Grac…" at bounding box center [469, 257] width 307 height 377
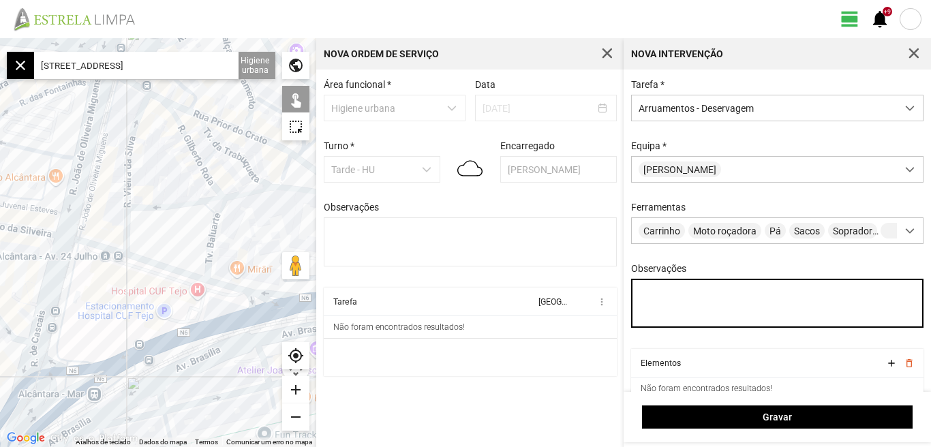
click at [672, 299] on textarea "Observações" at bounding box center [777, 303] width 293 height 49
type textarea "[PERSON_NAME]. Diogo"
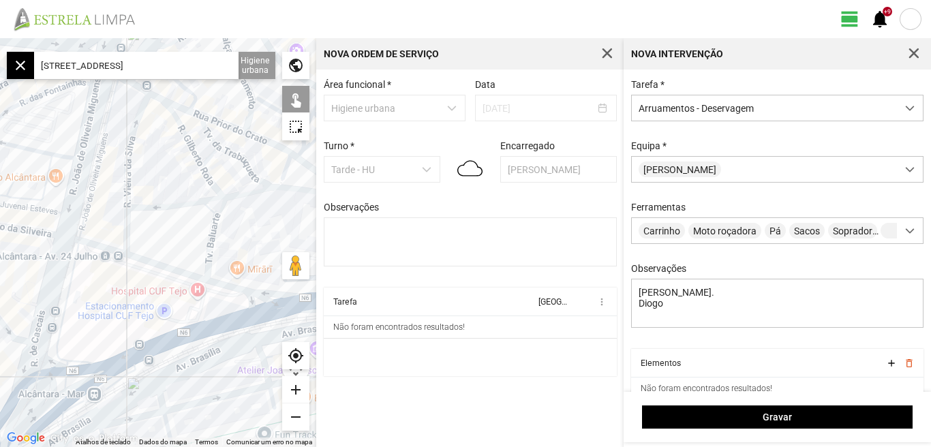
drag, startPoint x: 226, startPoint y: 64, endPoint x: 35, endPoint y: 82, distance: 191.6
click at [0, 38] on fbc-map "← Mover para a esquerda → Mover para a direita ↑ Mover para cima ↓ Mover para b…" at bounding box center [0, 38] width 0 height 0
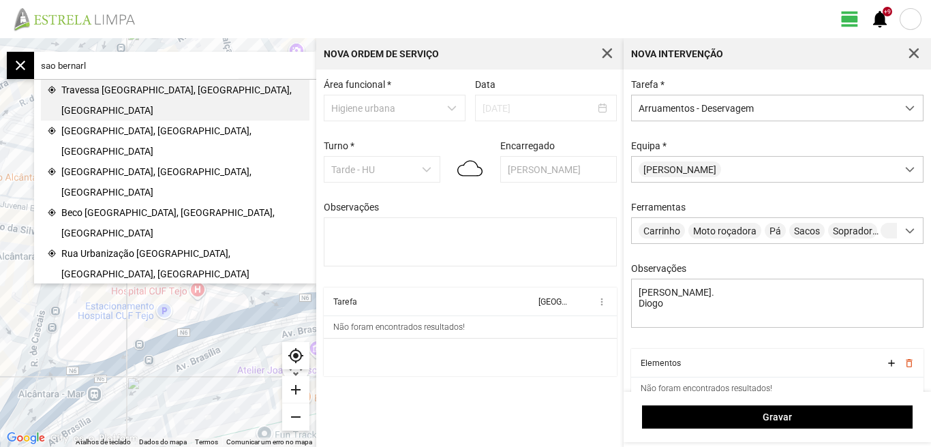
click at [118, 91] on span "Travessa [GEOGRAPHIC_DATA], [GEOGRAPHIC_DATA], [GEOGRAPHIC_DATA]" at bounding box center [181, 100] width 241 height 41
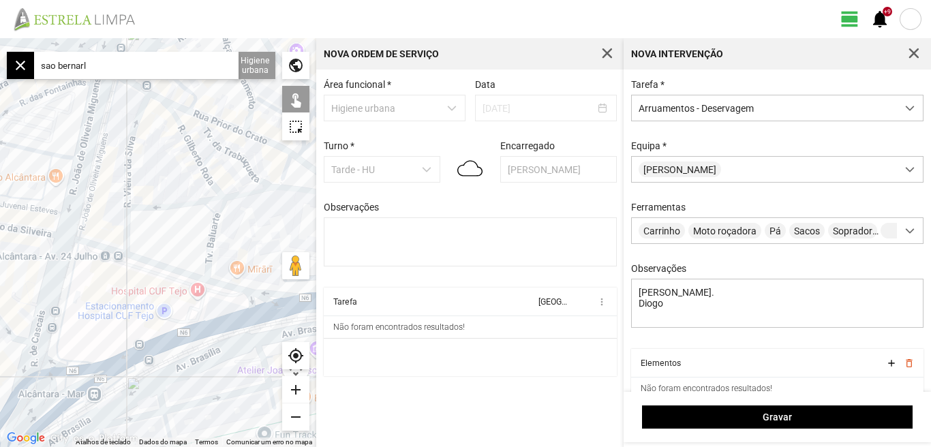
type input "Tv. [GEOGRAPHIC_DATA], 1150 [GEOGRAPHIC_DATA], [GEOGRAPHIC_DATA]"
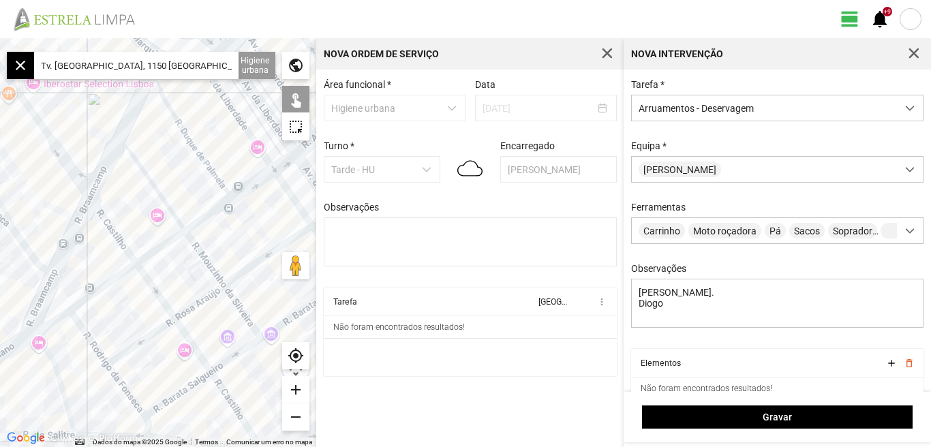
drag, startPoint x: 215, startPoint y: 64, endPoint x: 0, endPoint y: 106, distance: 219.2
click at [0, 38] on fbc-map "← Mover para a esquerda → Mover para a direita ↑ Mover para cima ↓ Mover para b…" at bounding box center [0, 38] width 0 height 0
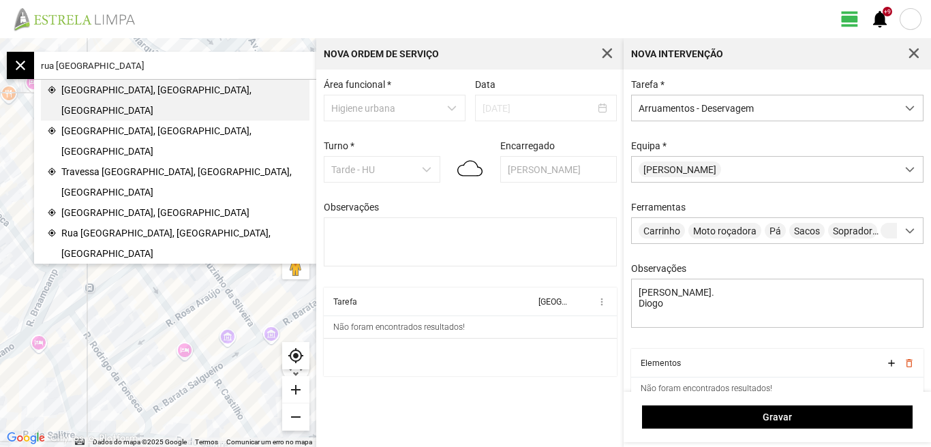
click at [98, 87] on span "[GEOGRAPHIC_DATA], [GEOGRAPHIC_DATA], [GEOGRAPHIC_DATA]" at bounding box center [181, 100] width 241 height 41
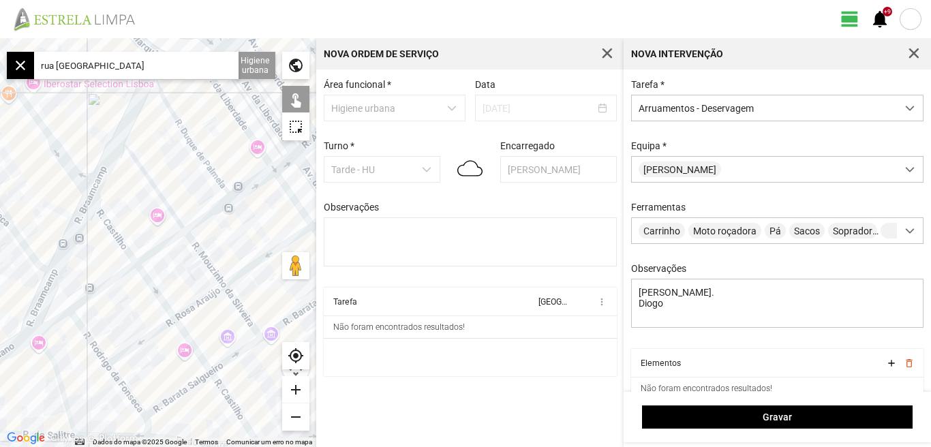
type input "R. de [GEOGRAPHIC_DATA], [GEOGRAPHIC_DATA], [GEOGRAPHIC_DATA]"
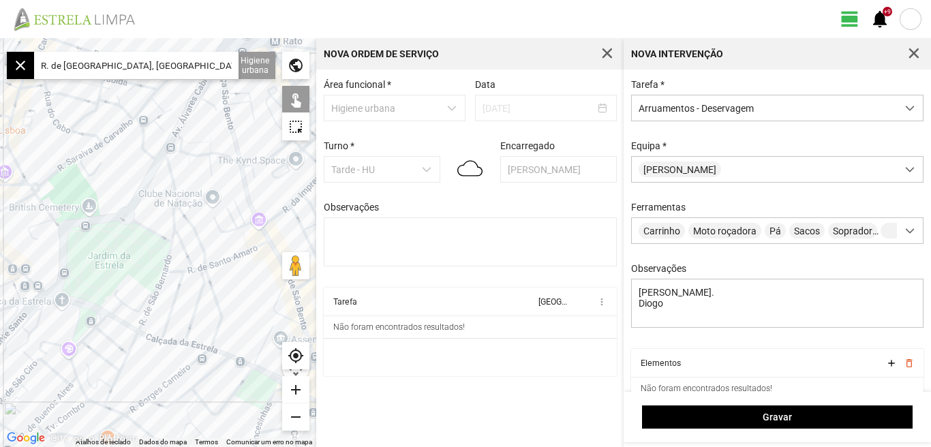
click at [149, 309] on div at bounding box center [158, 242] width 316 height 409
click at [163, 275] on div at bounding box center [158, 242] width 316 height 409
click at [168, 260] on div at bounding box center [158, 242] width 316 height 409
click at [193, 270] on div at bounding box center [158, 242] width 316 height 409
click at [176, 272] on div at bounding box center [158, 242] width 316 height 409
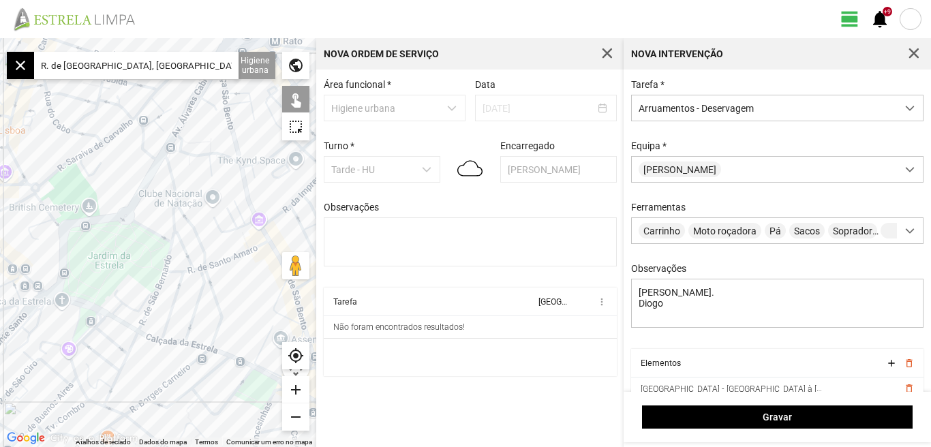
click at [178, 286] on div at bounding box center [158, 242] width 316 height 409
click at [200, 292] on div at bounding box center [158, 242] width 316 height 409
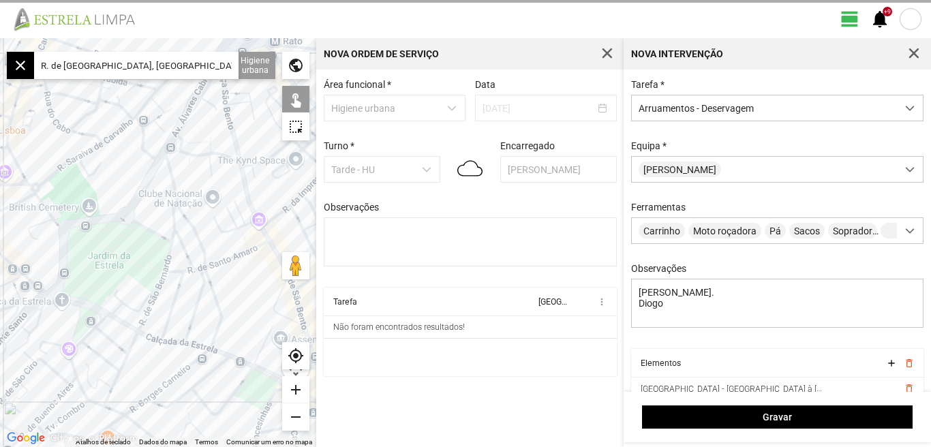
click at [215, 292] on div at bounding box center [158, 242] width 316 height 409
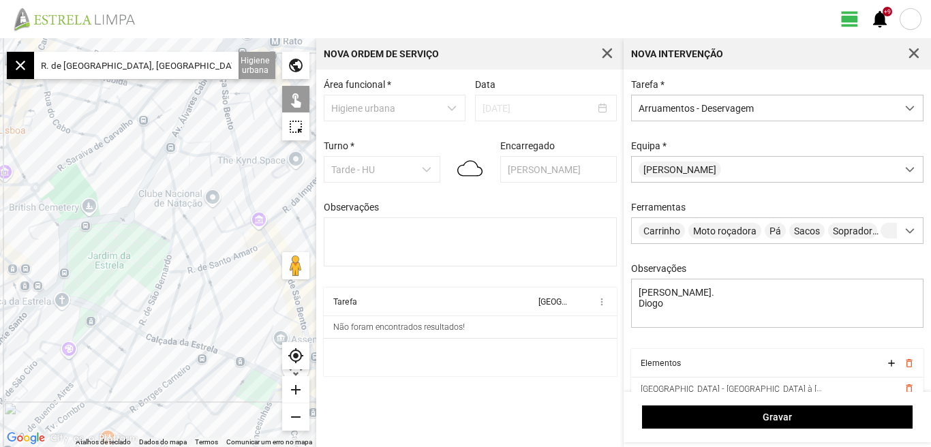
click at [213, 294] on div at bounding box center [158, 242] width 316 height 409
click at [223, 261] on div at bounding box center [158, 242] width 316 height 409
click at [204, 269] on div at bounding box center [158, 242] width 316 height 409
click at [279, 258] on div at bounding box center [158, 242] width 316 height 409
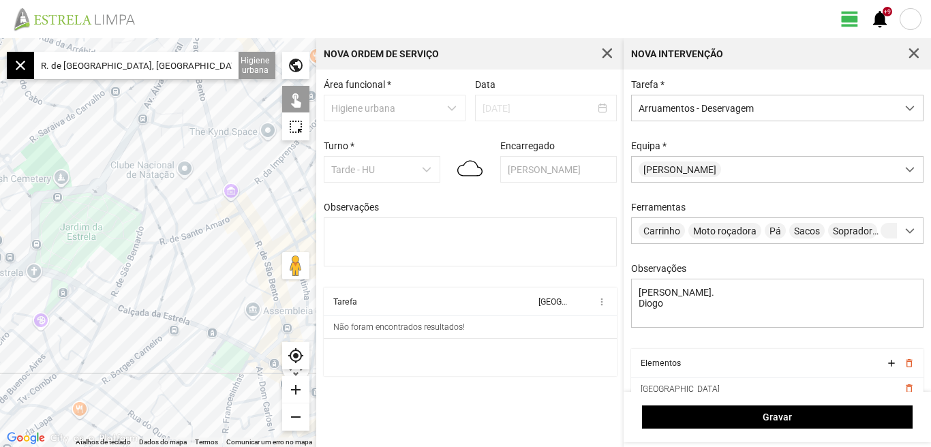
drag, startPoint x: 256, startPoint y: 295, endPoint x: 217, endPoint y: 263, distance: 50.9
click at [226, 272] on div at bounding box center [158, 242] width 316 height 409
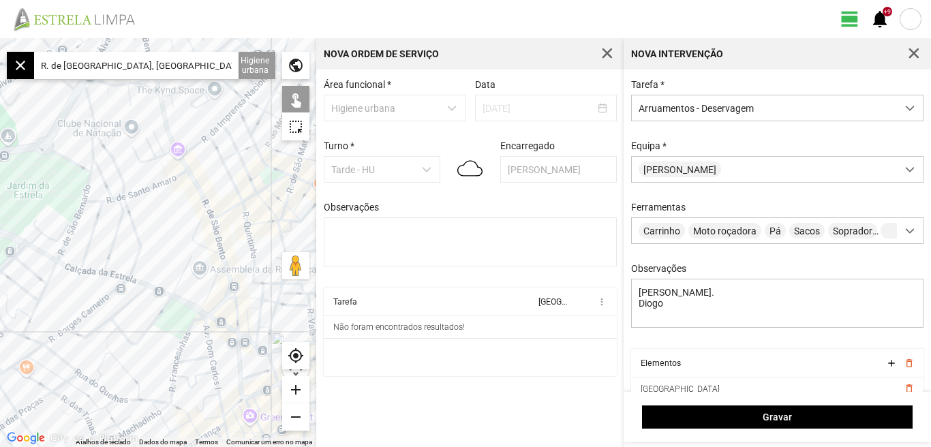
click at [233, 298] on div at bounding box center [158, 242] width 316 height 409
click at [140, 255] on div at bounding box center [158, 242] width 316 height 409
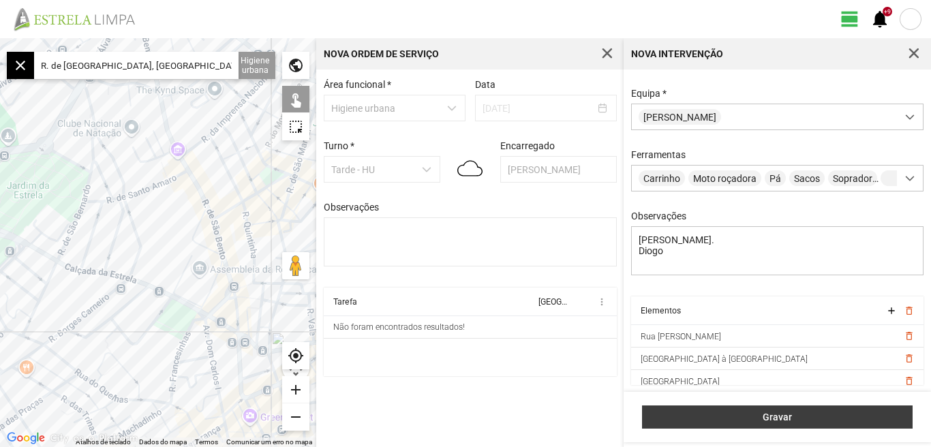
click at [766, 418] on span "Gravar" at bounding box center [777, 416] width 256 height 11
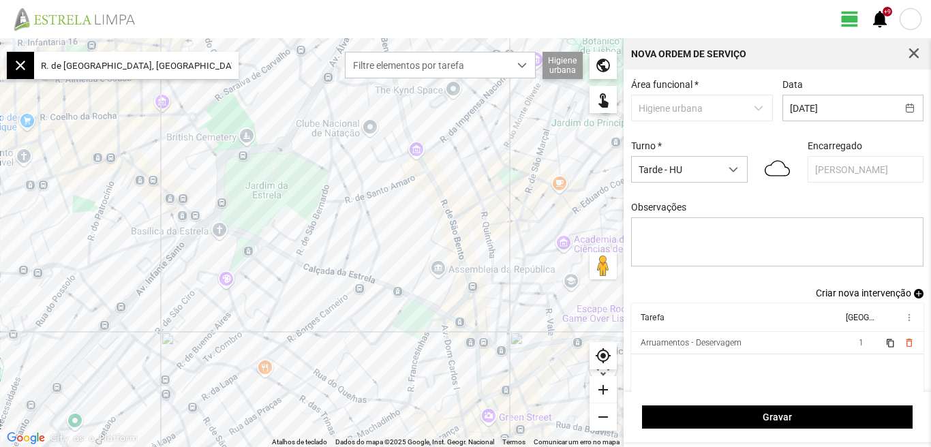
click at [852, 298] on span "Criar nova intervenção" at bounding box center [862, 292] width 95 height 11
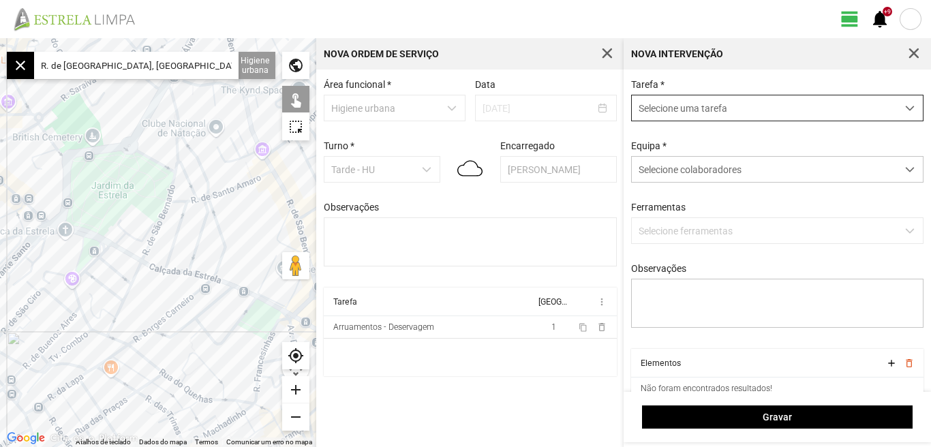
click at [896, 108] on div "dropdown trigger" at bounding box center [909, 107] width 27 height 25
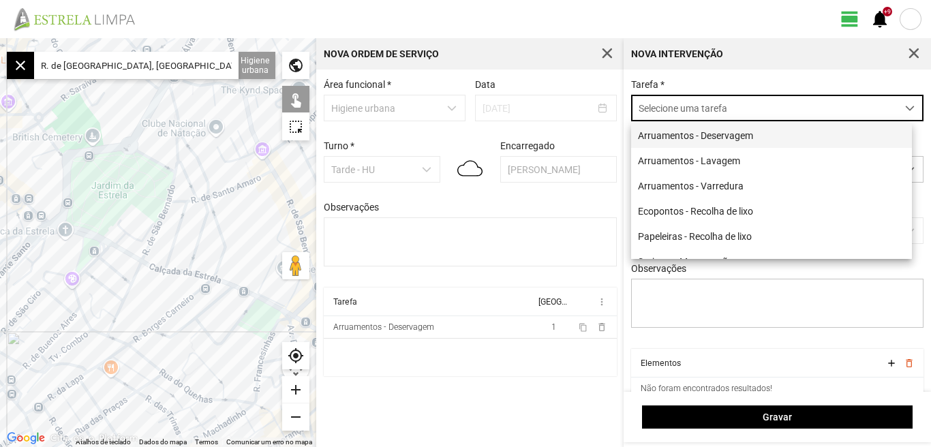
click at [738, 142] on li "Arruamentos - Deservagem" at bounding box center [771, 135] width 281 height 25
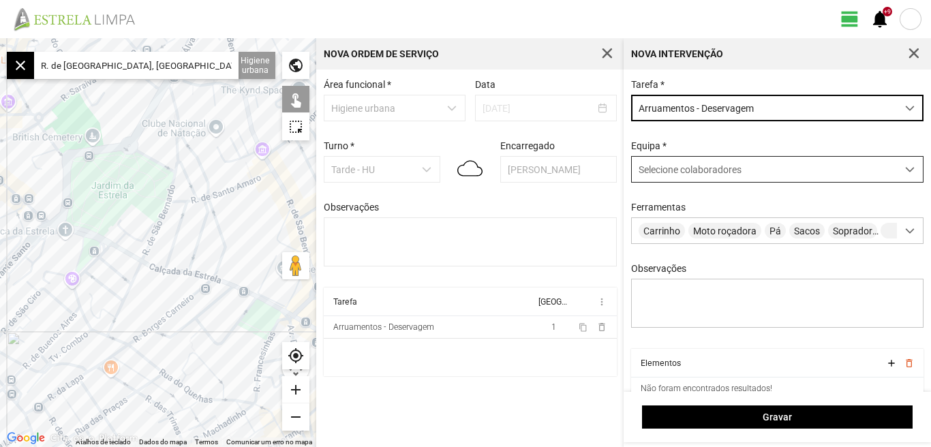
click at [905, 172] on span at bounding box center [910, 170] width 10 height 10
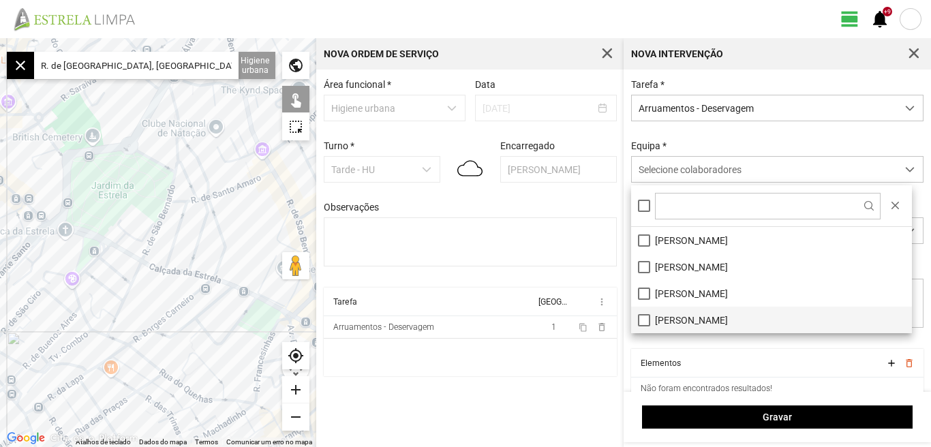
click at [644, 319] on li "[PERSON_NAME]" at bounding box center [771, 320] width 281 height 27
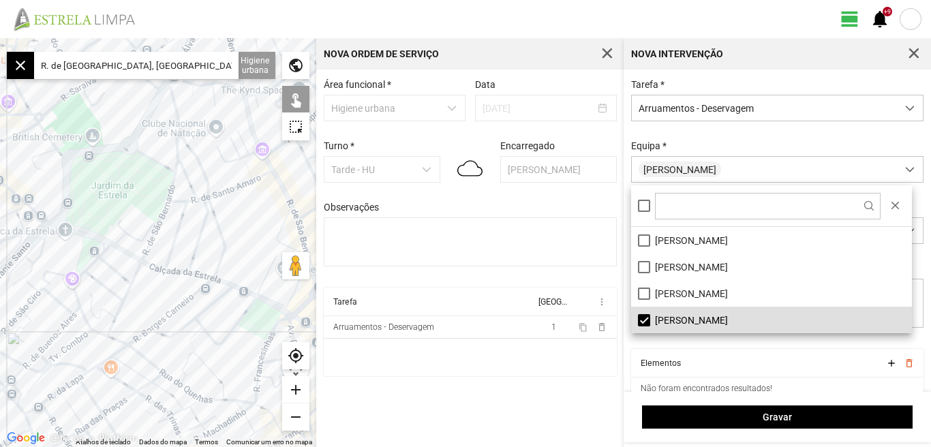
click at [550, 404] on div "Área funcional * Higiene urbana Data [DATE] Turno * Tarde - HU Encarregado Grac…" at bounding box center [469, 257] width 307 height 377
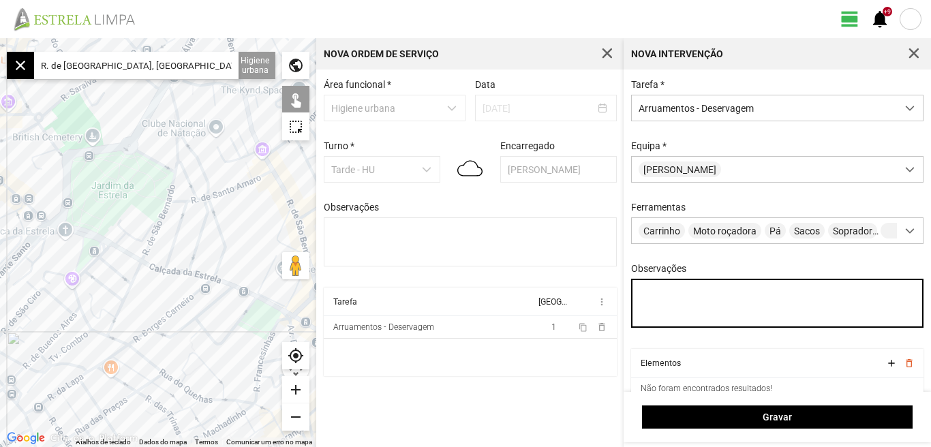
click at [666, 304] on textarea "Observações" at bounding box center [777, 303] width 293 height 49
type textarea "[PERSON_NAME]"
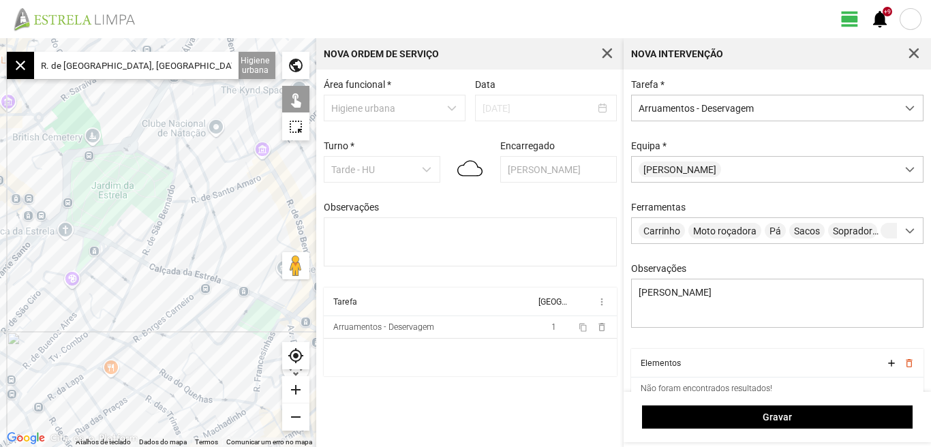
click at [200, 52] on input "R. de [GEOGRAPHIC_DATA], [GEOGRAPHIC_DATA], [GEOGRAPHIC_DATA]" at bounding box center [136, 65] width 204 height 27
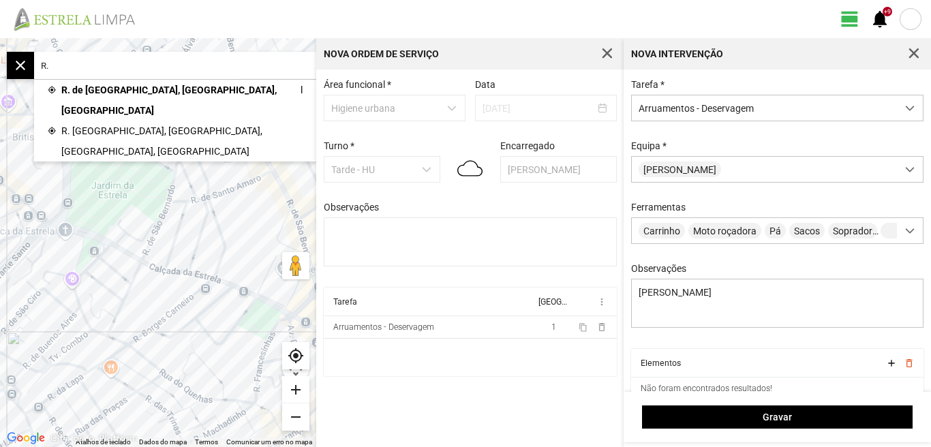
type input "R"
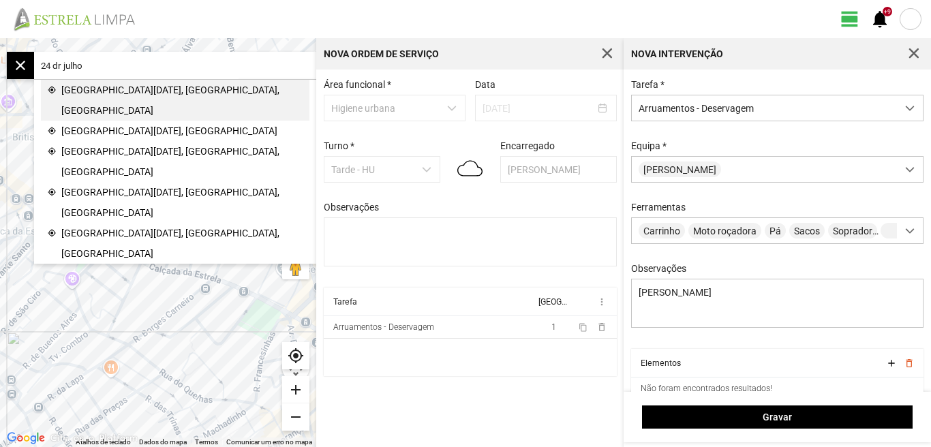
click at [133, 92] on span "[GEOGRAPHIC_DATA][DATE], [GEOGRAPHIC_DATA], [GEOGRAPHIC_DATA]" at bounding box center [181, 100] width 241 height 41
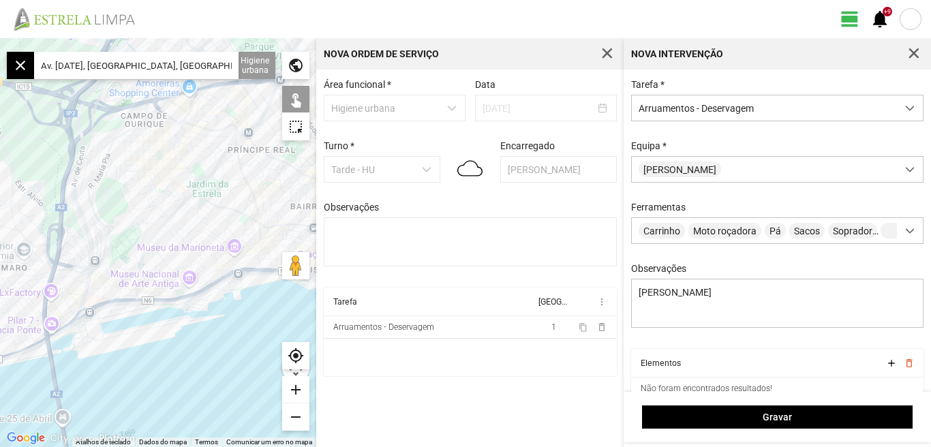
click at [290, 390] on div "add" at bounding box center [295, 389] width 27 height 27
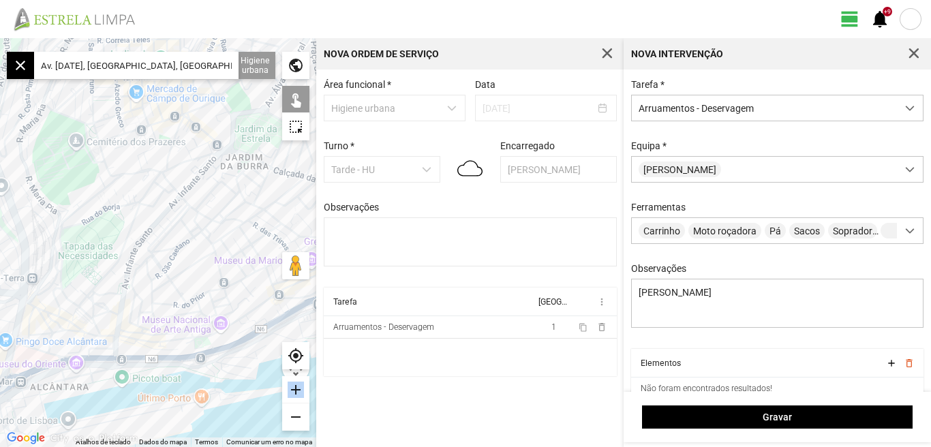
click at [290, 390] on div "add" at bounding box center [295, 389] width 27 height 27
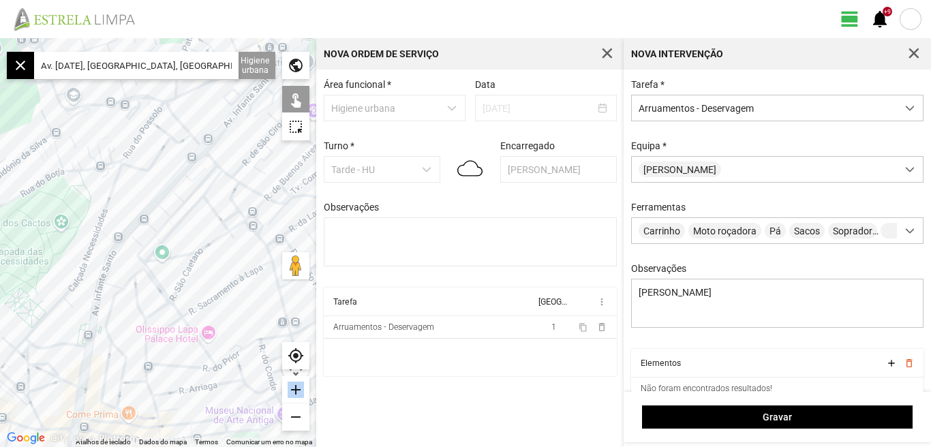
click at [290, 390] on div "add" at bounding box center [295, 389] width 27 height 27
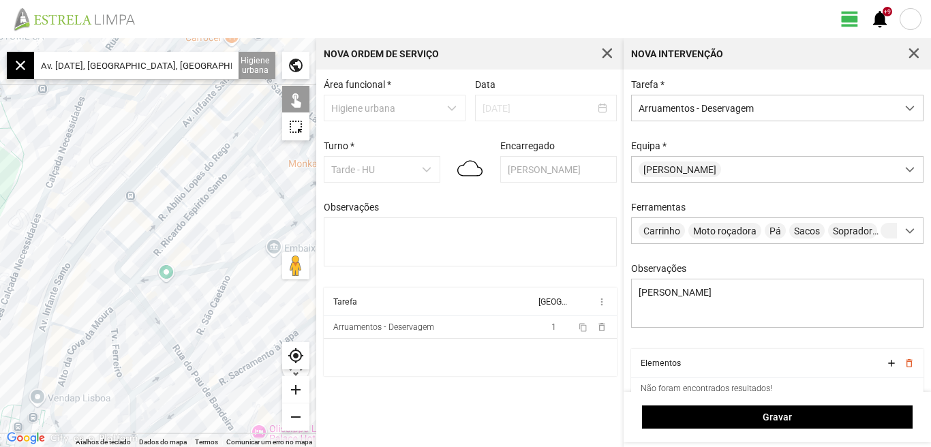
click at [296, 385] on div "add" at bounding box center [295, 389] width 27 height 27
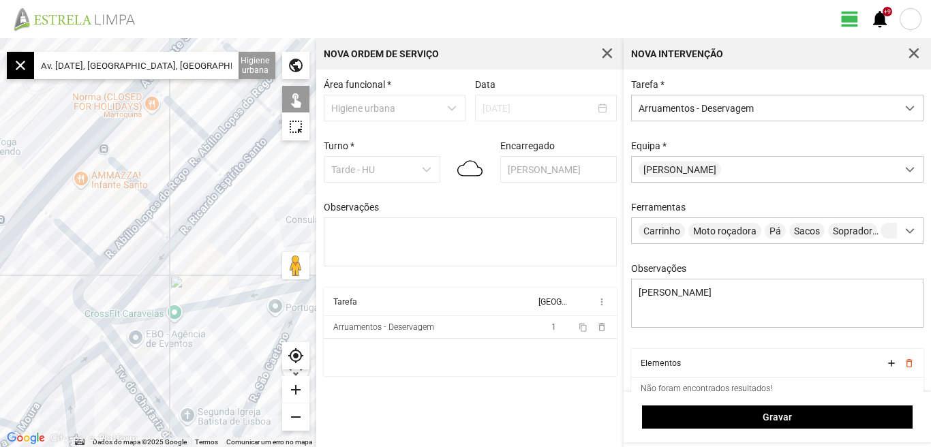
drag, startPoint x: 55, startPoint y: 246, endPoint x: 178, endPoint y: 264, distance: 123.9
click at [178, 264] on div at bounding box center [158, 242] width 316 height 409
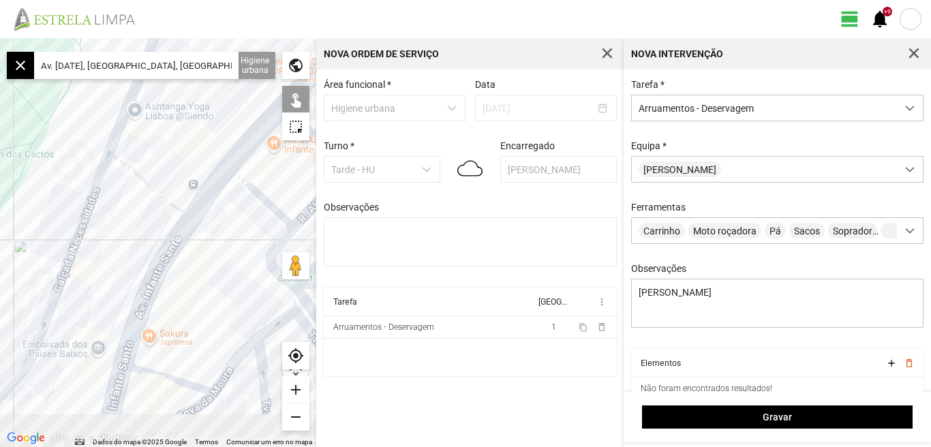
drag, startPoint x: 136, startPoint y: 196, endPoint x: 147, endPoint y: 114, distance: 83.2
click at [142, 128] on div at bounding box center [158, 242] width 316 height 409
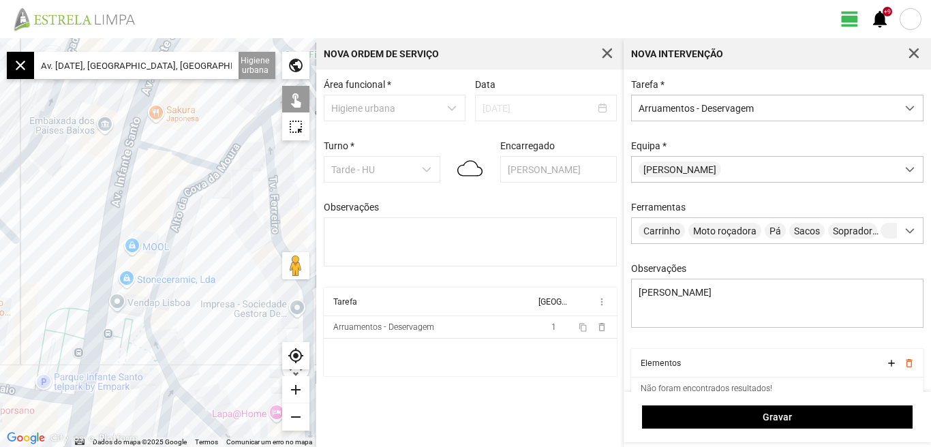
drag, startPoint x: 169, startPoint y: 188, endPoint x: 147, endPoint y: 90, distance: 100.5
click at [153, 106] on div at bounding box center [158, 242] width 316 height 409
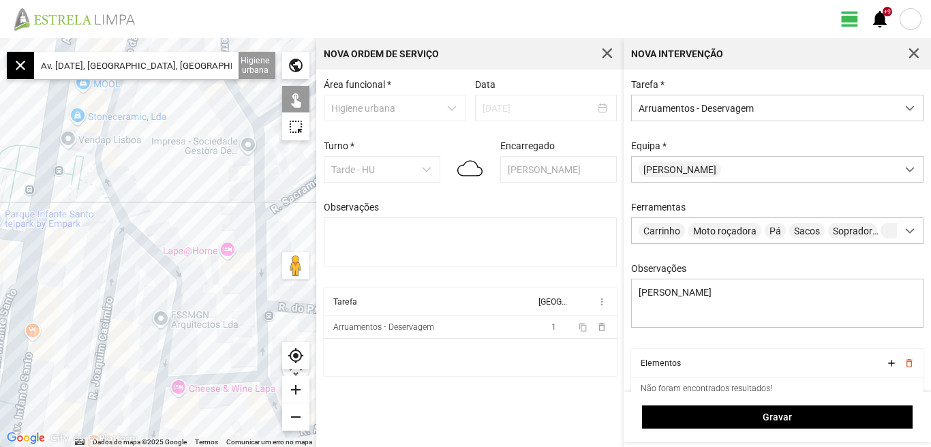
drag, startPoint x: 187, startPoint y: 206, endPoint x: 168, endPoint y: 78, distance: 130.2
click at [160, 93] on div at bounding box center [158, 242] width 316 height 409
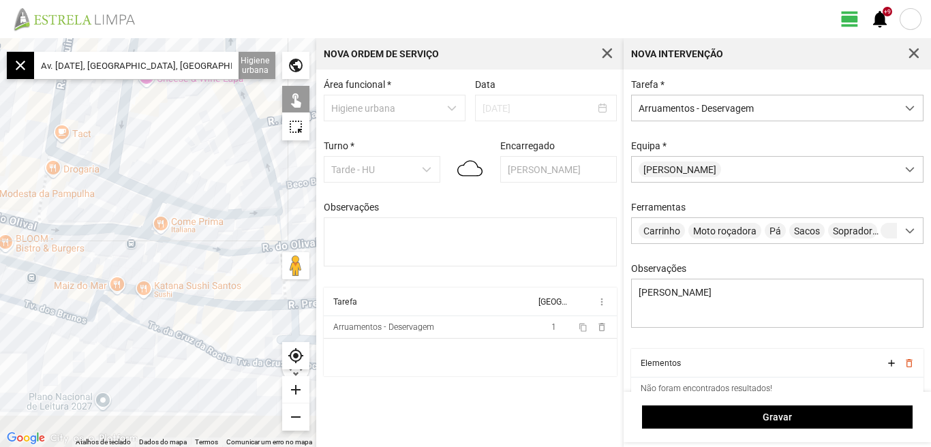
drag, startPoint x: 183, startPoint y: 247, endPoint x: 189, endPoint y: 102, distance: 144.5
click at [187, 104] on div at bounding box center [158, 242] width 316 height 409
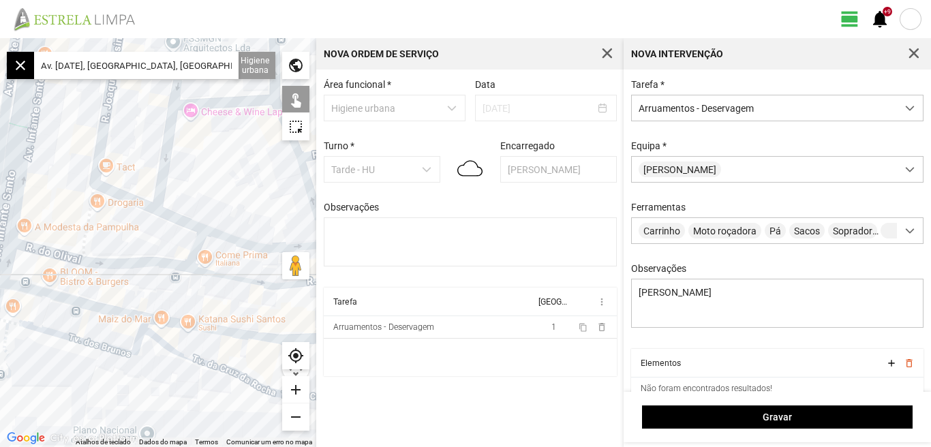
drag, startPoint x: 92, startPoint y: 175, endPoint x: 178, endPoint y: 255, distance: 118.1
click at [178, 255] on div at bounding box center [158, 242] width 316 height 409
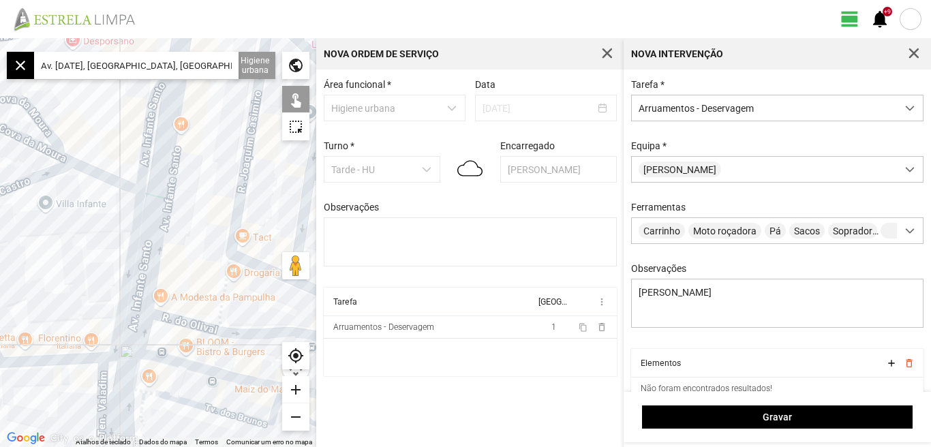
drag, startPoint x: 187, startPoint y: 217, endPoint x: 219, endPoint y: 236, distance: 37.3
click at [219, 236] on div at bounding box center [158, 242] width 316 height 409
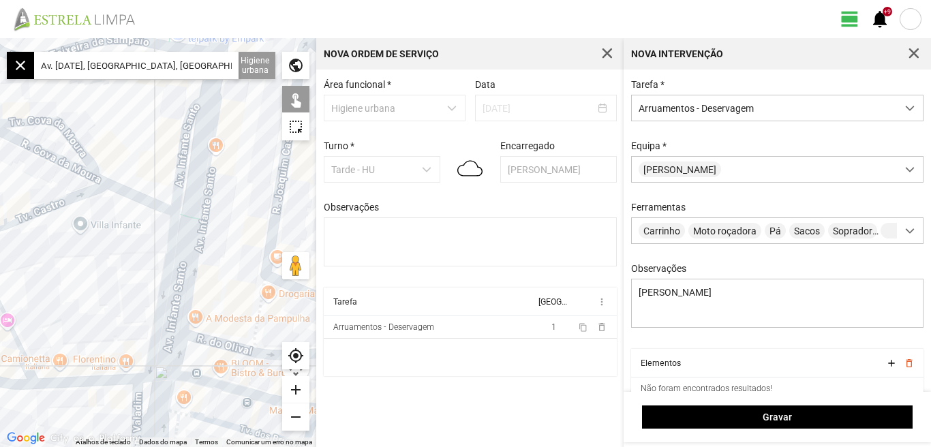
drag, startPoint x: 95, startPoint y: 223, endPoint x: 219, endPoint y: 266, distance: 132.1
click at [219, 266] on div at bounding box center [158, 242] width 316 height 409
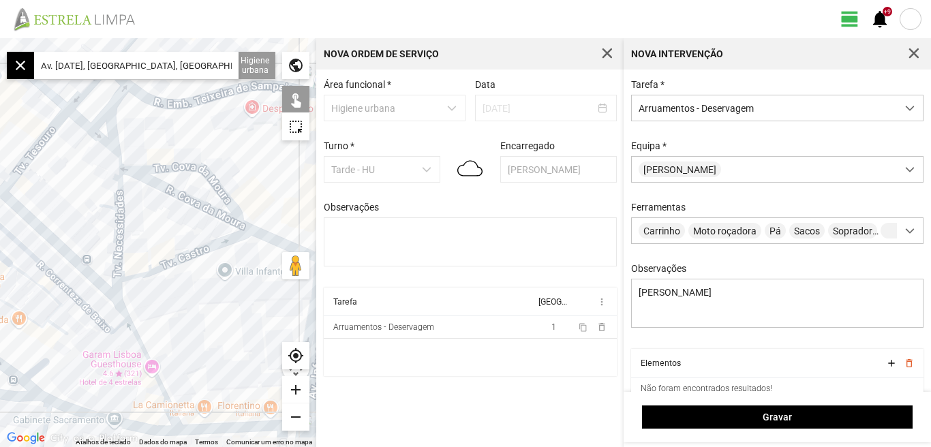
drag, startPoint x: 91, startPoint y: 201, endPoint x: 170, endPoint y: 251, distance: 93.4
click at [170, 251] on div at bounding box center [158, 242] width 316 height 409
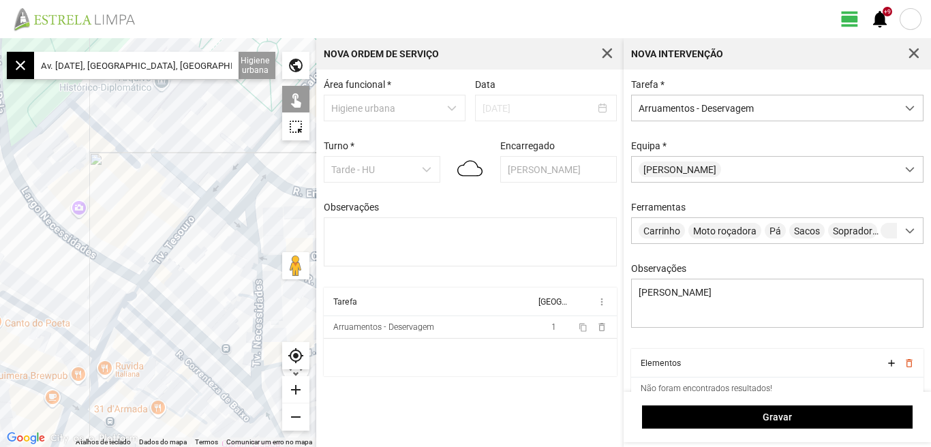
drag, startPoint x: 40, startPoint y: 144, endPoint x: 188, endPoint y: 146, distance: 148.5
click at [155, 217] on div at bounding box center [158, 242] width 316 height 409
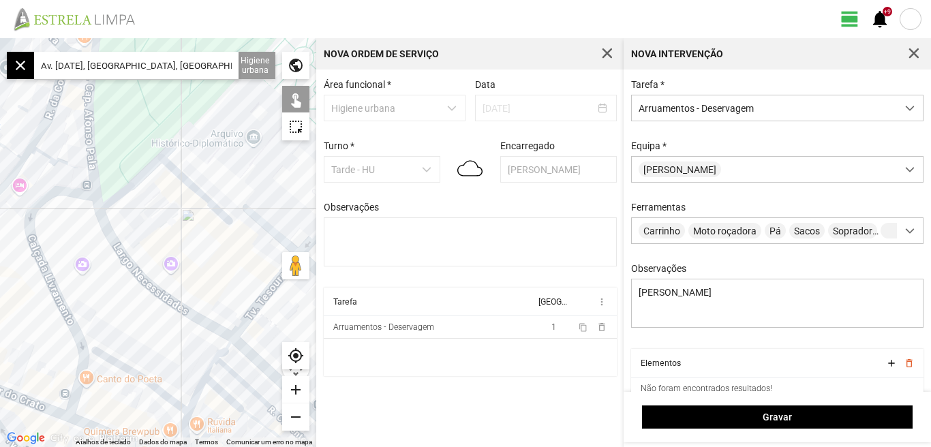
click at [190, 61] on input "Av. [DATE], [GEOGRAPHIC_DATA], [GEOGRAPHIC_DATA]" at bounding box center [136, 65] width 204 height 27
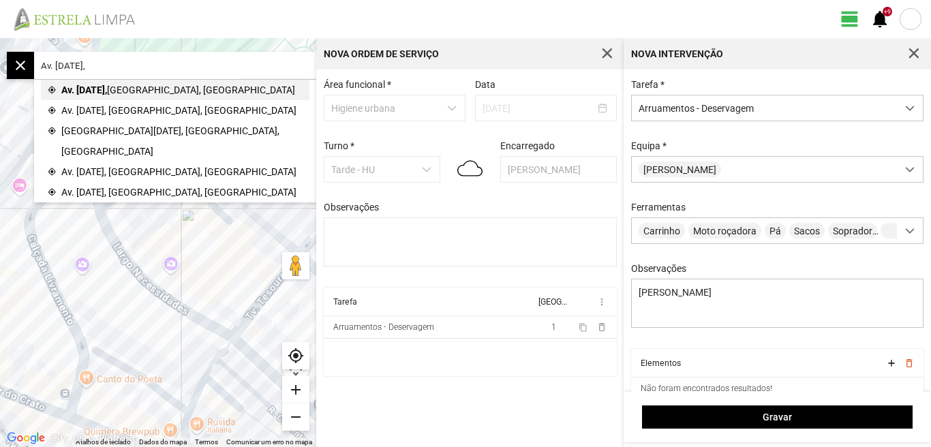
click at [107, 94] on span "Av. [DATE]," at bounding box center [84, 90] width 46 height 20
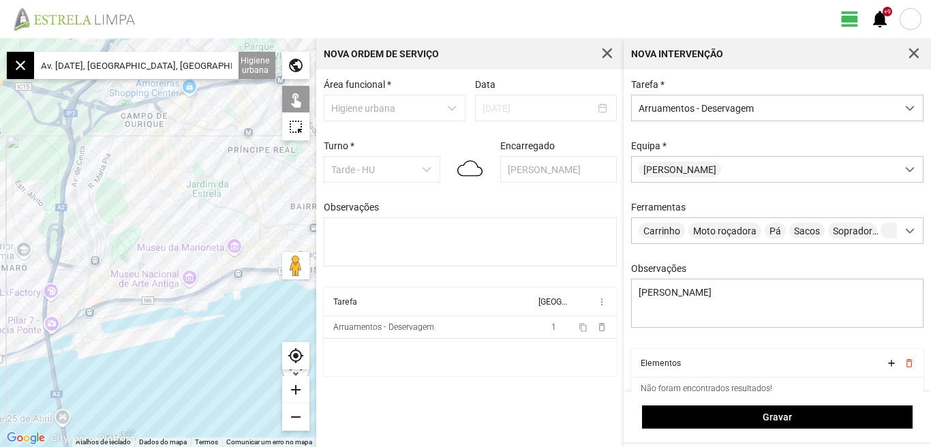
click at [298, 386] on div "add" at bounding box center [295, 389] width 27 height 27
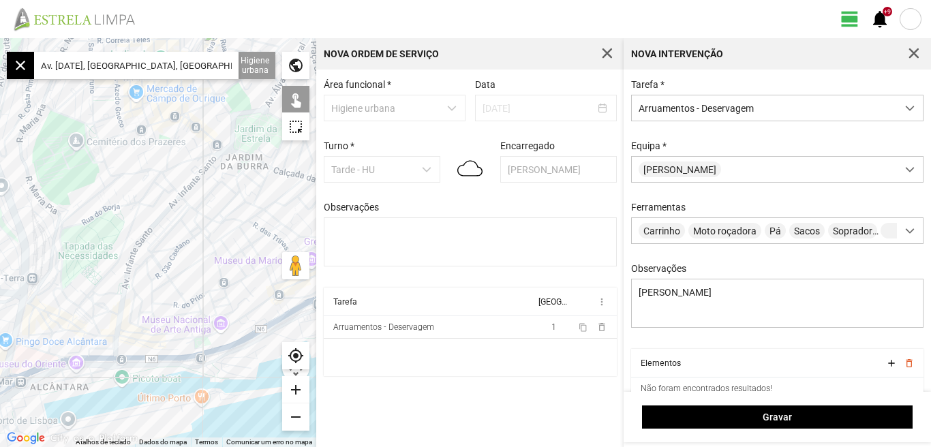
click at [298, 386] on div "add" at bounding box center [295, 389] width 27 height 27
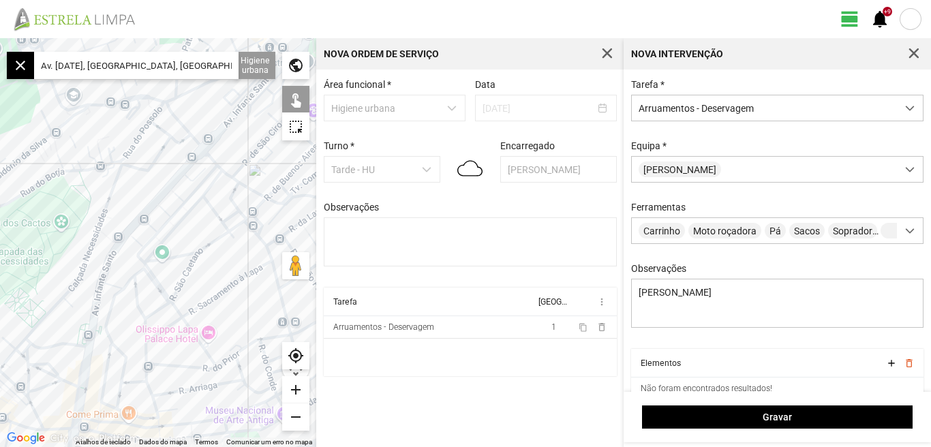
click at [297, 388] on div "add" at bounding box center [295, 389] width 27 height 27
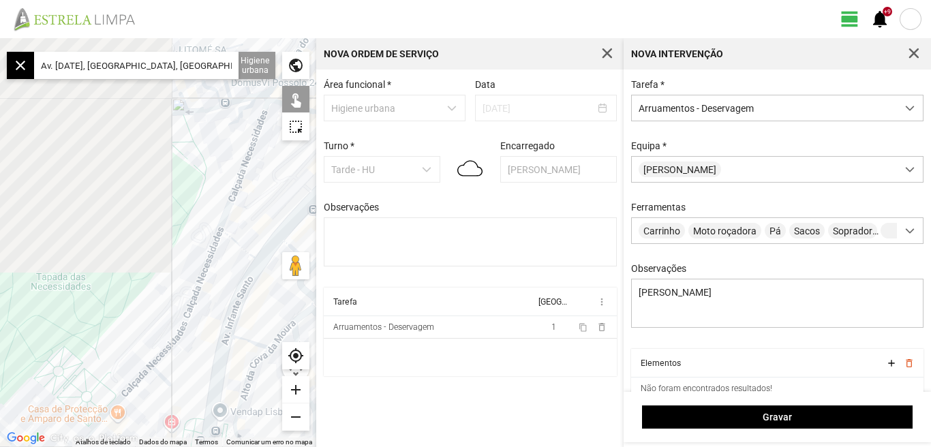
drag, startPoint x: 157, startPoint y: 168, endPoint x: 280, endPoint y: 168, distance: 123.3
click at [280, 168] on div at bounding box center [158, 242] width 316 height 409
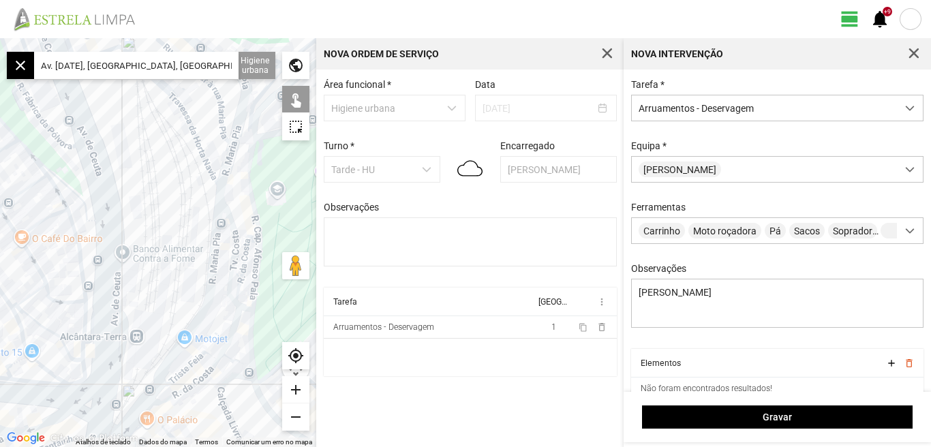
drag, startPoint x: 97, startPoint y: 265, endPoint x: 187, endPoint y: 144, distance: 150.6
click at [187, 145] on div at bounding box center [158, 242] width 316 height 409
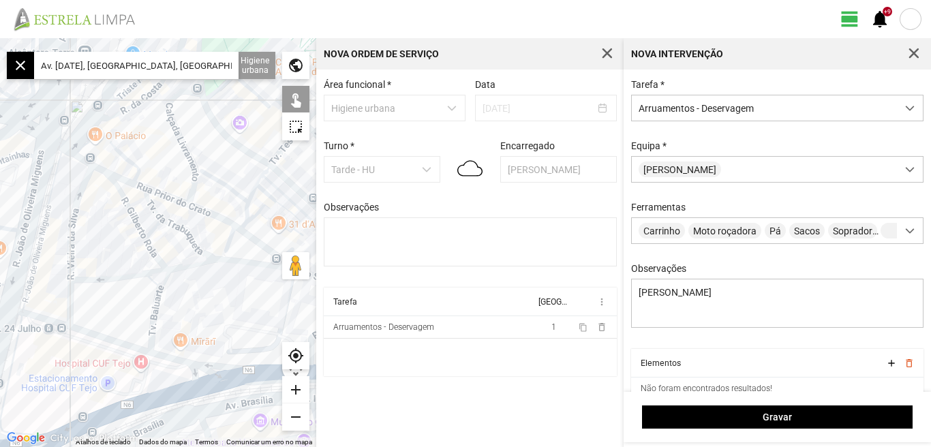
drag, startPoint x: 159, startPoint y: 249, endPoint x: 73, endPoint y: 41, distance: 225.4
click at [0, 38] on fbc-map "← Mover para a esquerda → Mover para a direita ↑ Mover para cima ↓ Mover para b…" at bounding box center [0, 38] width 0 height 0
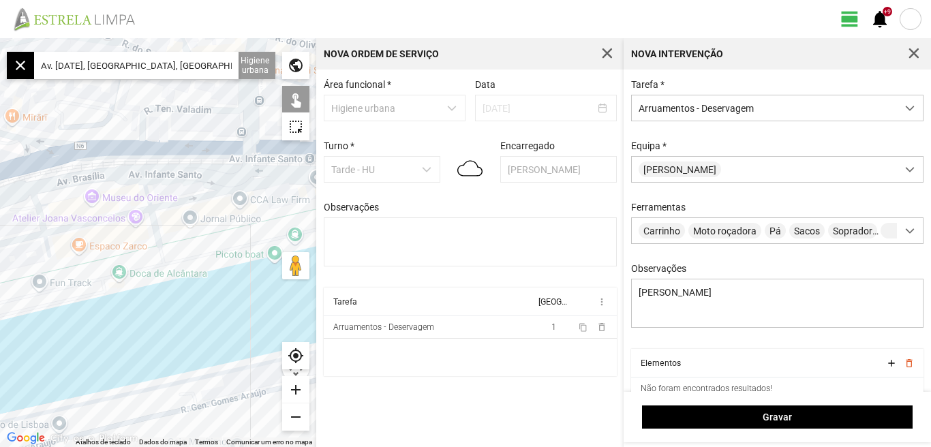
drag, startPoint x: 112, startPoint y: 281, endPoint x: 121, endPoint y: 322, distance: 42.6
click at [116, 322] on div at bounding box center [158, 242] width 316 height 409
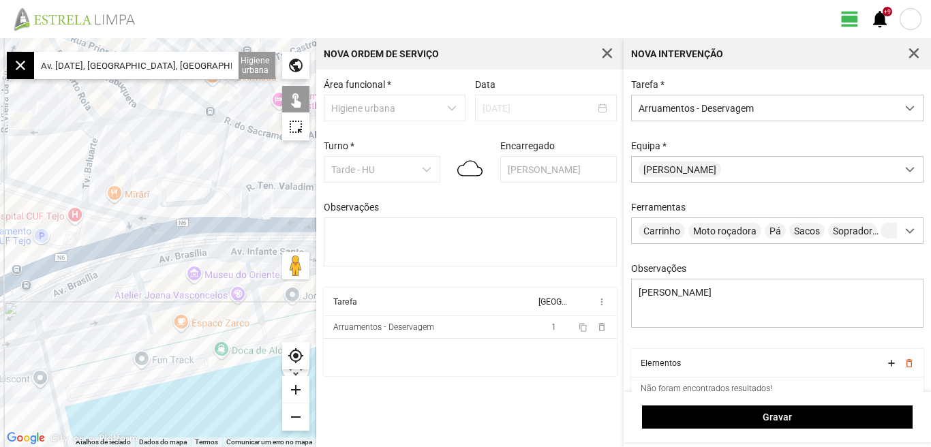
drag, startPoint x: 113, startPoint y: 265, endPoint x: 213, endPoint y: 255, distance: 99.9
click at [213, 256] on div at bounding box center [158, 242] width 316 height 409
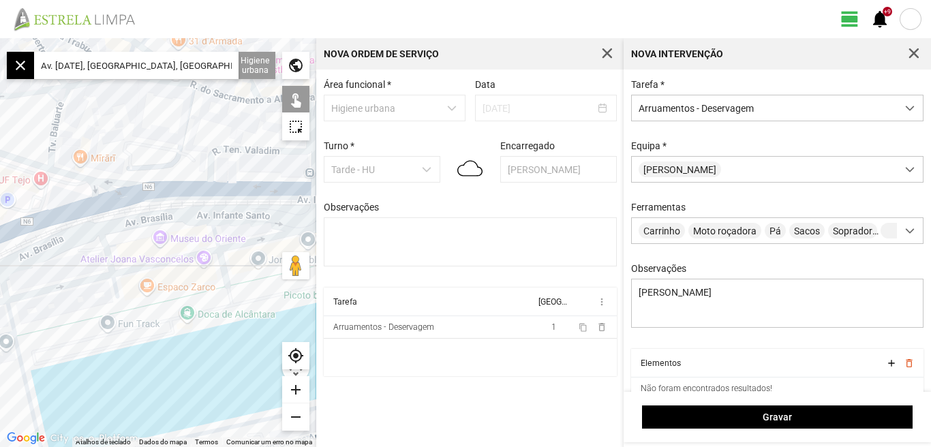
drag, startPoint x: 203, startPoint y: 269, endPoint x: 91, endPoint y: 233, distance: 117.4
click at [91, 233] on div at bounding box center [158, 242] width 316 height 409
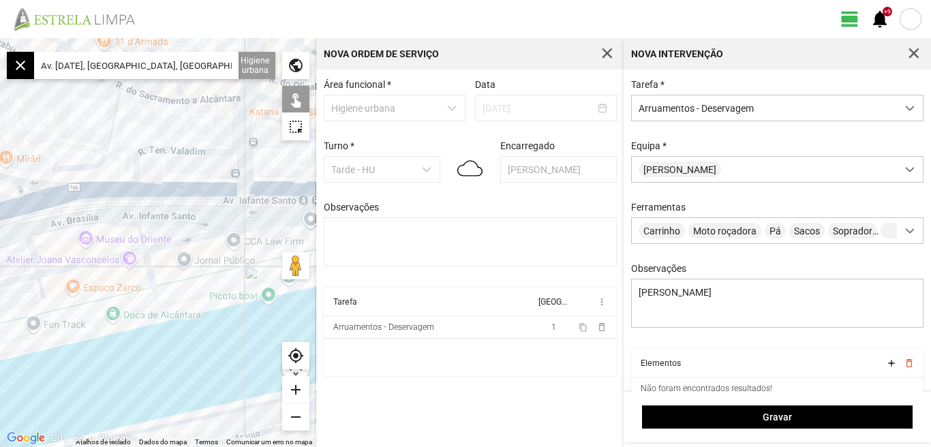
drag, startPoint x: 199, startPoint y: 220, endPoint x: 96, endPoint y: 221, distance: 102.9
click at [96, 221] on div at bounding box center [158, 242] width 316 height 409
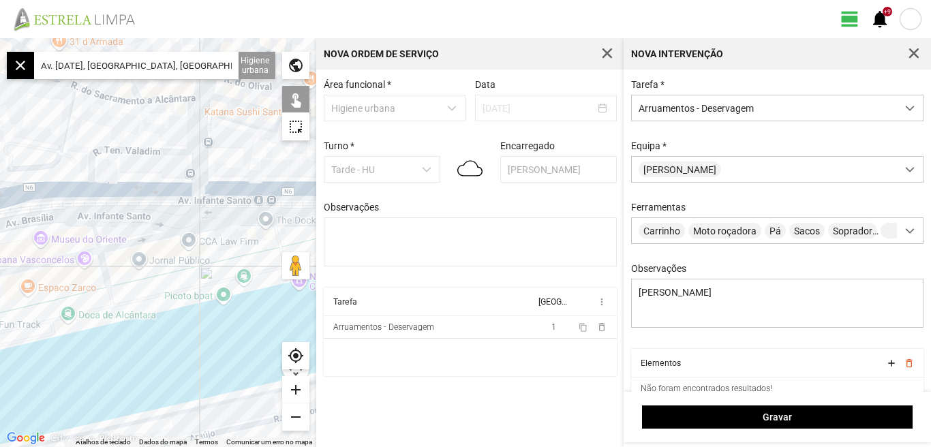
click at [158, 192] on div at bounding box center [158, 242] width 316 height 409
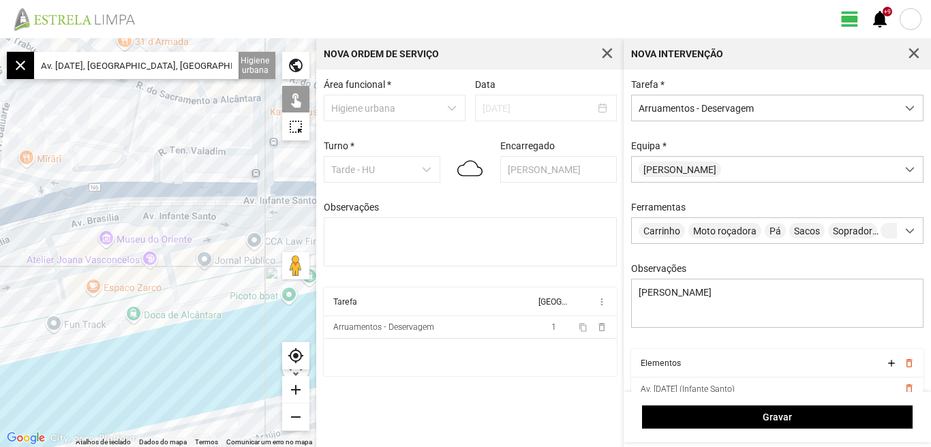
drag, startPoint x: 168, startPoint y: 228, endPoint x: 114, endPoint y: 216, distance: 54.4
click at [177, 227] on div at bounding box center [158, 242] width 316 height 409
click at [133, 187] on div at bounding box center [158, 242] width 316 height 409
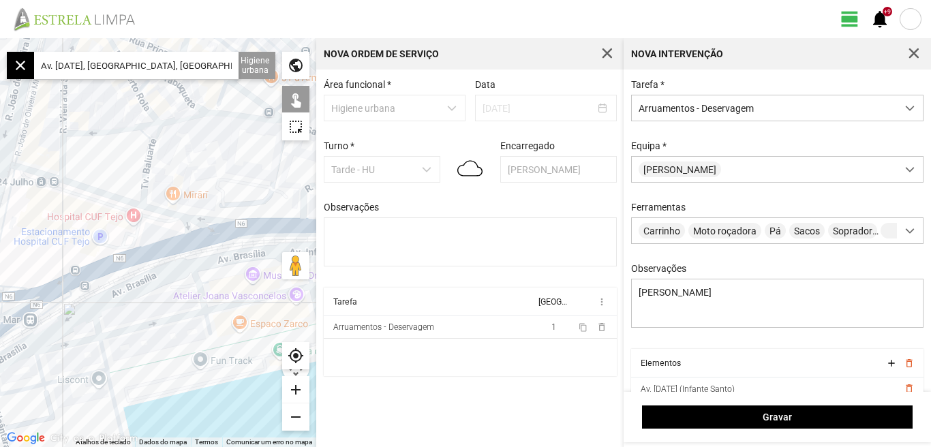
drag, startPoint x: 112, startPoint y: 223, endPoint x: 276, endPoint y: 261, distance: 168.5
click at [272, 261] on div at bounding box center [158, 242] width 316 height 409
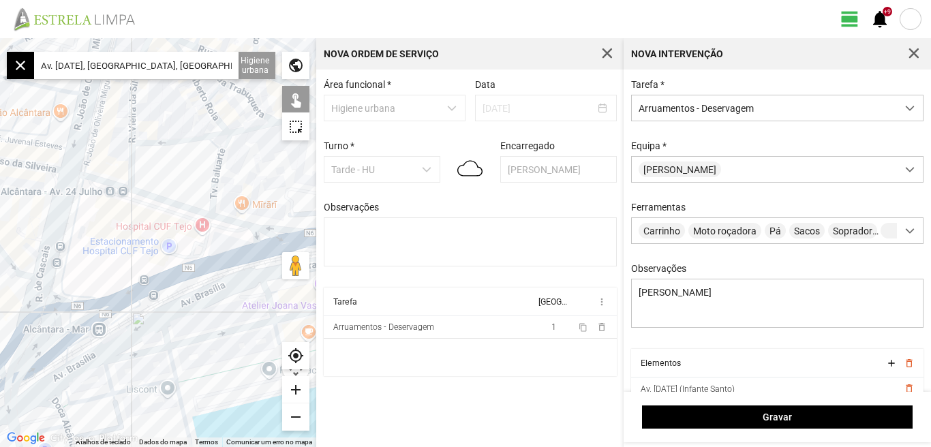
click at [163, 199] on div at bounding box center [158, 242] width 316 height 409
click at [98, 180] on div at bounding box center [158, 242] width 316 height 409
click at [90, 140] on div at bounding box center [158, 242] width 316 height 409
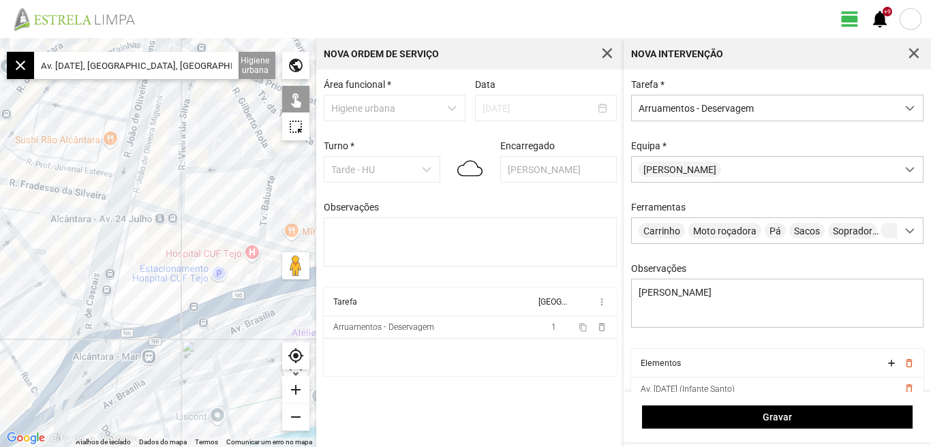
click at [135, 245] on div at bounding box center [158, 242] width 316 height 409
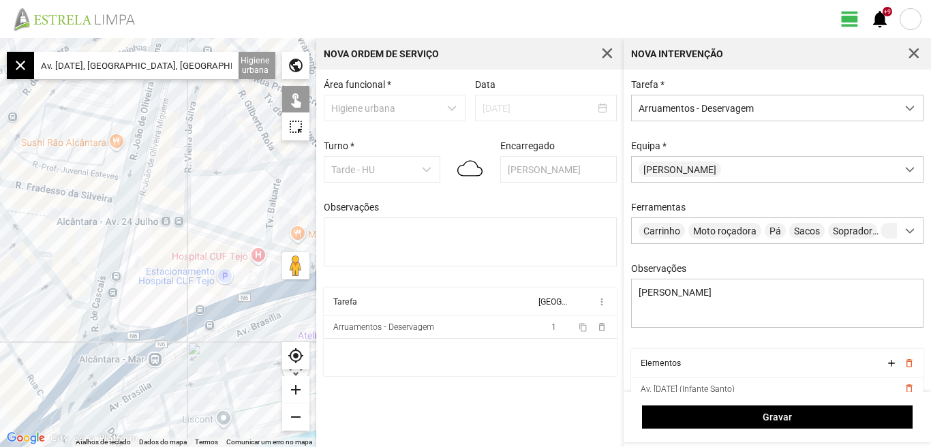
click at [116, 242] on div at bounding box center [158, 242] width 316 height 409
click at [94, 352] on div at bounding box center [158, 242] width 316 height 409
click at [117, 373] on div at bounding box center [158, 242] width 316 height 409
click at [137, 350] on div at bounding box center [158, 242] width 316 height 409
click at [146, 334] on div at bounding box center [158, 242] width 316 height 409
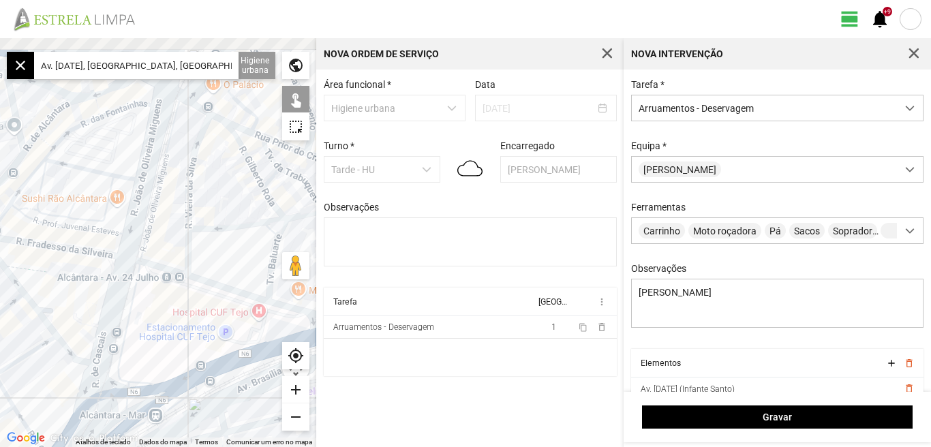
drag, startPoint x: 153, startPoint y: 309, endPoint x: 149, endPoint y: 297, distance: 12.3
click at [153, 312] on div at bounding box center [158, 242] width 316 height 409
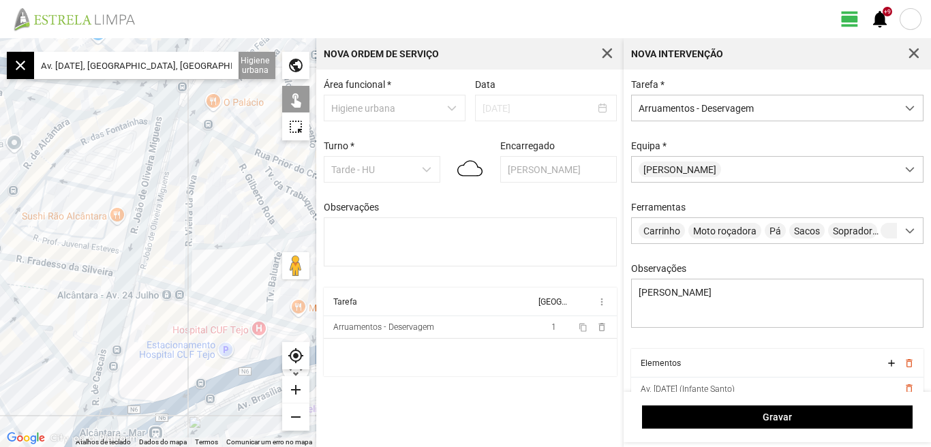
click at [131, 247] on div at bounding box center [158, 242] width 316 height 409
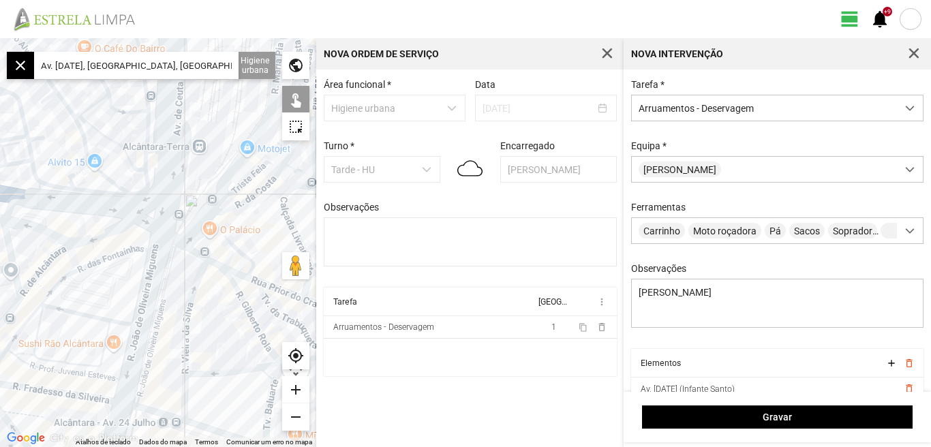
drag, startPoint x: 175, startPoint y: 144, endPoint x: 172, endPoint y: 277, distance: 133.5
click at [173, 281] on div at bounding box center [158, 242] width 316 height 409
drag, startPoint x: 168, startPoint y: 317, endPoint x: 144, endPoint y: 211, distance: 108.8
click at [144, 213] on div at bounding box center [158, 242] width 316 height 409
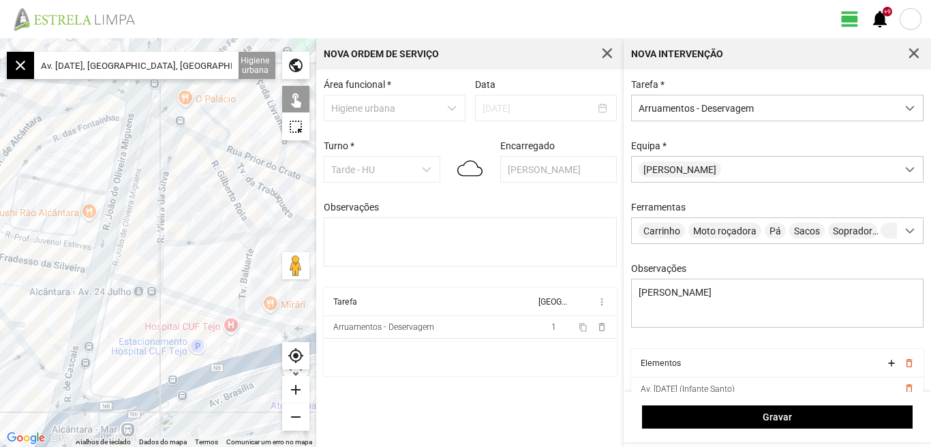
drag, startPoint x: 217, startPoint y: 290, endPoint x: 151, endPoint y: 226, distance: 91.5
click at [151, 226] on div at bounding box center [158, 242] width 316 height 409
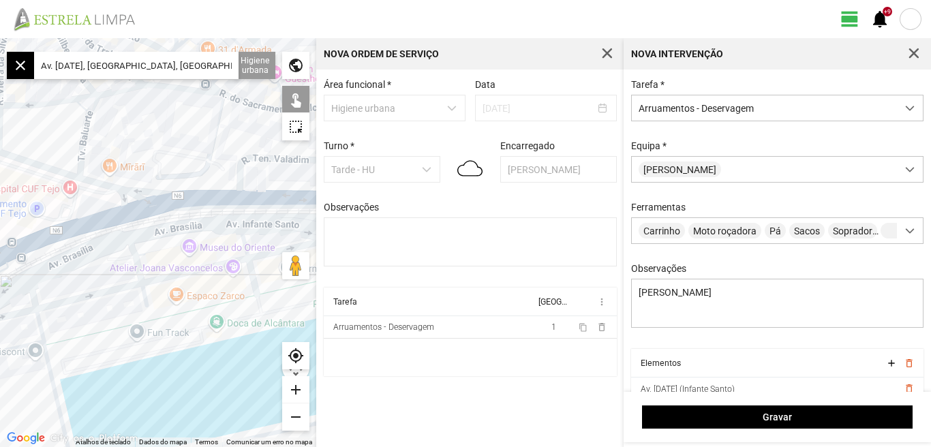
drag, startPoint x: 166, startPoint y: 332, endPoint x: 90, endPoint y: 272, distance: 97.0
click at [90, 272] on div at bounding box center [158, 242] width 316 height 409
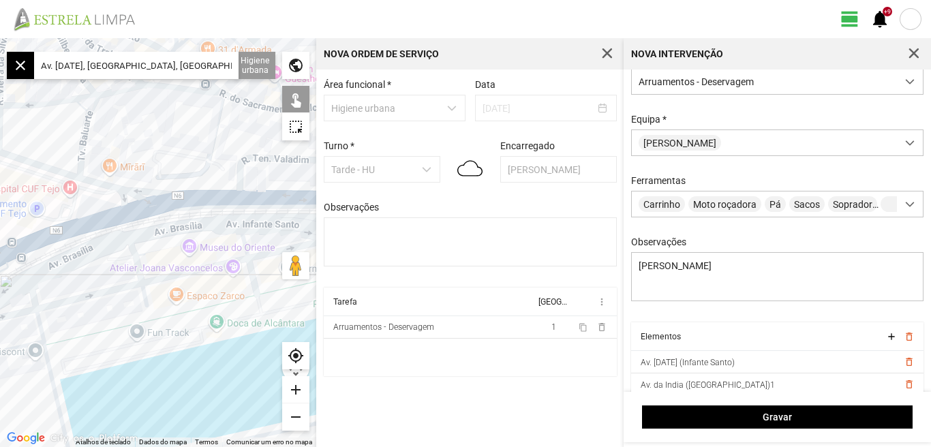
scroll to position [58, 0]
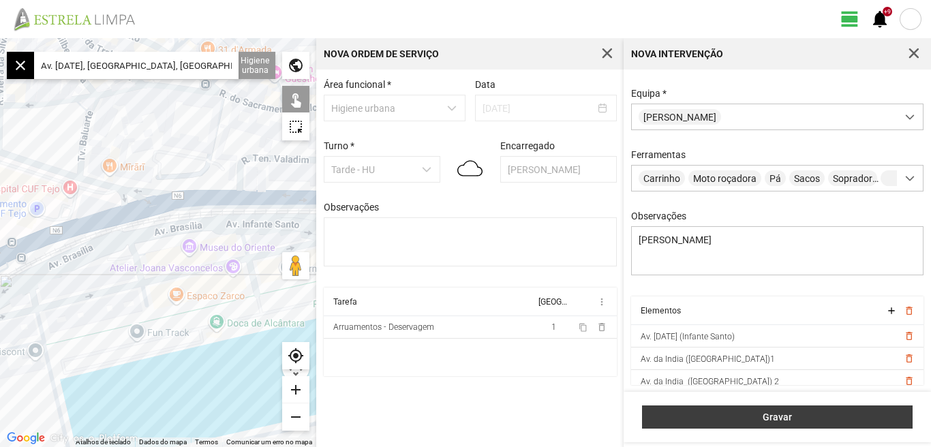
click at [774, 422] on span "Gravar" at bounding box center [777, 416] width 256 height 11
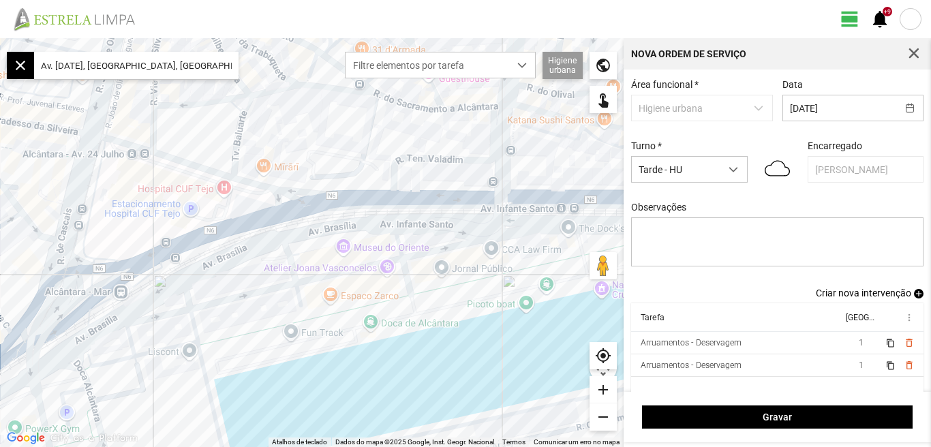
click at [854, 298] on span "Criar nova intervenção" at bounding box center [862, 292] width 95 height 11
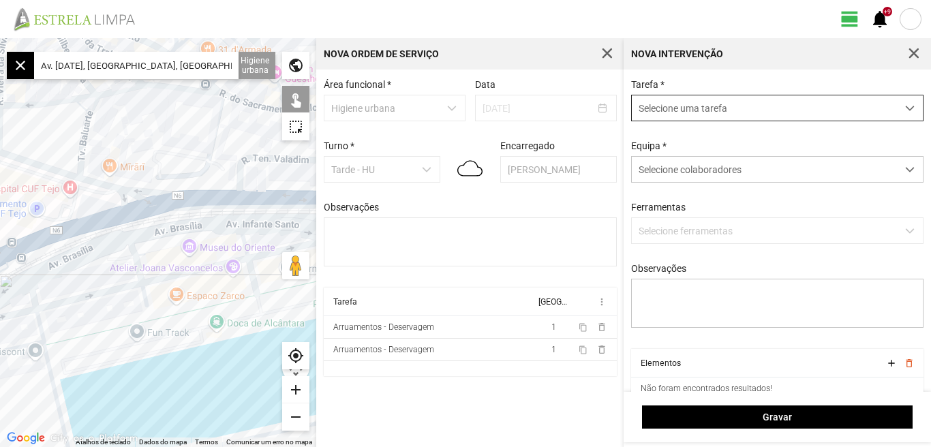
click at [905, 107] on span "dropdown trigger" at bounding box center [910, 109] width 10 height 10
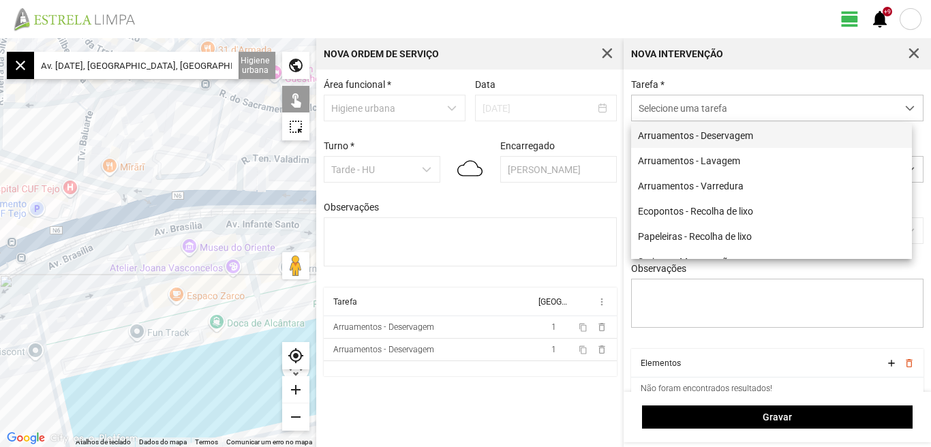
click at [738, 140] on li "Arruamentos - Deservagem" at bounding box center [771, 135] width 281 height 25
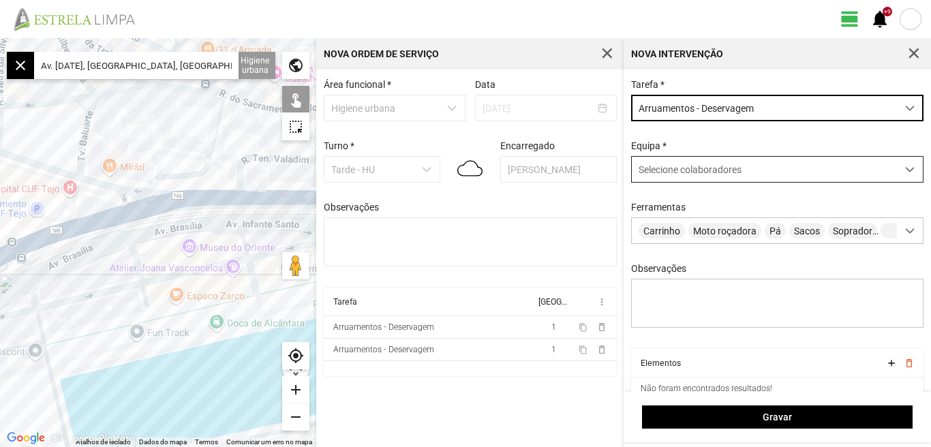
click at [900, 165] on div at bounding box center [909, 169] width 27 height 25
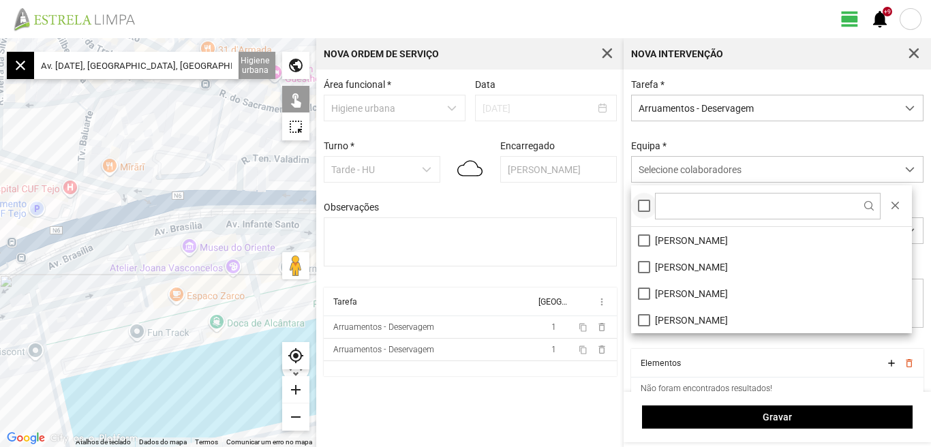
click at [646, 208] on div at bounding box center [644, 206] width 12 height 12
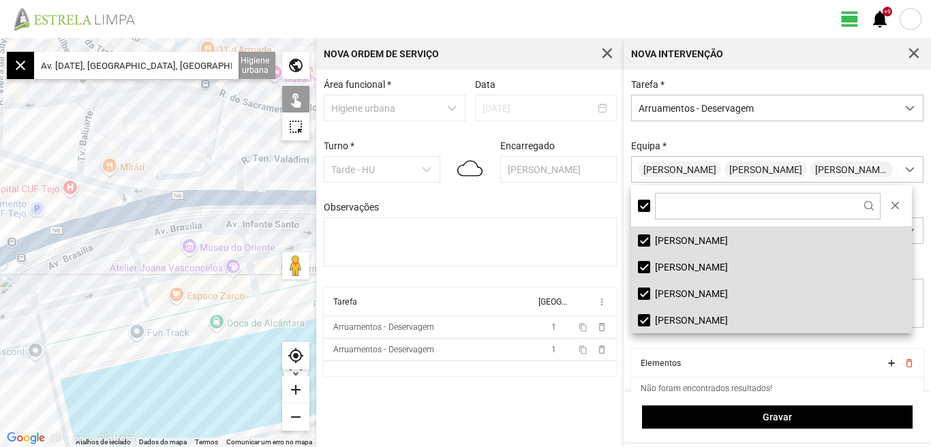
click at [196, 69] on input "Av. [DATE], [GEOGRAPHIC_DATA], [GEOGRAPHIC_DATA]" at bounding box center [136, 65] width 204 height 27
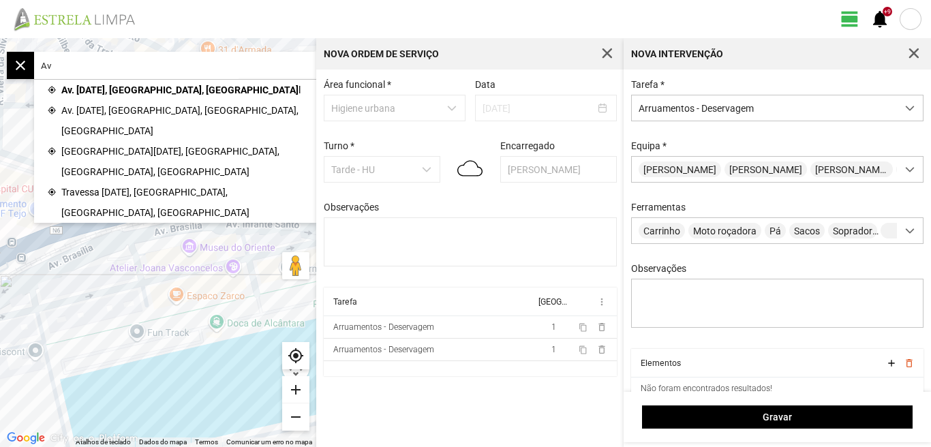
type input "A"
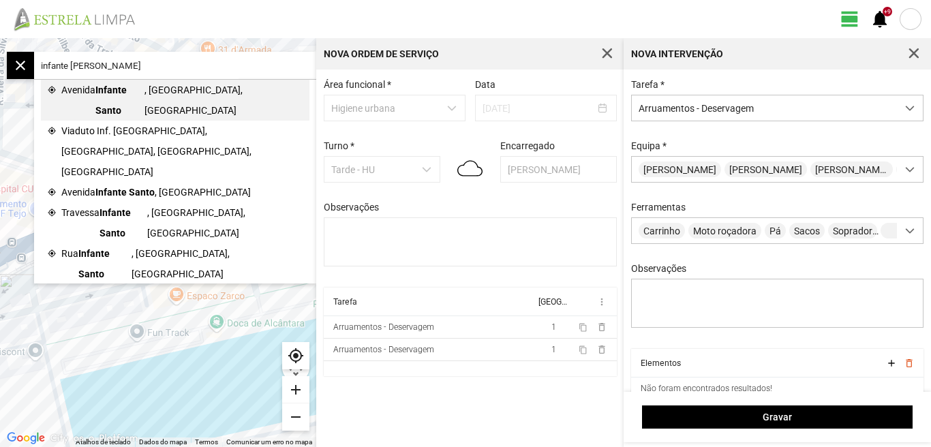
click at [122, 92] on span "Infante Santo" at bounding box center [119, 100] width 49 height 41
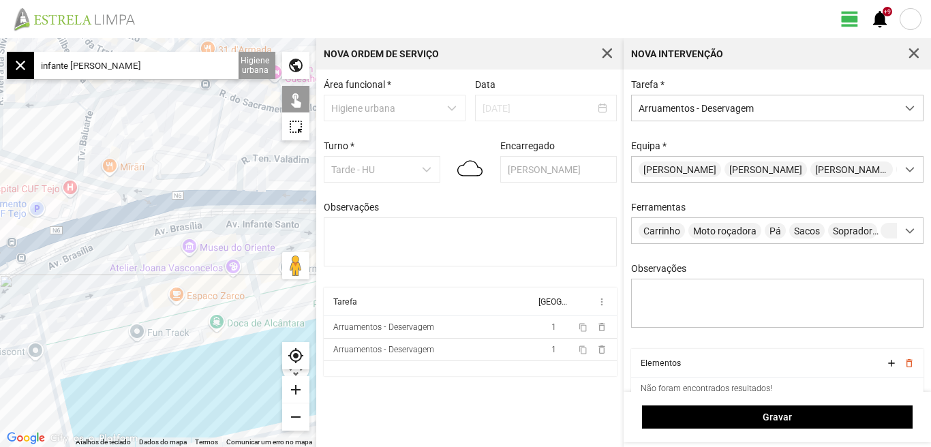
type input "Av. Infante Santo, [GEOGRAPHIC_DATA], [GEOGRAPHIC_DATA]"
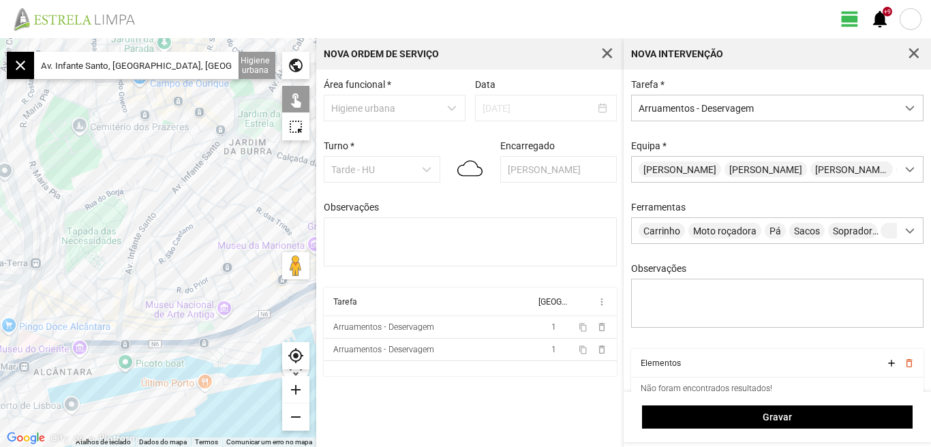
click at [290, 390] on div "add" at bounding box center [295, 389] width 27 height 27
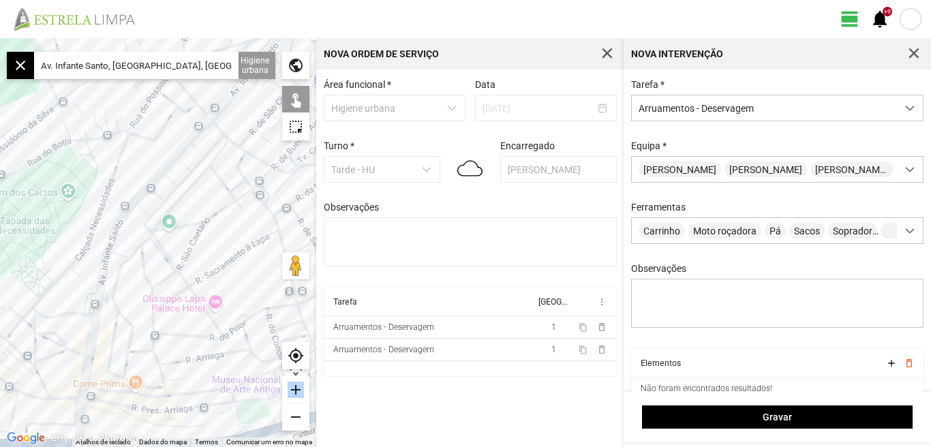
click at [290, 390] on div "add" at bounding box center [295, 389] width 27 height 27
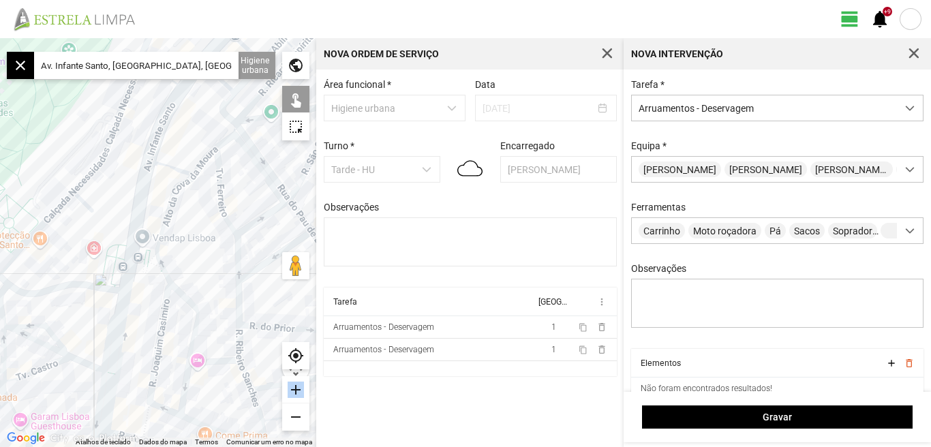
drag, startPoint x: 88, startPoint y: 232, endPoint x: 187, endPoint y: 126, distance: 144.6
click at [187, 126] on div at bounding box center [158, 242] width 316 height 409
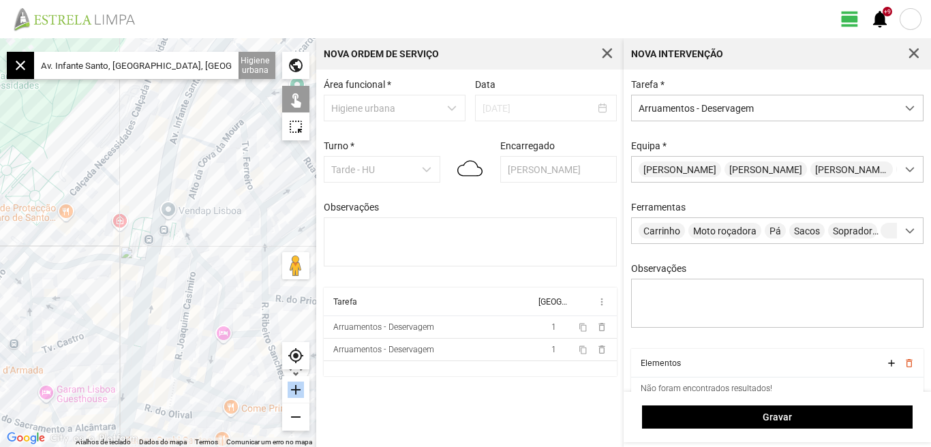
drag, startPoint x: 98, startPoint y: 206, endPoint x: 129, endPoint y: 170, distance: 47.3
click at [129, 171] on div at bounding box center [158, 242] width 316 height 409
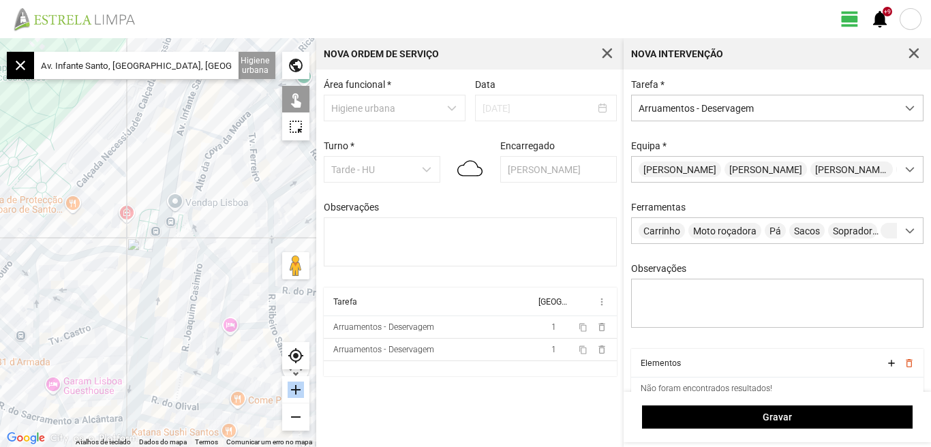
click at [146, 204] on div at bounding box center [158, 242] width 316 height 409
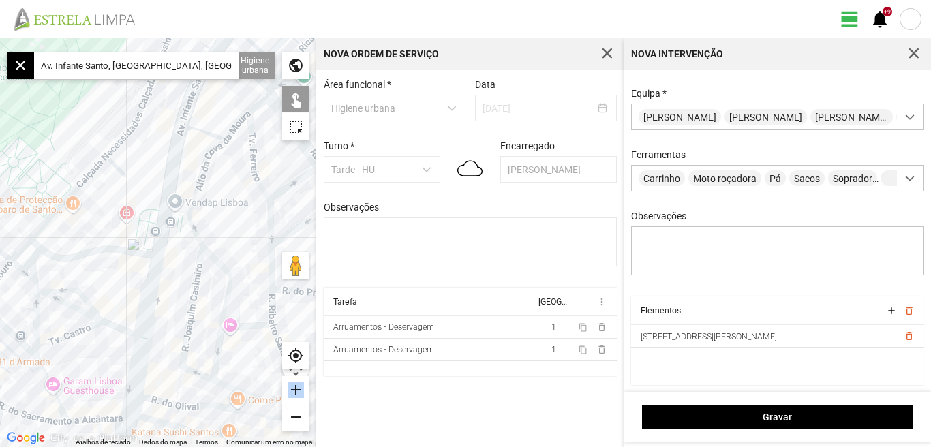
scroll to position [58, 0]
click at [141, 215] on div at bounding box center [158, 242] width 316 height 409
click at [149, 207] on div at bounding box center [158, 242] width 316 height 409
click at [293, 386] on div "add" at bounding box center [295, 389] width 27 height 27
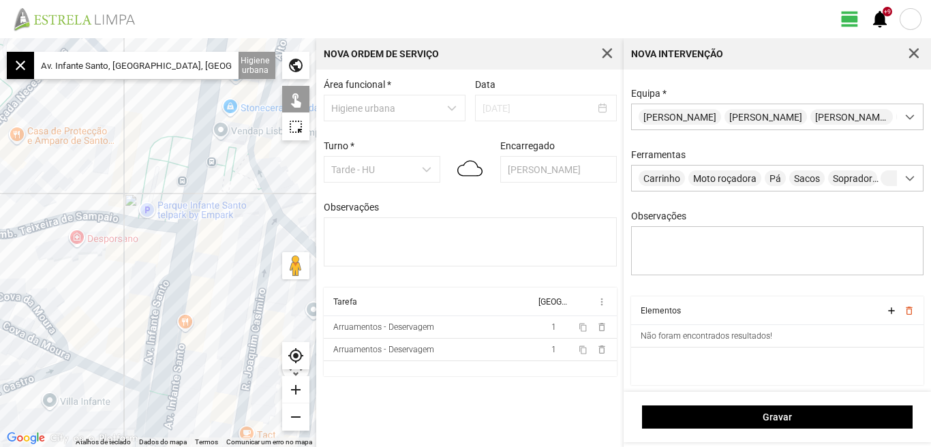
drag, startPoint x: 93, startPoint y: 347, endPoint x: 125, endPoint y: 301, distance: 55.8
click at [125, 302] on div at bounding box center [158, 242] width 316 height 409
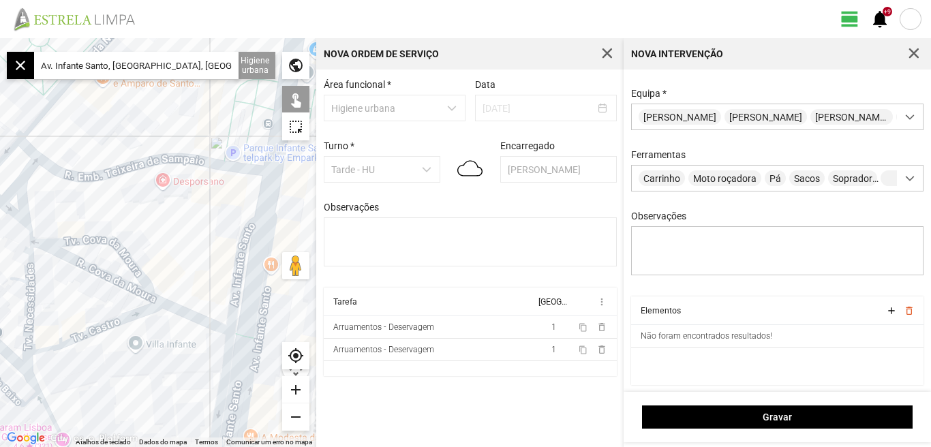
drag, startPoint x: 102, startPoint y: 318, endPoint x: 186, endPoint y: 263, distance: 100.9
click at [186, 263] on div at bounding box center [158, 242] width 316 height 409
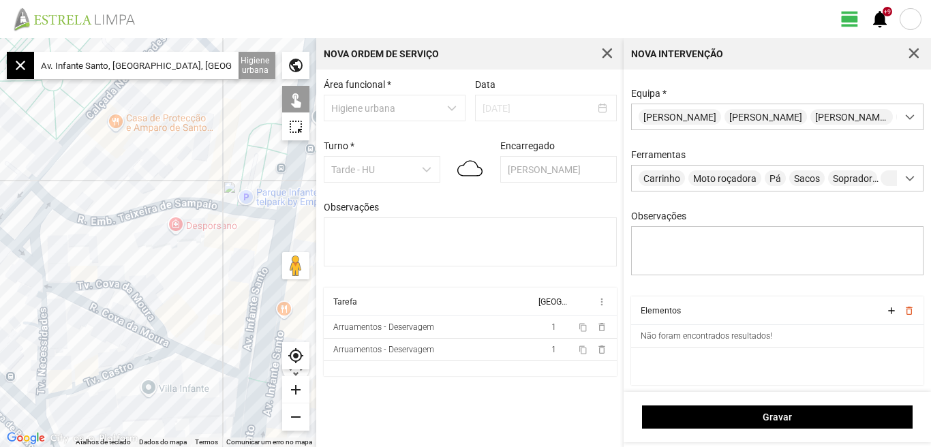
drag, startPoint x: 185, startPoint y: 230, endPoint x: 206, endPoint y: 315, distance: 88.6
click at [206, 315] on div at bounding box center [158, 242] width 316 height 409
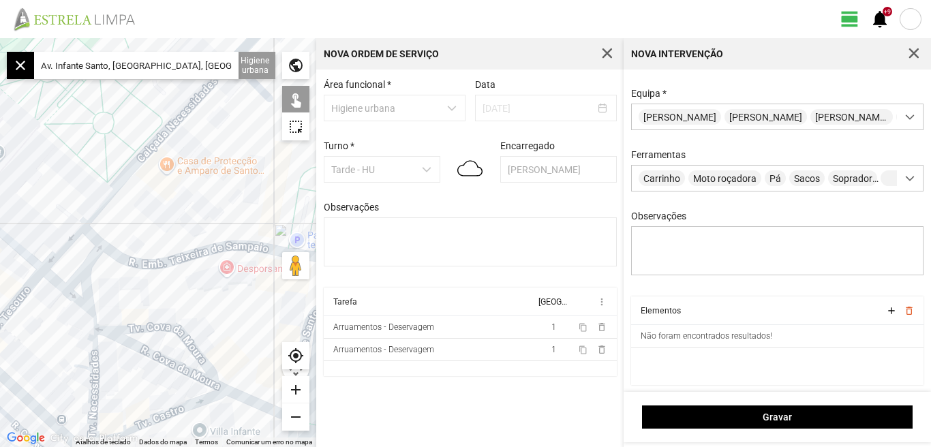
drag, startPoint x: 155, startPoint y: 314, endPoint x: 198, endPoint y: 316, distance: 43.6
click at [198, 316] on div at bounding box center [158, 242] width 316 height 409
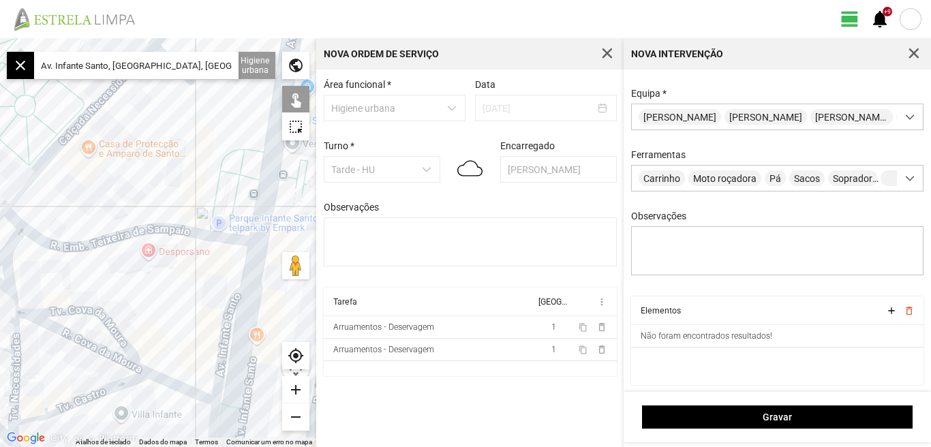
drag, startPoint x: 203, startPoint y: 298, endPoint x: 116, endPoint y: 283, distance: 87.8
click at [118, 283] on div at bounding box center [158, 242] width 316 height 409
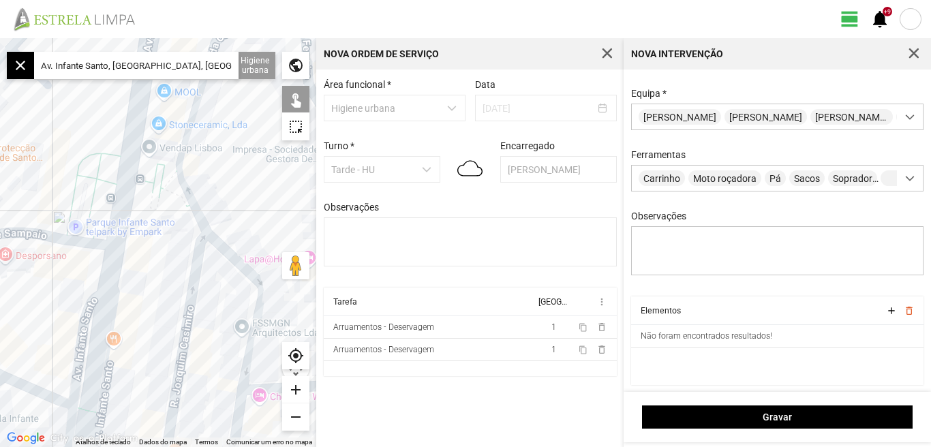
drag, startPoint x: 159, startPoint y: 249, endPoint x: 144, endPoint y: 378, distance: 130.4
click at [146, 379] on div at bounding box center [158, 242] width 316 height 409
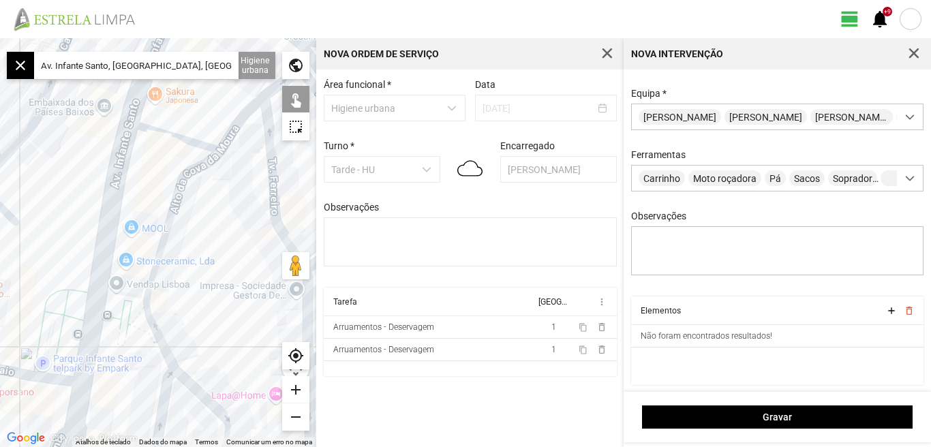
click at [62, 282] on div at bounding box center [158, 242] width 316 height 409
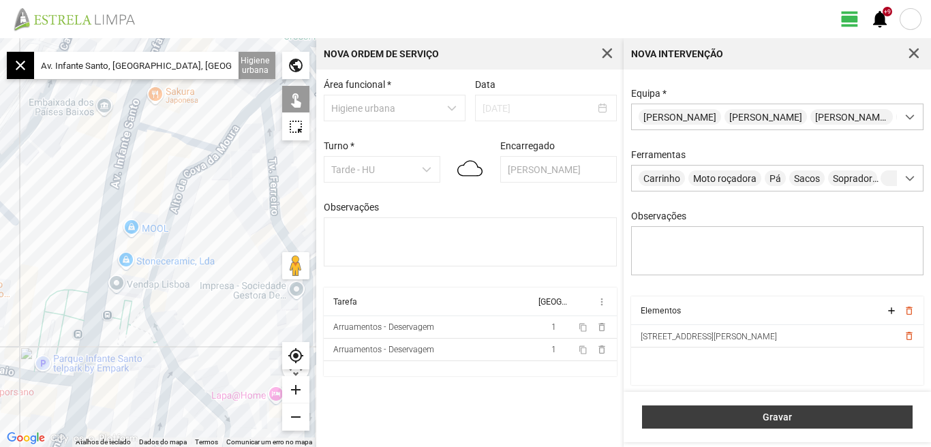
click at [779, 414] on span "Gravar" at bounding box center [777, 416] width 256 height 11
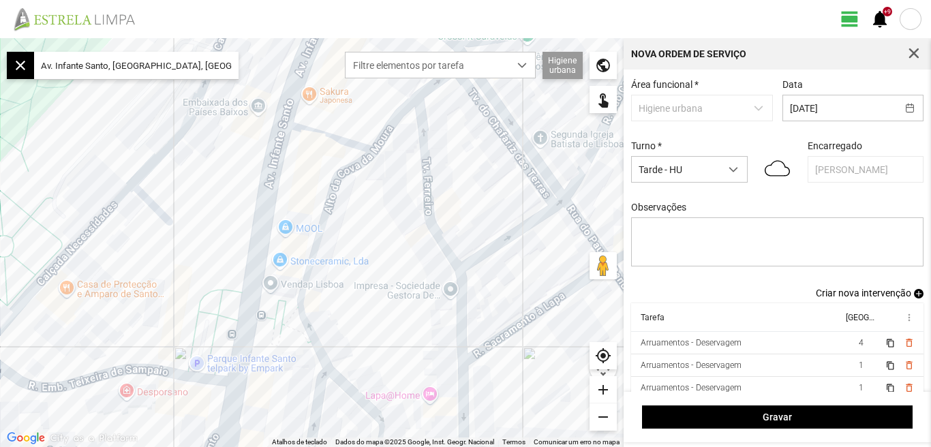
scroll to position [7, 0]
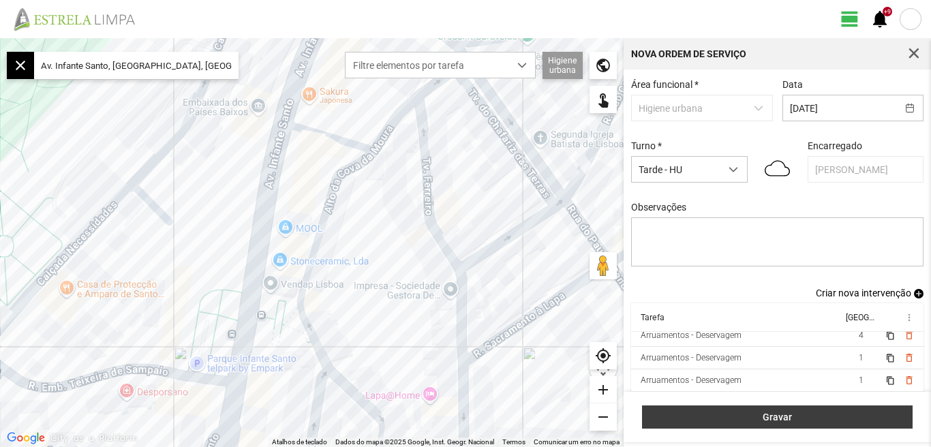
click at [777, 411] on span "Gravar" at bounding box center [777, 416] width 256 height 11
